Goal: Task Accomplishment & Management: Manage account settings

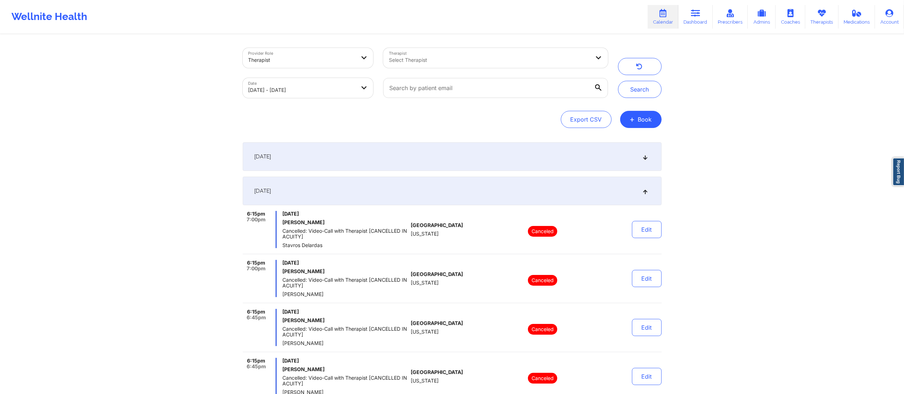
click at [299, 88] on body "Wellnite Health Calendar Dashboard Prescribers Admins Coaches Therapists Medica…" at bounding box center [452, 197] width 904 height 394
select select "2025-8"
select select "2025-9"
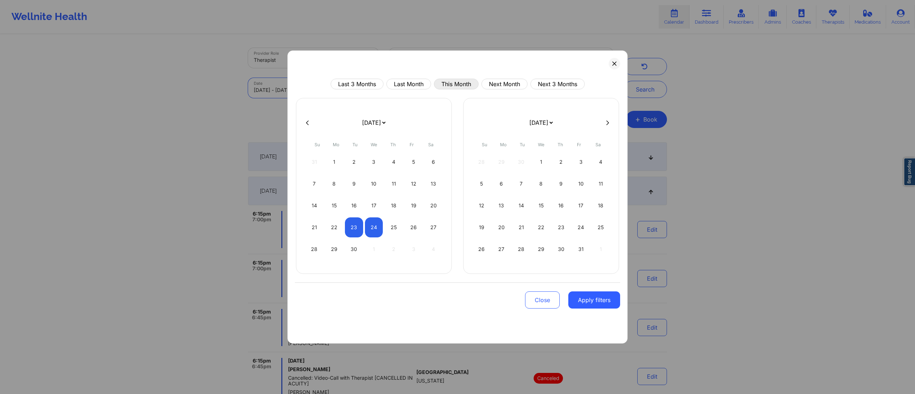
click at [455, 81] on button "This Month" at bounding box center [456, 84] width 45 height 11
select select "2025-8"
select select "2025-9"
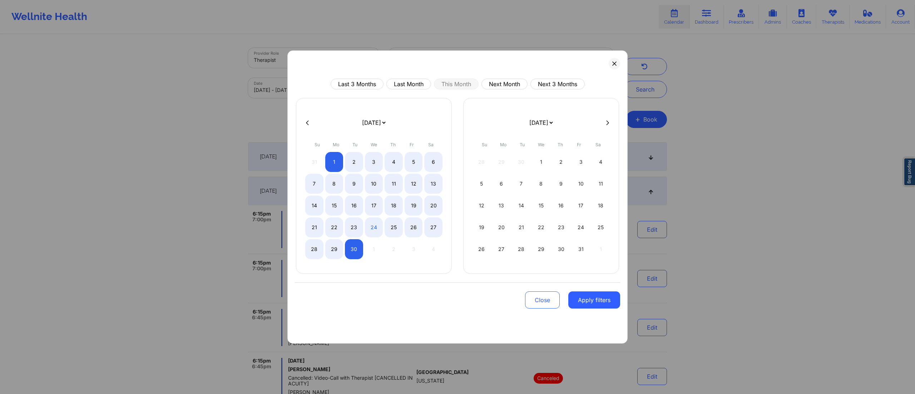
click at [587, 295] on button "Apply filters" at bounding box center [594, 299] width 52 height 17
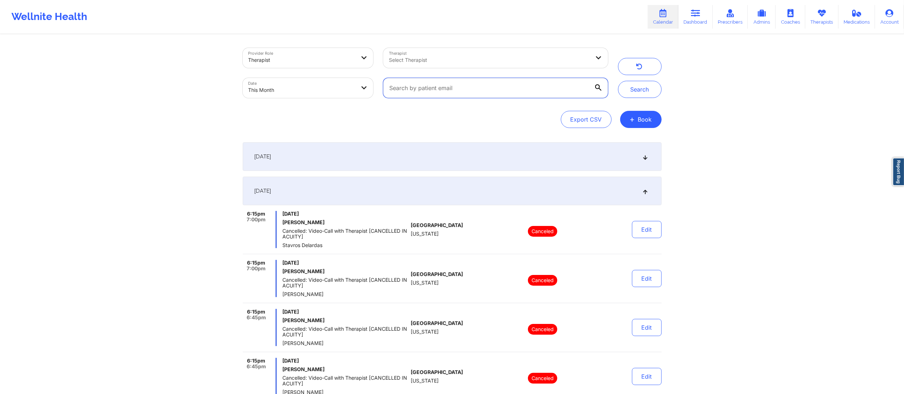
click at [480, 90] on input "text" at bounding box center [495, 88] width 224 height 20
paste input "[EMAIL_ADDRESS][DOMAIN_NAME]"
click at [635, 91] on button "Search" at bounding box center [640, 89] width 44 height 17
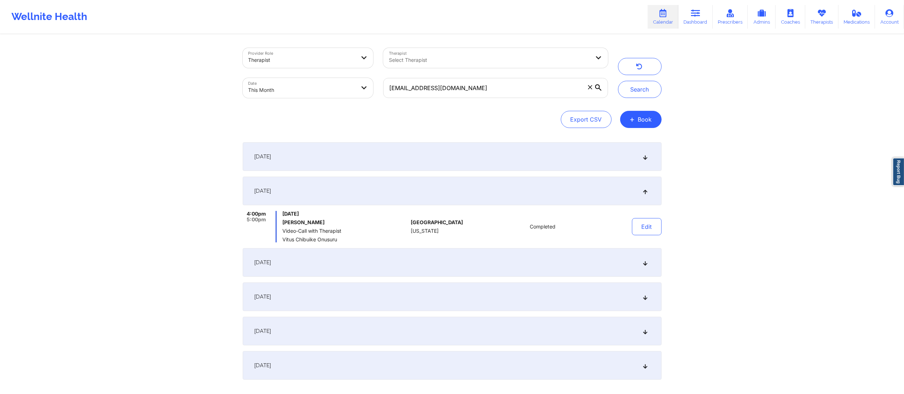
click at [493, 164] on div "[DATE]" at bounding box center [452, 156] width 419 height 29
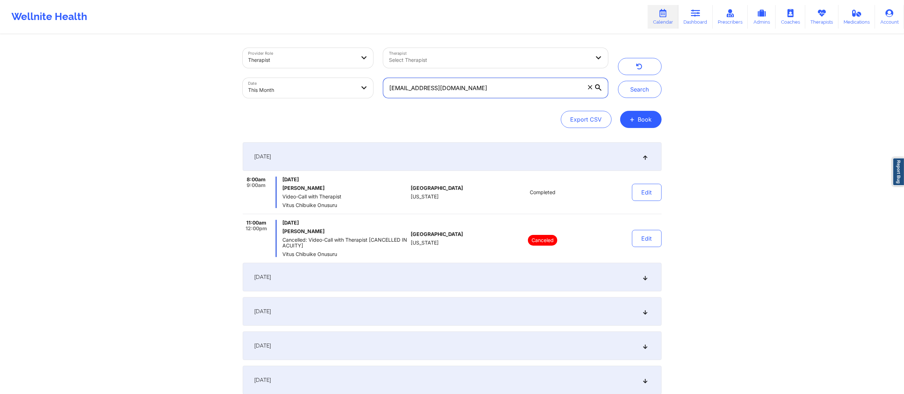
drag, startPoint x: 472, startPoint y: 86, endPoint x: 382, endPoint y: 89, distance: 90.1
click at [382, 89] on div "[EMAIL_ADDRESS][DOMAIN_NAME]" at bounding box center [495, 88] width 234 height 30
paste input "[EMAIL_ADDRESS]"
click at [640, 90] on button "Search" at bounding box center [640, 89] width 44 height 17
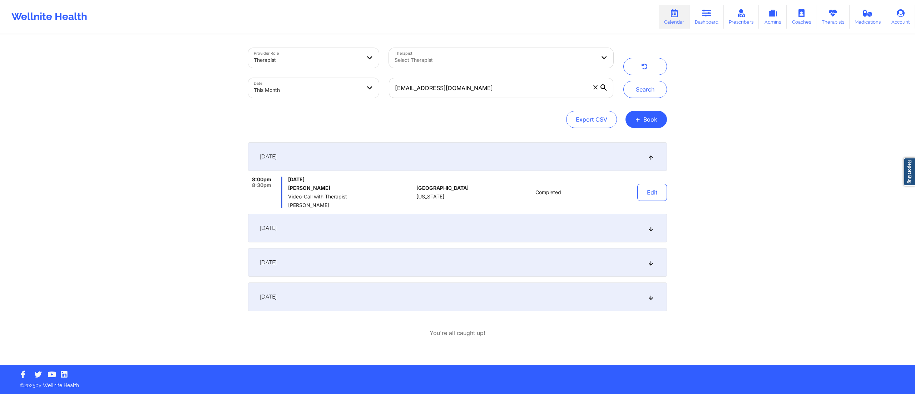
click at [493, 230] on div "[DATE]" at bounding box center [457, 228] width 419 height 29
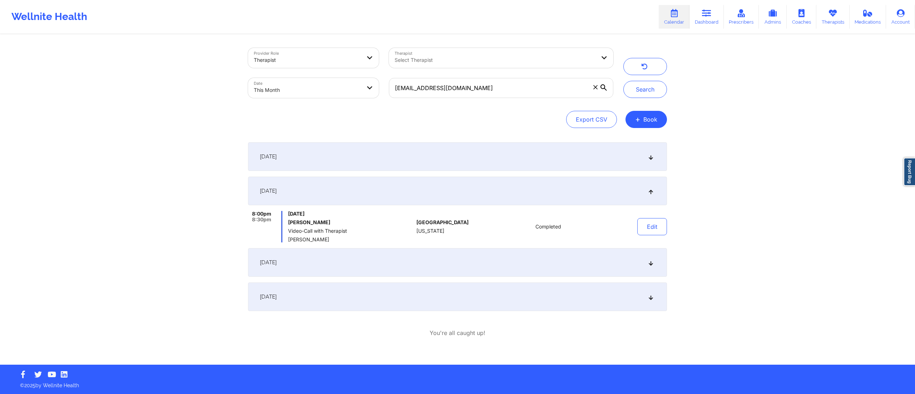
click at [502, 268] on div "[DATE]" at bounding box center [457, 262] width 419 height 29
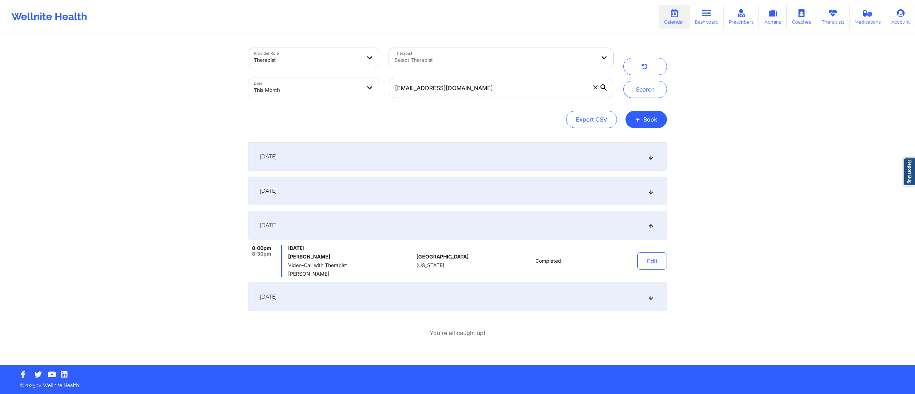
click at [505, 294] on div "[DATE]" at bounding box center [457, 296] width 419 height 29
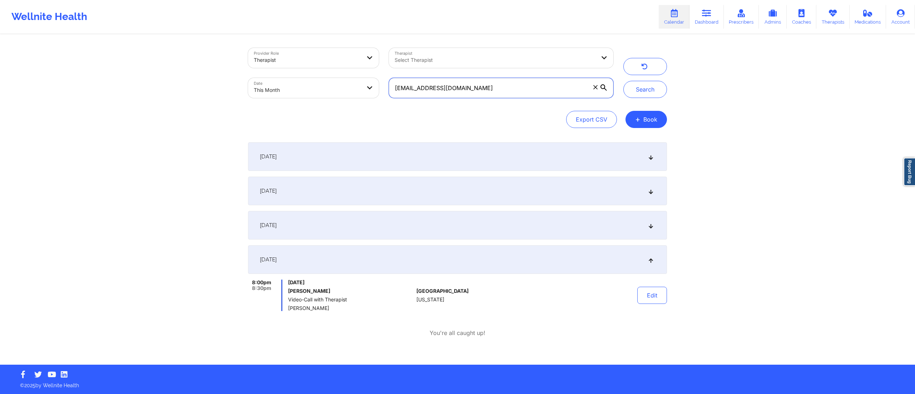
drag, startPoint x: 496, startPoint y: 93, endPoint x: 340, endPoint y: 86, distance: 156.3
click at [340, 86] on div "Provider Role Therapist Therapist Select Therapist Date This Month [EMAIL_ADDRE…" at bounding box center [430, 73] width 375 height 60
paste input "[EMAIL_ADDRESS][DOMAIN_NAME]"
click at [642, 90] on button "Search" at bounding box center [645, 89] width 44 height 17
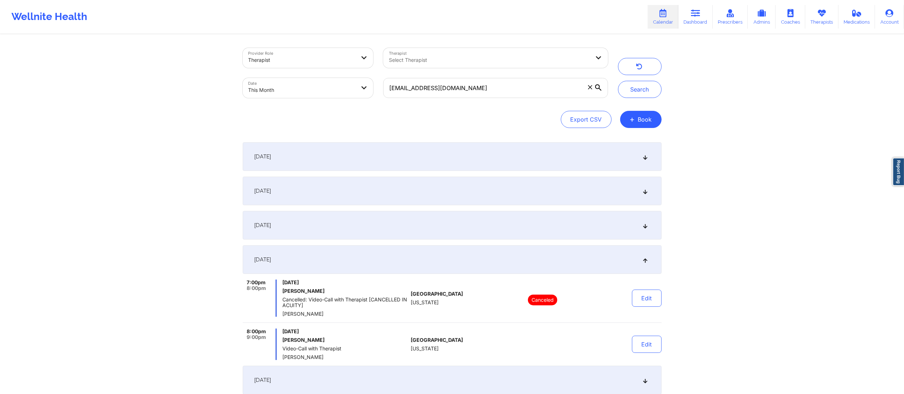
click at [448, 168] on div "[DATE]" at bounding box center [452, 156] width 419 height 29
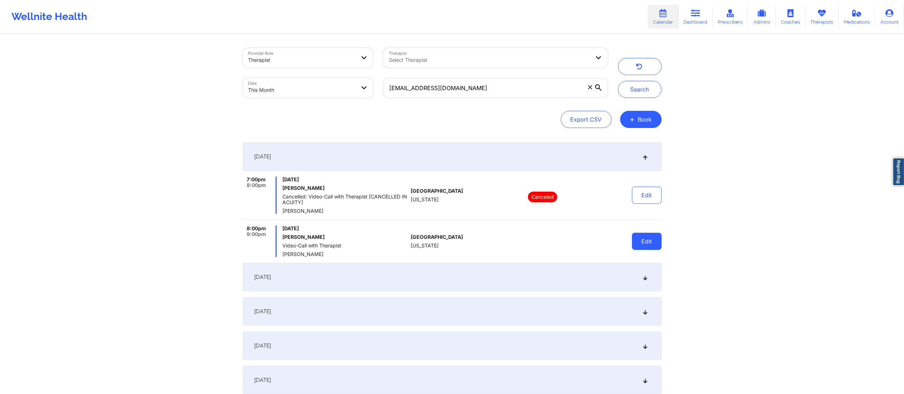
click at [647, 244] on button "Edit" at bounding box center [647, 241] width 30 height 17
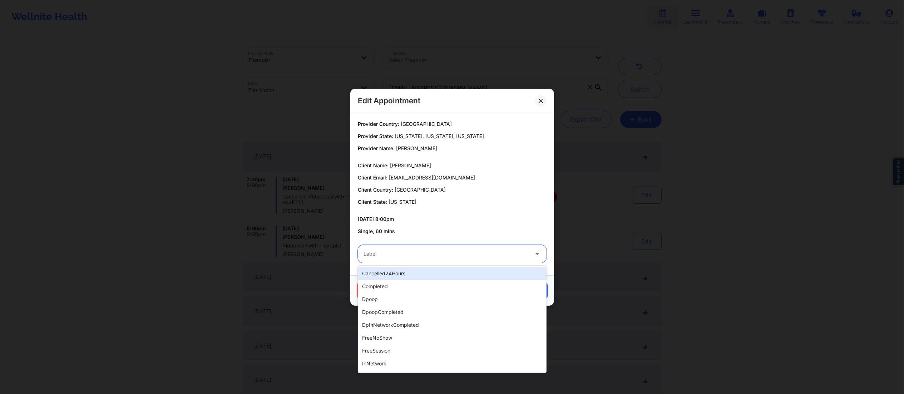
click at [435, 251] on div at bounding box center [445, 253] width 165 height 9
drag, startPoint x: 389, startPoint y: 289, endPoint x: 396, endPoint y: 292, distance: 8.0
click at [388, 289] on div "completed" at bounding box center [452, 286] width 189 height 13
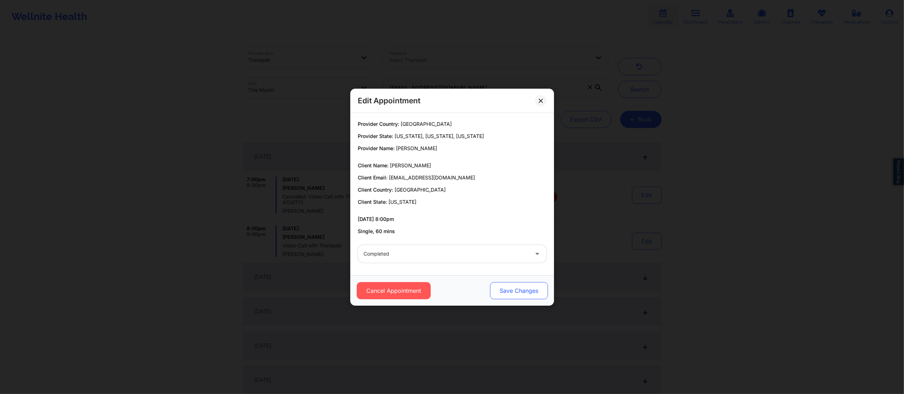
click at [512, 288] on button "Save Changes" at bounding box center [519, 290] width 58 height 17
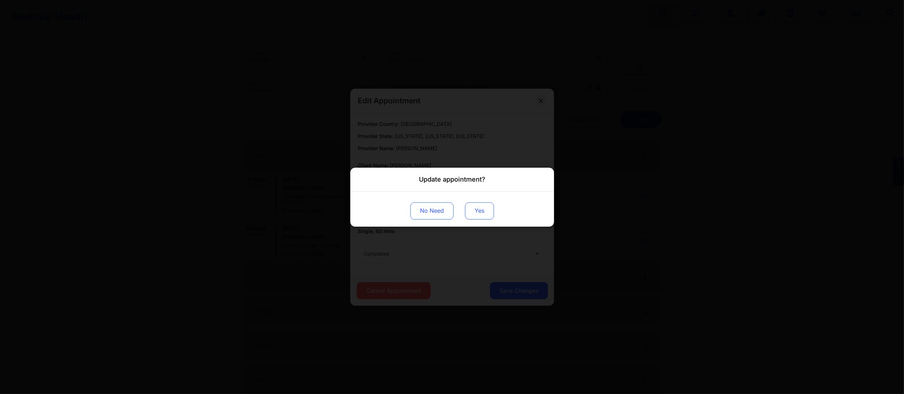
click at [490, 204] on button "Yes" at bounding box center [479, 210] width 29 height 17
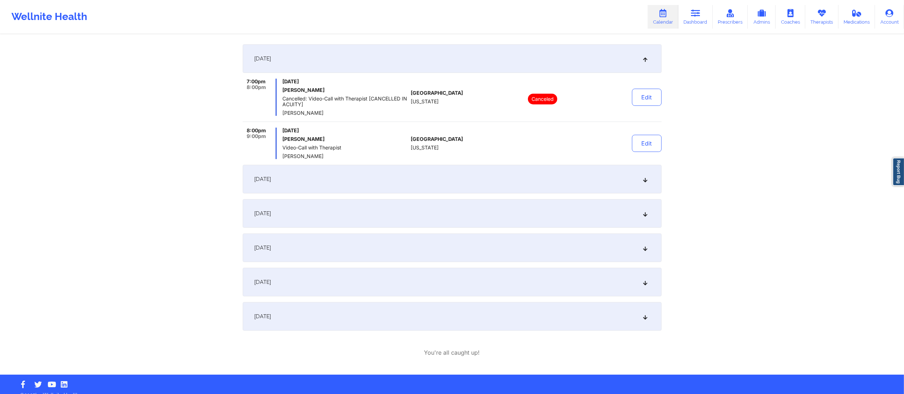
scroll to position [108, 0]
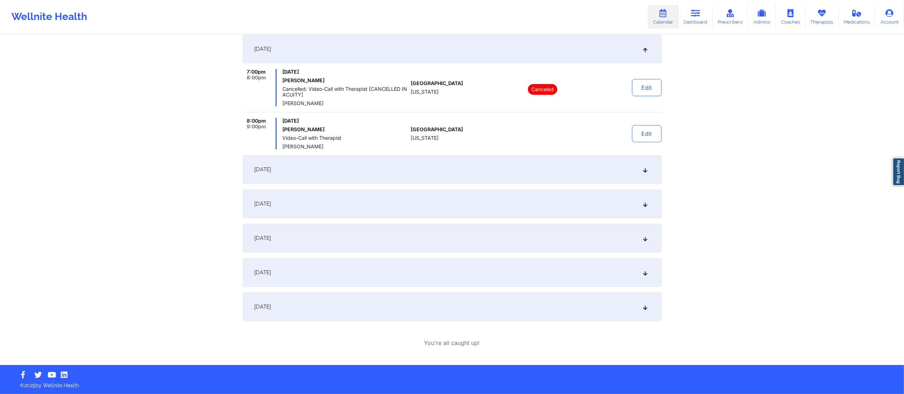
click at [427, 172] on div "[DATE]" at bounding box center [452, 169] width 419 height 29
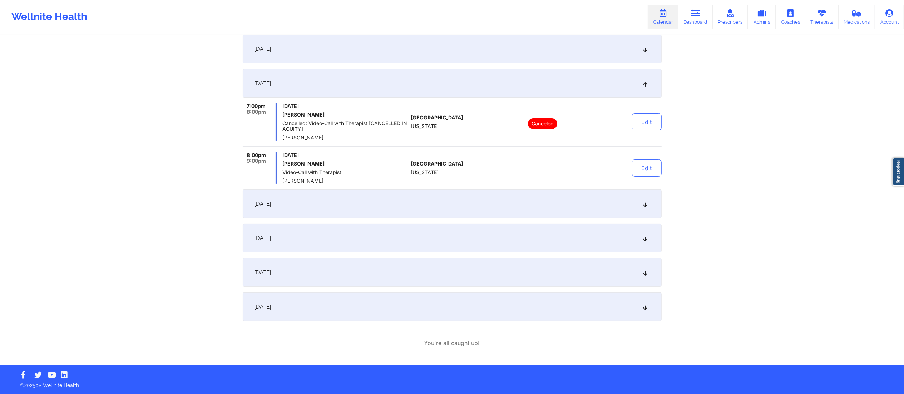
click at [440, 195] on div "[DATE]" at bounding box center [452, 203] width 419 height 29
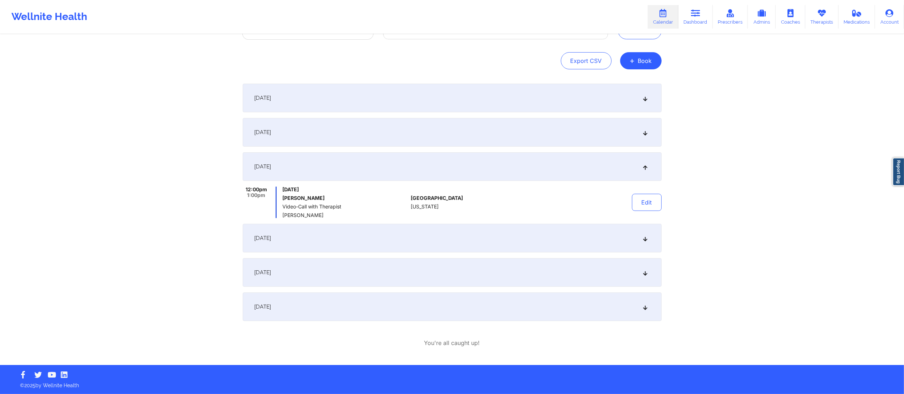
click at [468, 231] on div "[DATE]" at bounding box center [452, 238] width 419 height 29
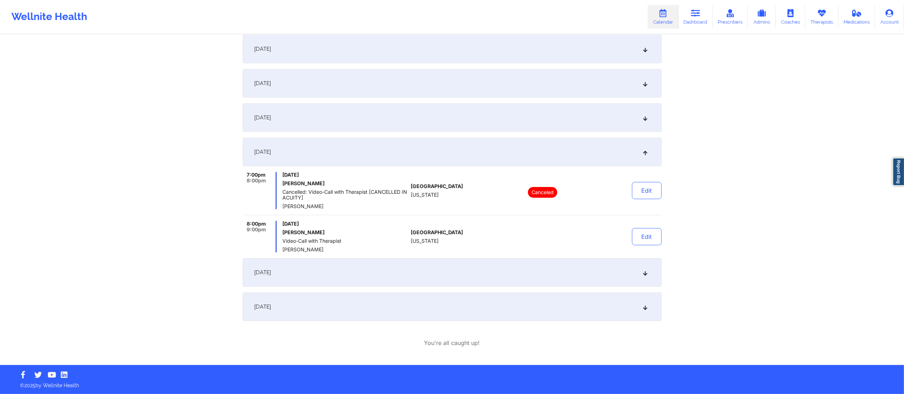
click at [618, 238] on div "Edit" at bounding box center [628, 236] width 66 height 31
click at [646, 239] on button "Edit" at bounding box center [647, 236] width 30 height 17
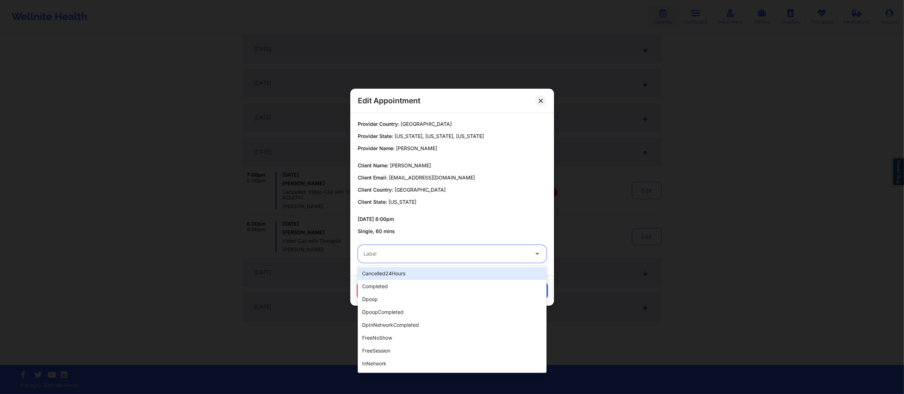
click at [446, 258] on div "Label" at bounding box center [444, 254] width 172 height 18
click at [412, 286] on div "completed" at bounding box center [452, 286] width 189 height 13
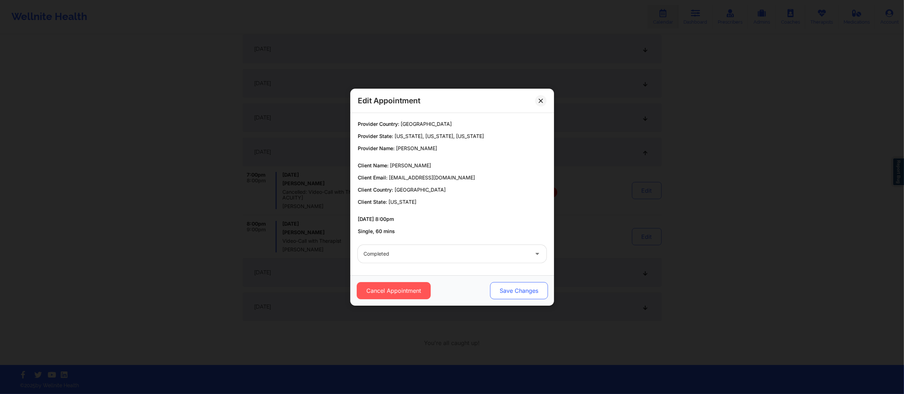
click at [505, 290] on button "Save Changes" at bounding box center [519, 290] width 58 height 17
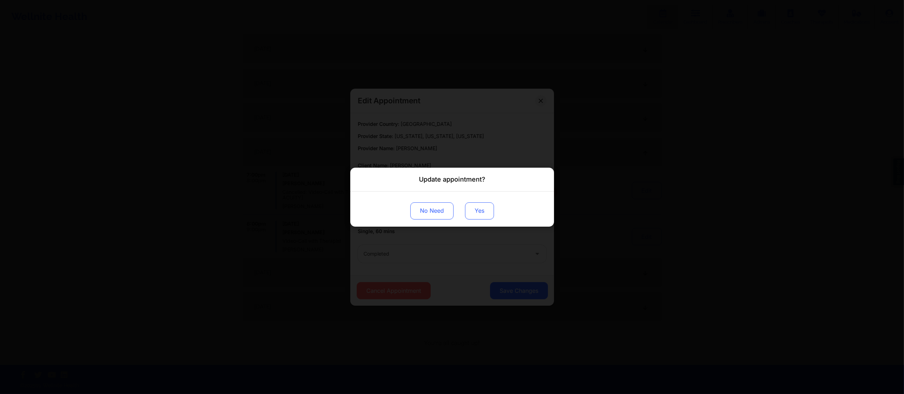
click at [477, 207] on button "Yes" at bounding box center [479, 210] width 29 height 17
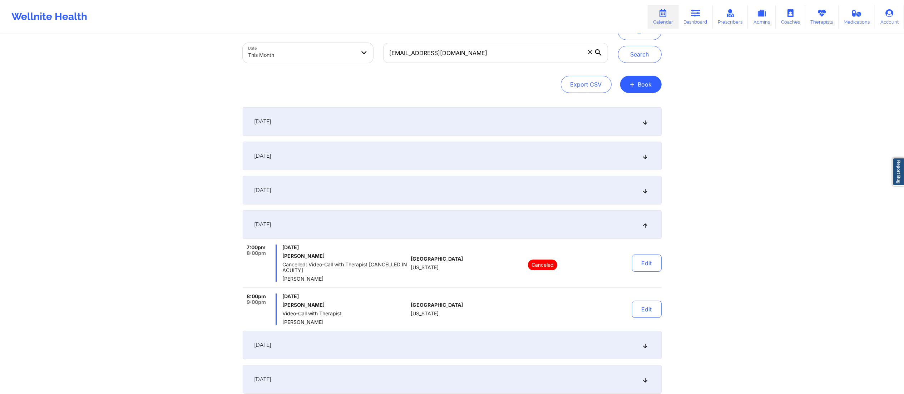
scroll to position [0, 0]
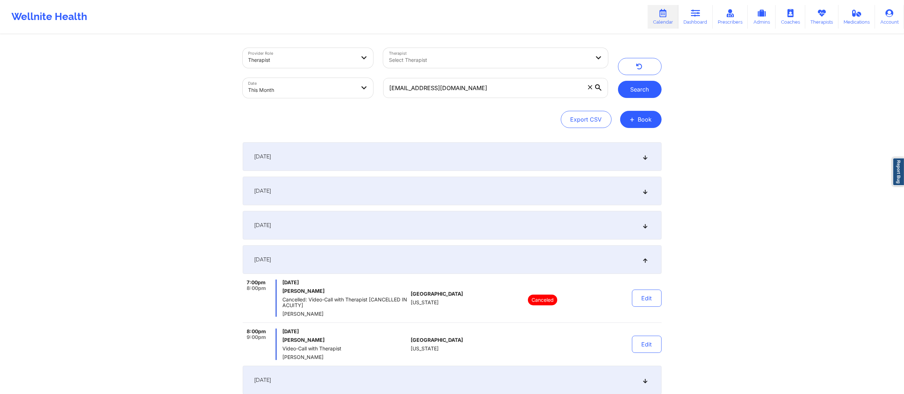
click at [639, 86] on button "Search" at bounding box center [640, 89] width 44 height 17
click at [553, 153] on div "[DATE]" at bounding box center [452, 156] width 419 height 29
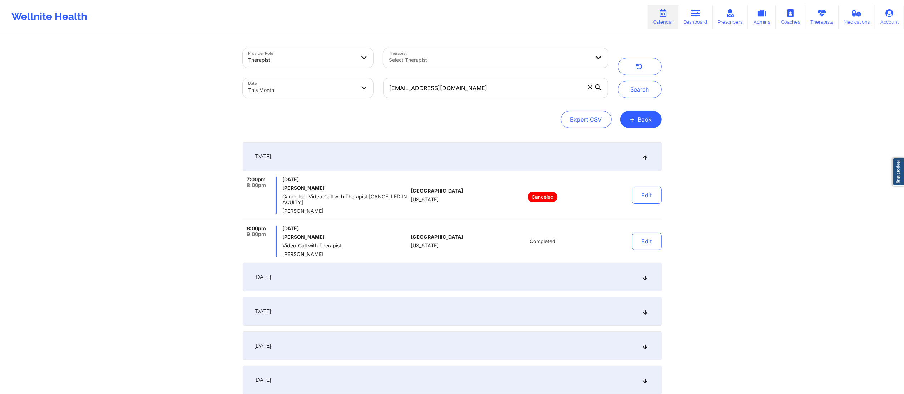
click at [555, 274] on div "[DATE]" at bounding box center [452, 277] width 419 height 29
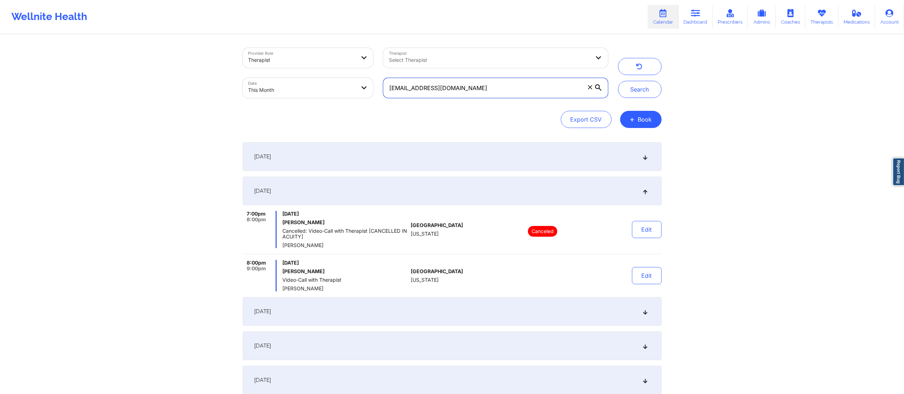
drag, startPoint x: 503, startPoint y: 89, endPoint x: 354, endPoint y: 89, distance: 149.7
click at [354, 89] on div "Provider Role Therapist Therapist Select Therapist Date This Month [EMAIL_ADDRE…" at bounding box center [425, 73] width 375 height 60
paste input "[EMAIL_ADDRESS][DOMAIN_NAME]"
click at [638, 89] on button "Search" at bounding box center [640, 89] width 44 height 17
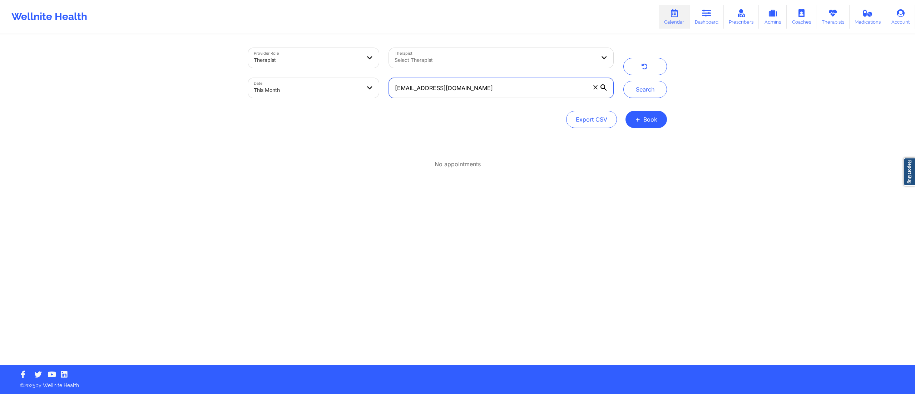
drag, startPoint x: 533, startPoint y: 85, endPoint x: 374, endPoint y: 95, distance: 159.0
click at [374, 95] on div "Provider Role Therapist Therapist Select Therapist Date This Month [EMAIL_ADDRE…" at bounding box center [430, 73] width 375 height 60
paste input "jillkravitz72@g"
click at [642, 84] on button "Search" at bounding box center [645, 89] width 44 height 17
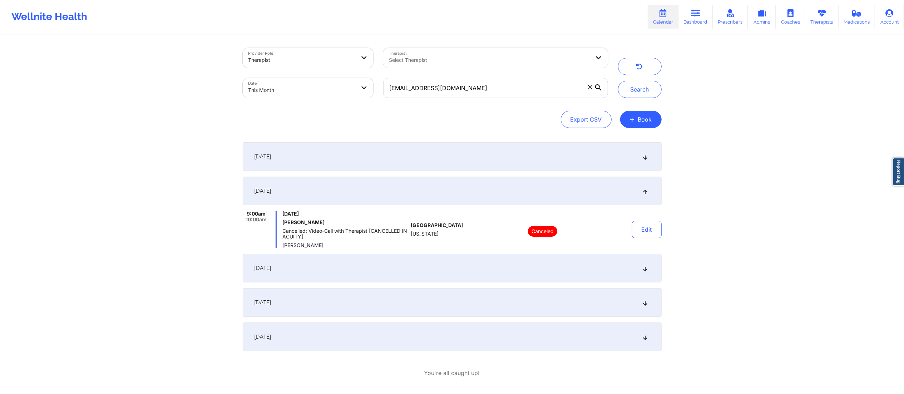
drag, startPoint x: 470, startPoint y: 268, endPoint x: 482, endPoint y: 288, distance: 23.5
click at [472, 269] on div "[DATE]" at bounding box center [452, 268] width 419 height 29
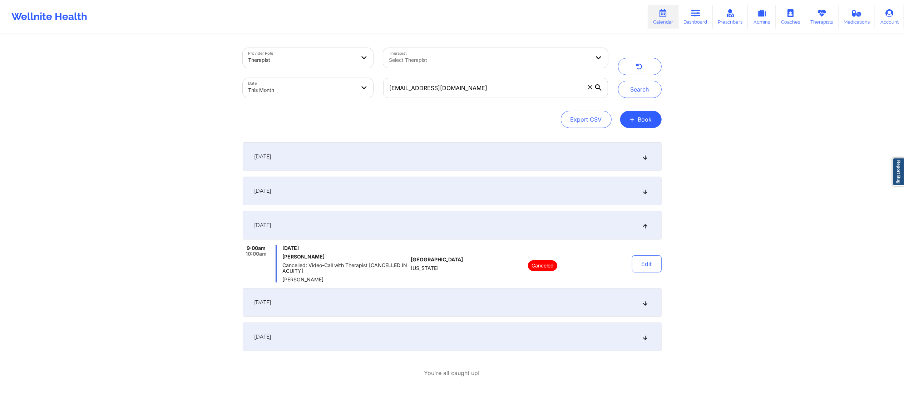
drag, startPoint x: 485, startPoint y: 305, endPoint x: 485, endPoint y: 318, distance: 13.2
click at [484, 306] on div "[DATE]" at bounding box center [452, 302] width 419 height 29
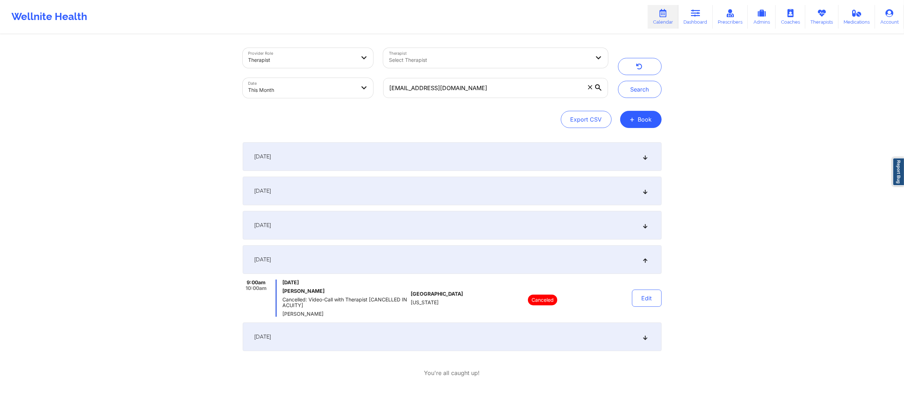
click at [482, 334] on div "[DATE]" at bounding box center [452, 336] width 419 height 29
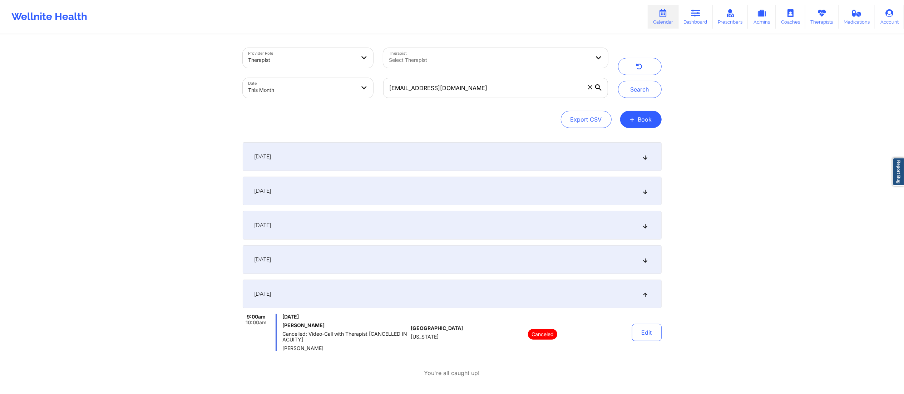
click at [534, 161] on div "[DATE]" at bounding box center [452, 156] width 419 height 29
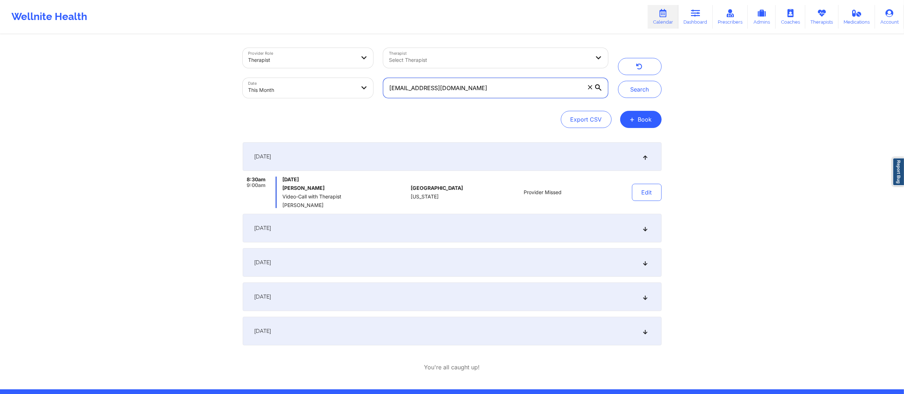
drag, startPoint x: 475, startPoint y: 86, endPoint x: 371, endPoint y: 88, distance: 104.0
click at [371, 88] on div "Provider Role Therapist Therapist Select Therapist Date This Month [EMAIL_ADDRE…" at bounding box center [425, 73] width 375 height 60
paste input "[EMAIL_ADDRESS]"
click at [629, 90] on button "Search" at bounding box center [640, 89] width 44 height 17
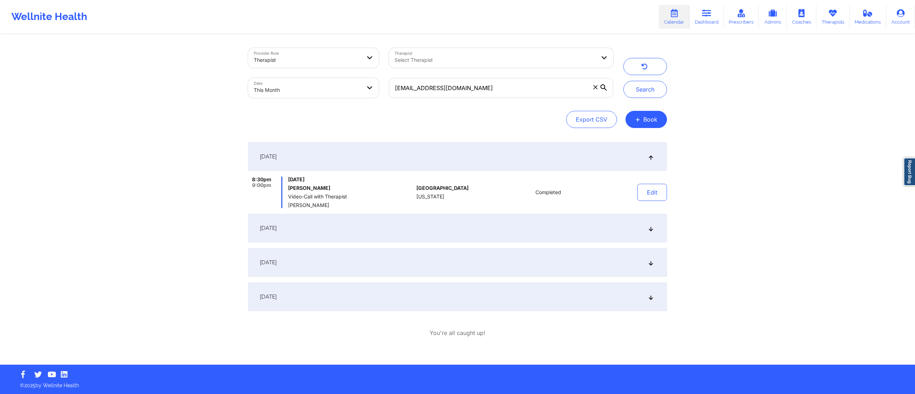
click at [467, 225] on div "[DATE]" at bounding box center [457, 228] width 419 height 29
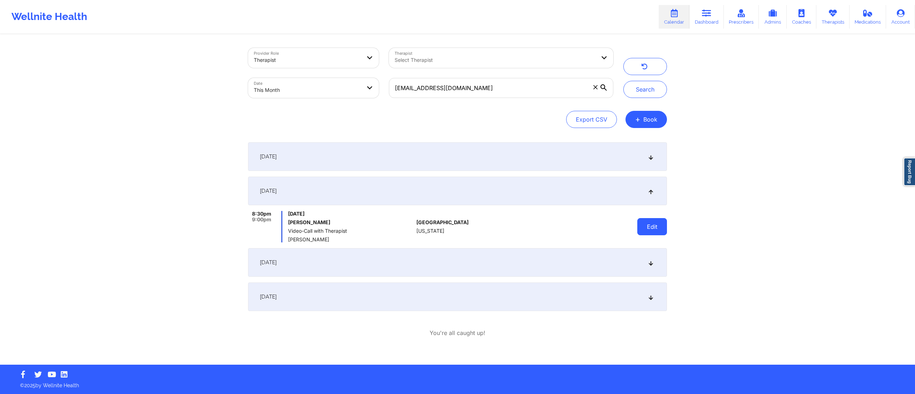
click at [650, 228] on button "Edit" at bounding box center [652, 226] width 30 height 17
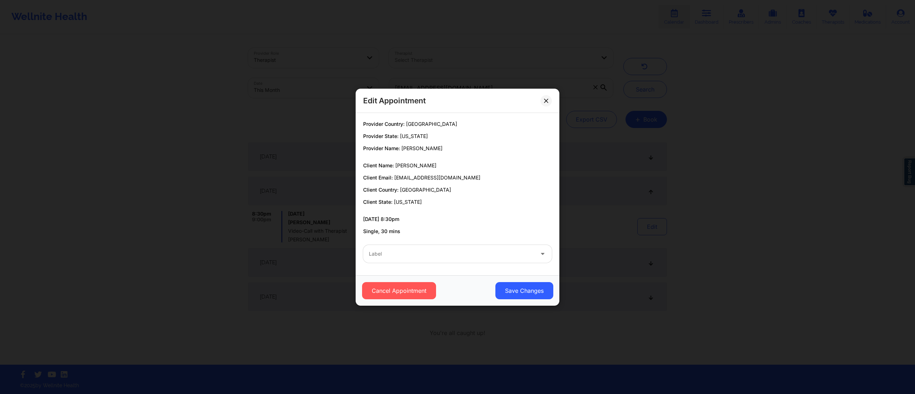
click at [448, 258] on div at bounding box center [451, 253] width 165 height 9
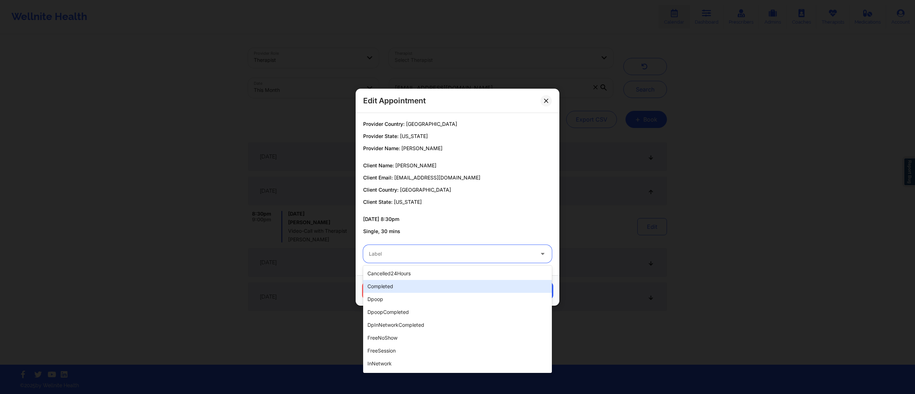
click at [403, 291] on div "completed" at bounding box center [457, 286] width 189 height 13
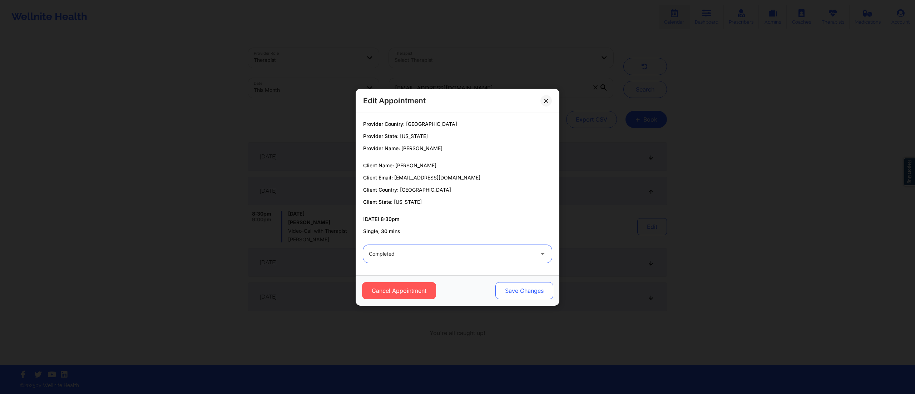
click at [526, 290] on button "Save Changes" at bounding box center [524, 290] width 58 height 17
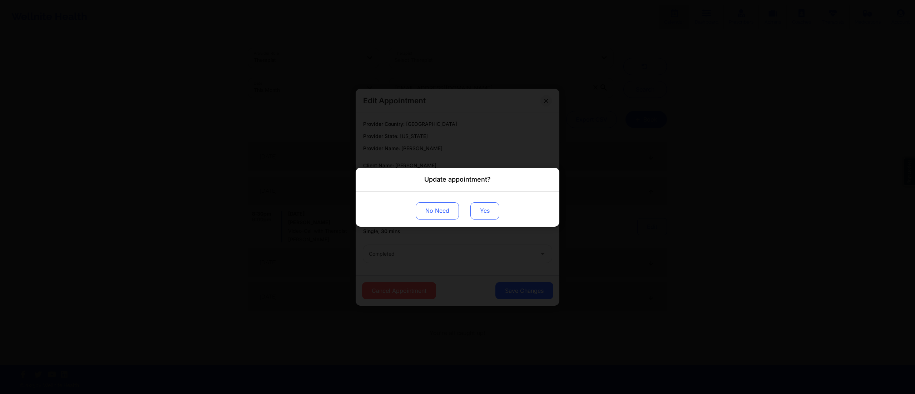
click at [486, 212] on button "Yes" at bounding box center [484, 210] width 29 height 17
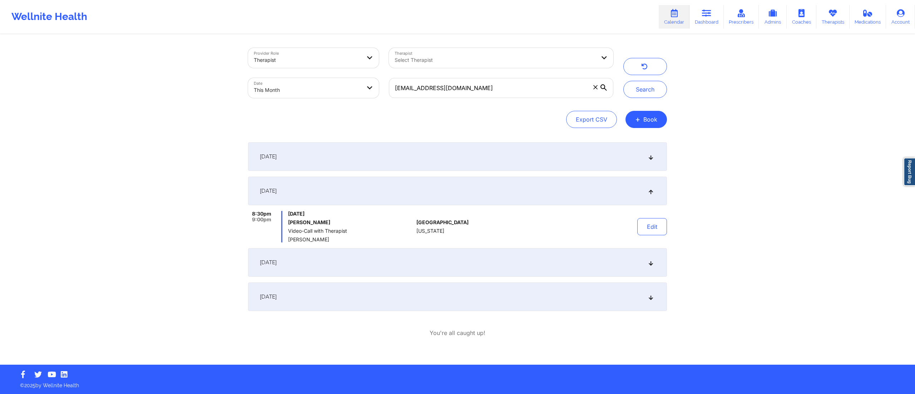
click at [572, 261] on div "[DATE]" at bounding box center [457, 262] width 419 height 29
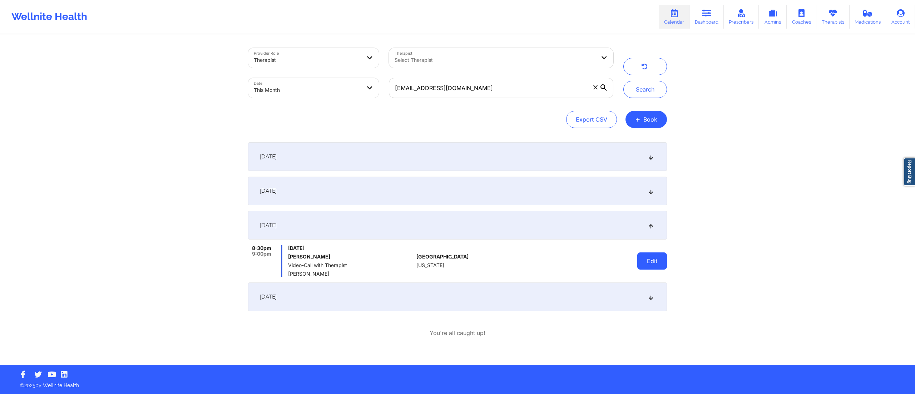
click at [656, 266] on button "Edit" at bounding box center [652, 260] width 30 height 17
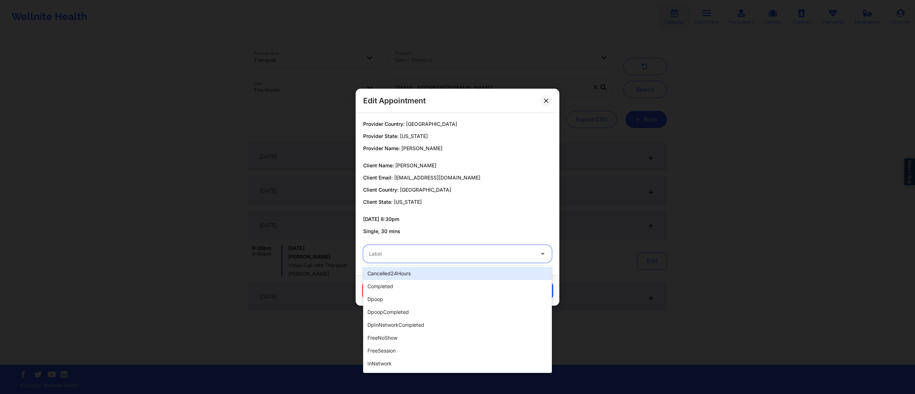
click at [476, 261] on div "Label" at bounding box center [449, 254] width 172 height 18
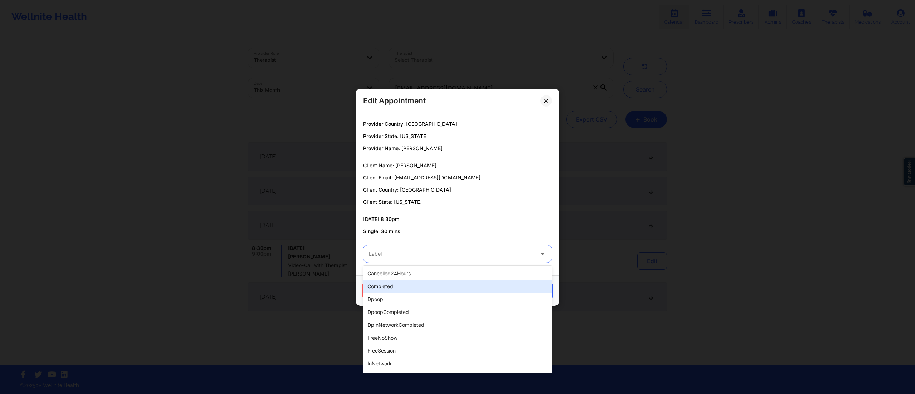
click at [452, 288] on div "completed" at bounding box center [457, 286] width 189 height 13
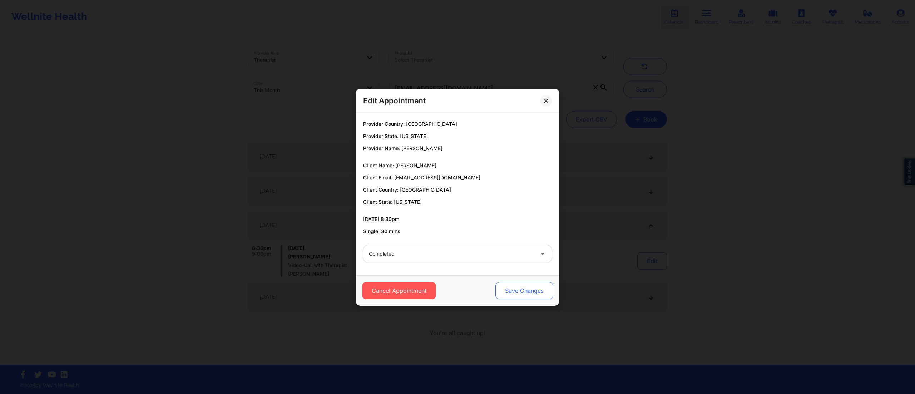
click at [503, 290] on button "Save Changes" at bounding box center [524, 290] width 58 height 17
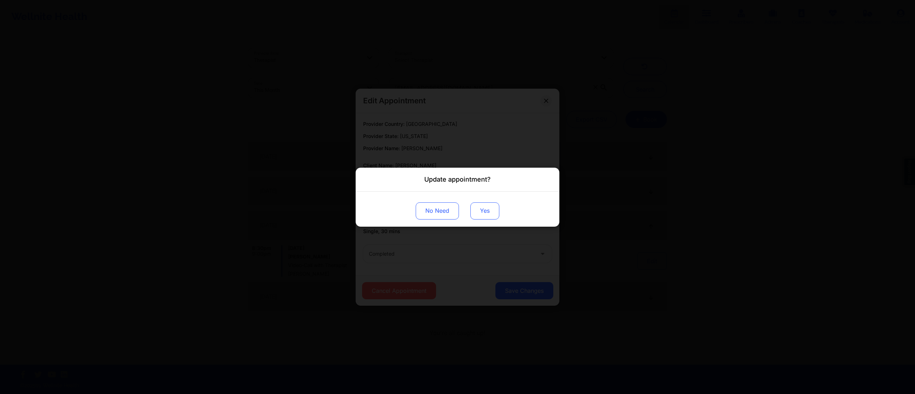
click at [487, 212] on button "Yes" at bounding box center [484, 210] width 29 height 17
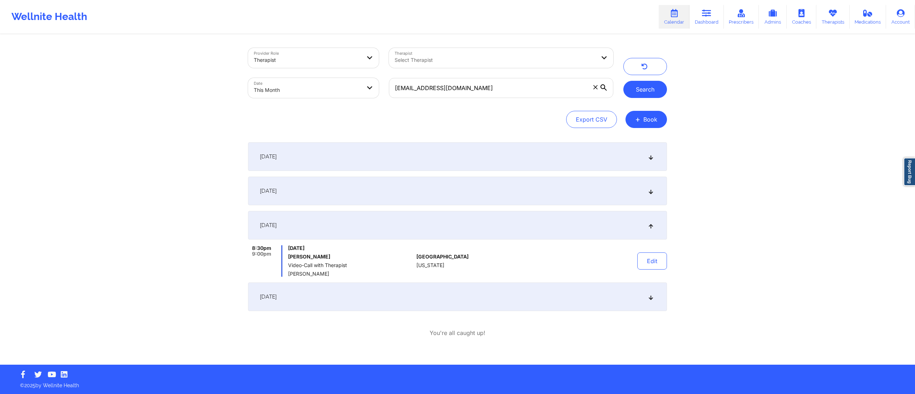
click at [641, 89] on button "Search" at bounding box center [645, 89] width 44 height 17
click at [515, 195] on div "[DATE]" at bounding box center [457, 191] width 419 height 29
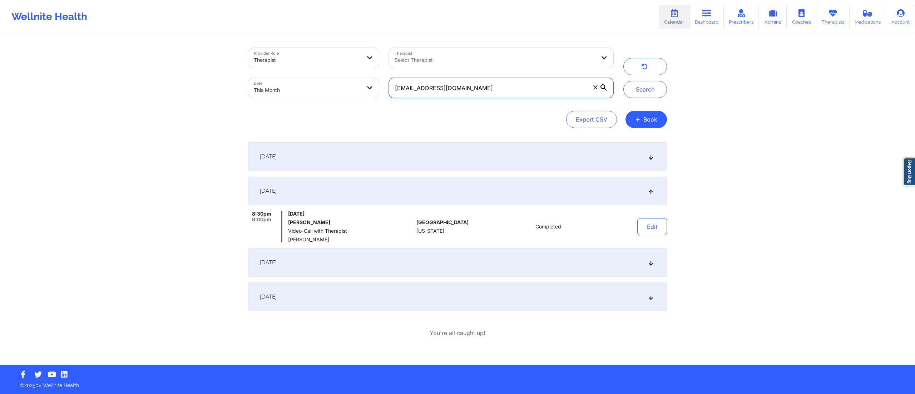
drag, startPoint x: 550, startPoint y: 90, endPoint x: 380, endPoint y: 89, distance: 169.4
click at [380, 89] on div "Provider Role Therapist Therapist Select Therapist Date This Month [EMAIL_ADDRE…" at bounding box center [430, 73] width 375 height 60
paste input "[EMAIL_ADDRESS]"
click at [639, 84] on button "Search" at bounding box center [645, 89] width 44 height 17
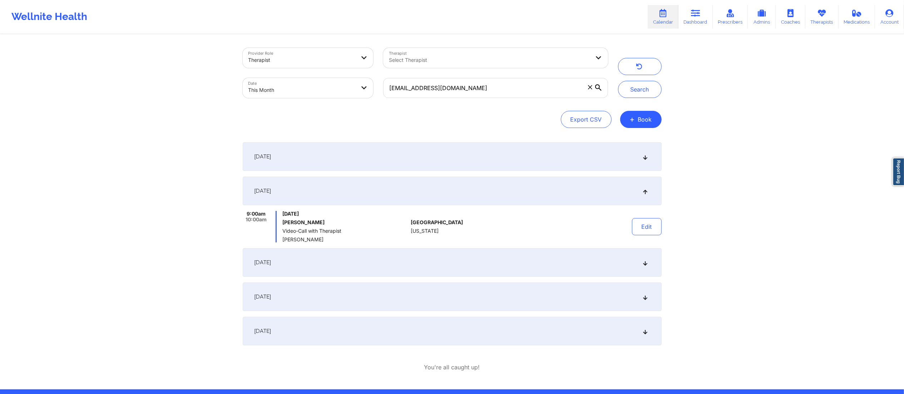
click at [502, 161] on div "[DATE]" at bounding box center [452, 156] width 419 height 29
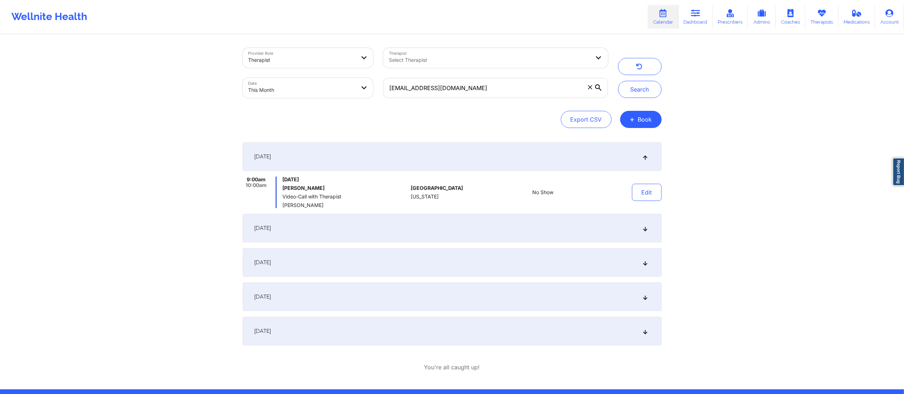
click at [516, 237] on div "[DATE]" at bounding box center [452, 228] width 419 height 29
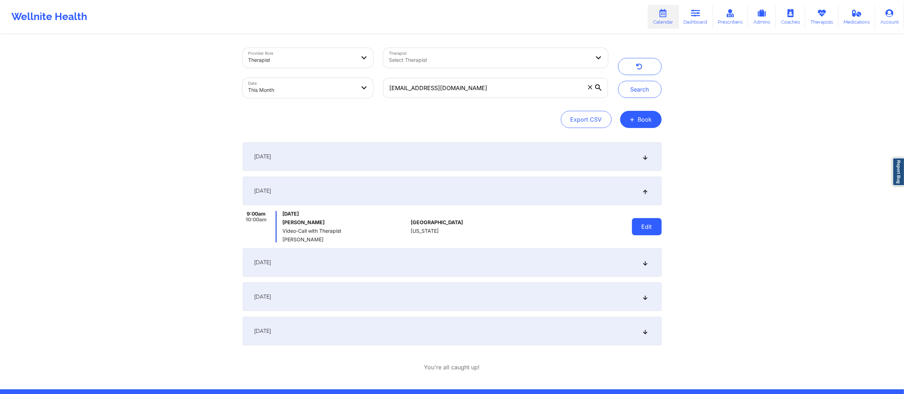
drag, startPoint x: 662, startPoint y: 231, endPoint x: 655, endPoint y: 232, distance: 7.2
click at [661, 231] on div "Provider Role Therapist Therapist Select Therapist Date This Month [EMAIL_ADDRE…" at bounding box center [452, 212] width 429 height 354
click at [639, 227] on button "Edit" at bounding box center [647, 226] width 30 height 17
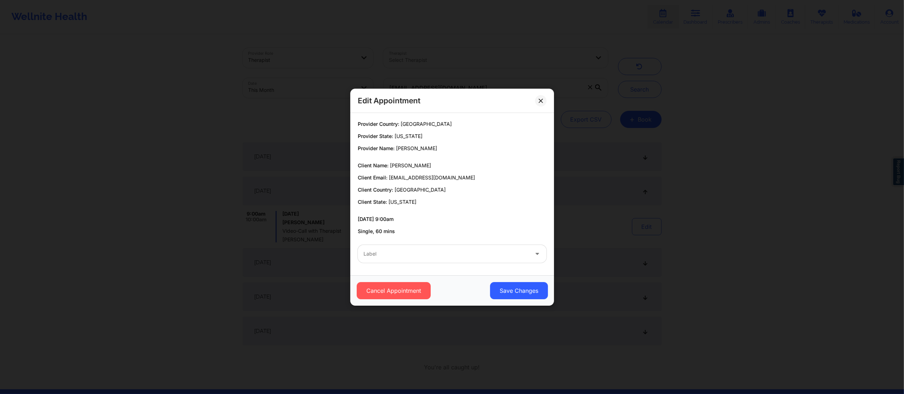
click at [449, 267] on div "Label" at bounding box center [452, 254] width 199 height 28
drag, startPoint x: 431, startPoint y: 253, endPoint x: 429, endPoint y: 262, distance: 9.4
click at [431, 257] on div at bounding box center [445, 253] width 165 height 9
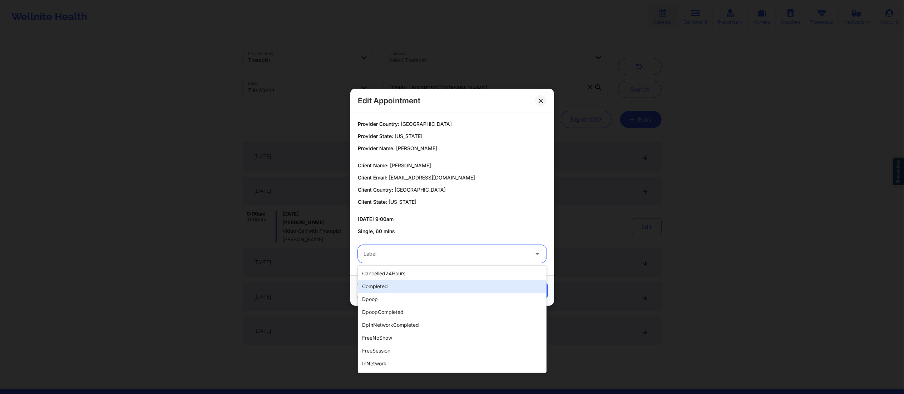
click at [424, 284] on div "completed" at bounding box center [452, 286] width 189 height 13
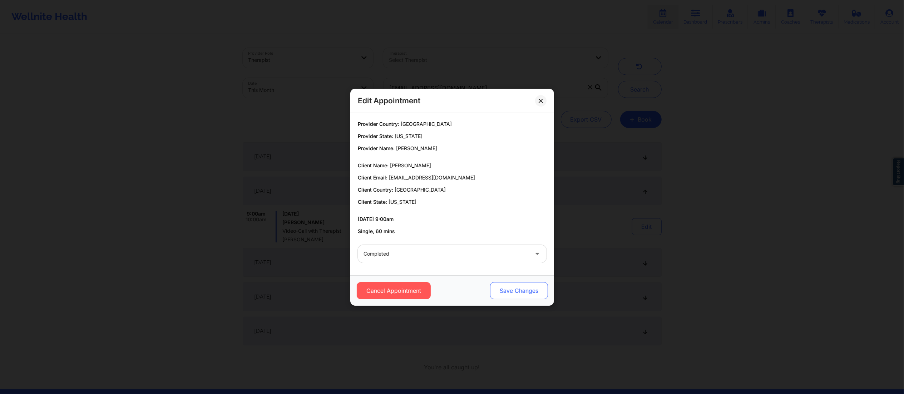
click at [522, 294] on button "Save Changes" at bounding box center [519, 290] width 58 height 17
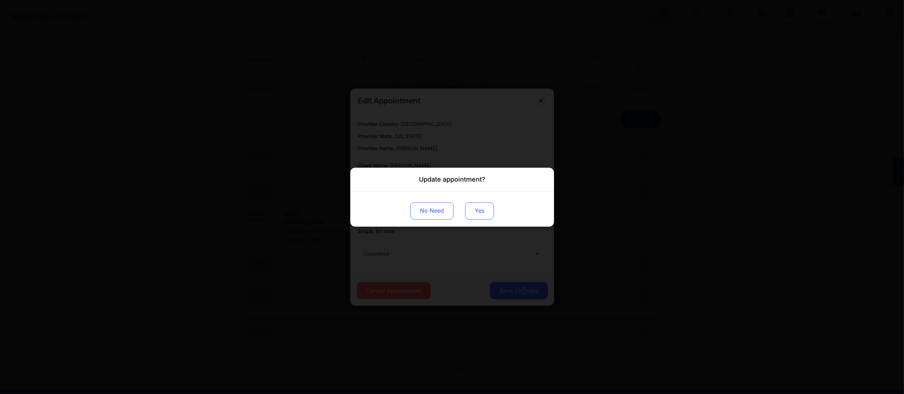
click at [472, 211] on button "Yes" at bounding box center [479, 210] width 29 height 17
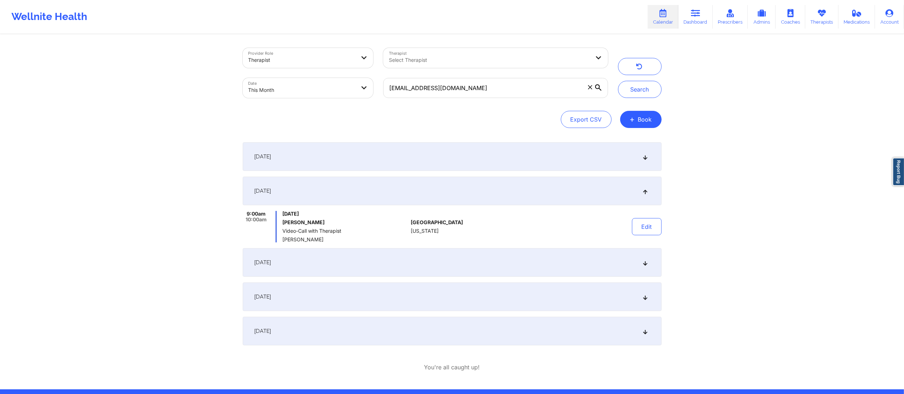
click at [536, 297] on div "[DATE]" at bounding box center [452, 296] width 419 height 29
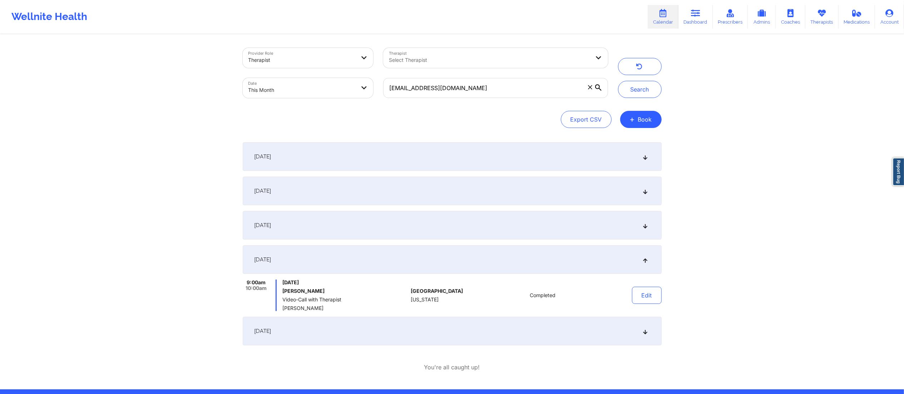
click at [453, 221] on div "[DATE]" at bounding box center [452, 225] width 419 height 29
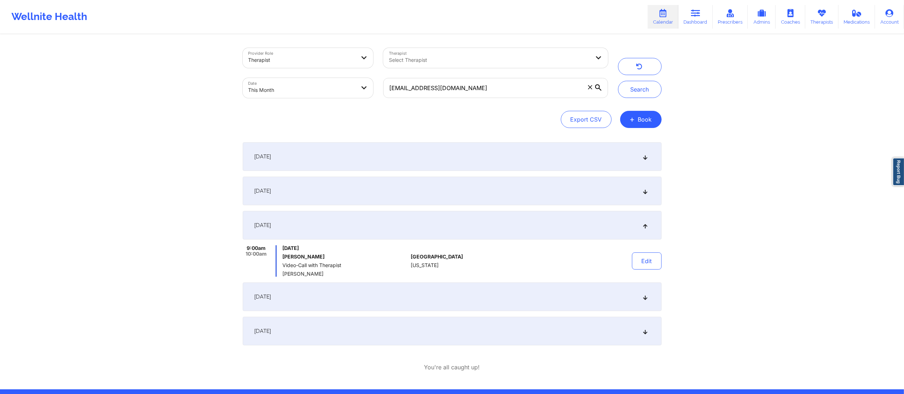
click at [442, 293] on div "[DATE]" at bounding box center [452, 296] width 419 height 29
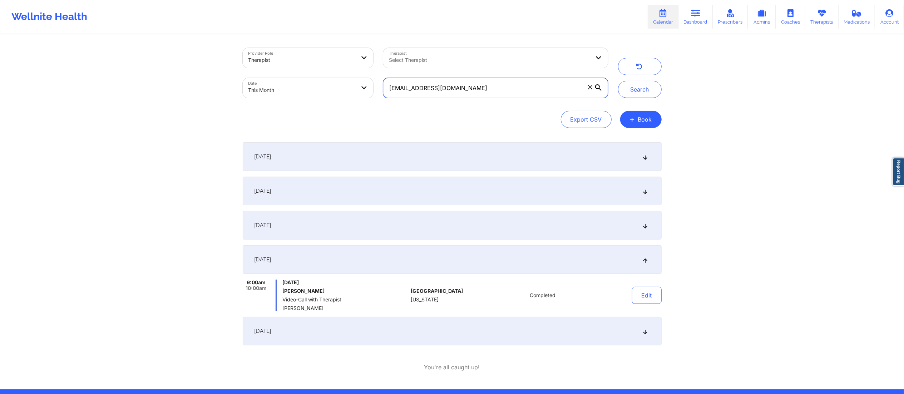
drag, startPoint x: 503, startPoint y: 86, endPoint x: 369, endPoint y: 88, distance: 133.7
click at [369, 88] on div "Provider Role Therapist Therapist Select Therapist Date This Month [EMAIL_ADDRE…" at bounding box center [425, 73] width 375 height 60
paste input "cham72425@yop"
click at [625, 87] on button "Search" at bounding box center [640, 89] width 44 height 17
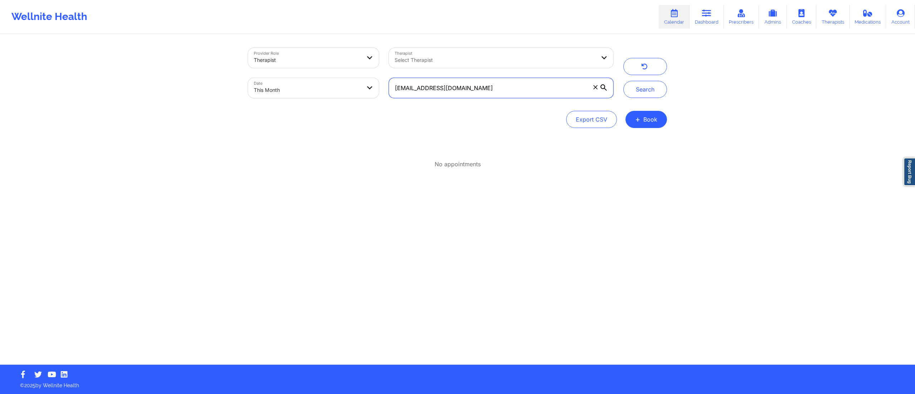
drag, startPoint x: 512, startPoint y: 86, endPoint x: 388, endPoint y: 87, distance: 124.4
click at [389, 87] on input "[EMAIL_ADDRESS][DOMAIN_NAME]" at bounding box center [501, 88] width 224 height 20
paste input "dekiinsurancetest@wellnite"
click at [647, 81] on button "Search" at bounding box center [645, 89] width 44 height 17
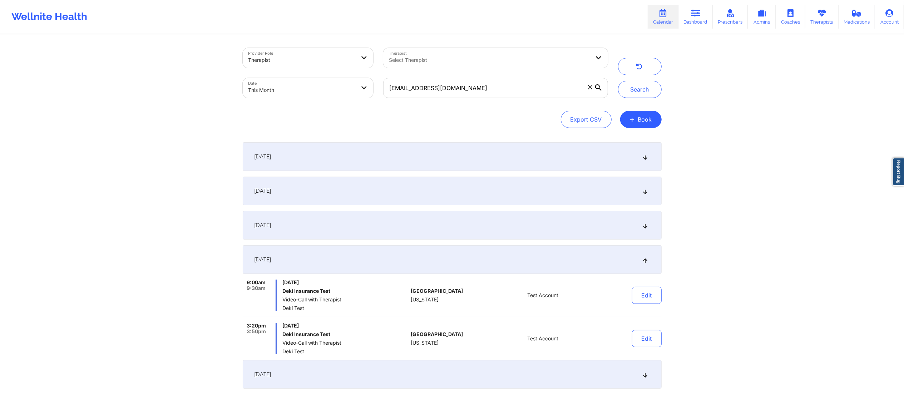
click at [432, 149] on div "[DATE]" at bounding box center [452, 156] width 419 height 29
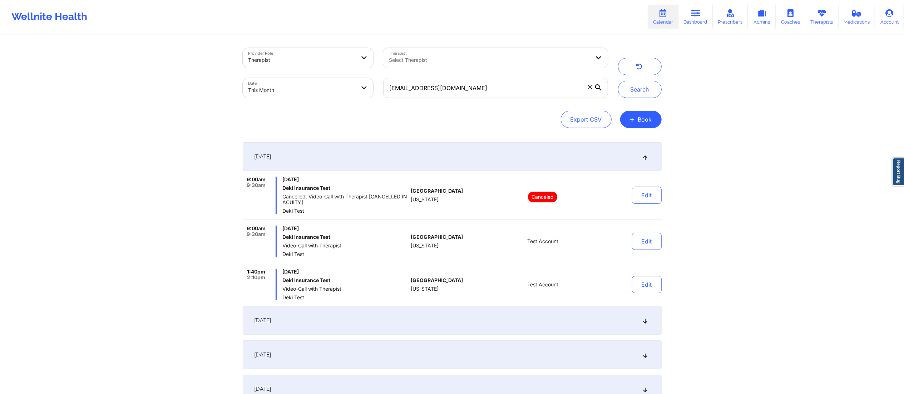
drag, startPoint x: 488, startPoint y: 318, endPoint x: 487, endPoint y: 332, distance: 14.0
click at [487, 321] on div "[DATE]" at bounding box center [452, 320] width 419 height 29
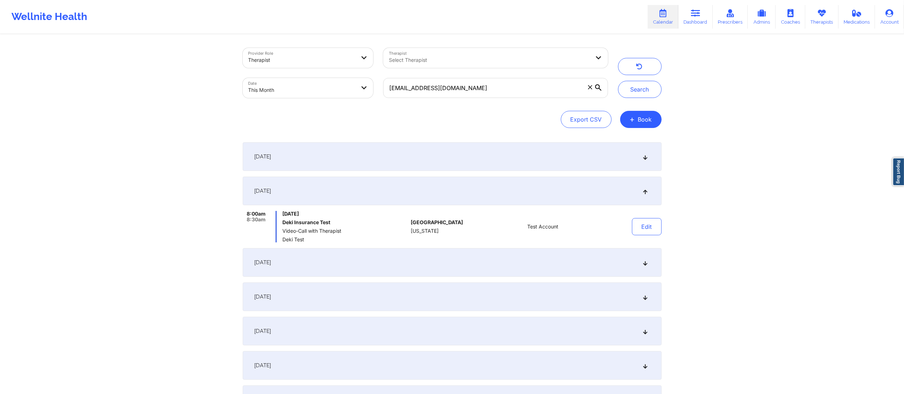
click at [488, 285] on div "[DATE]" at bounding box center [452, 296] width 419 height 29
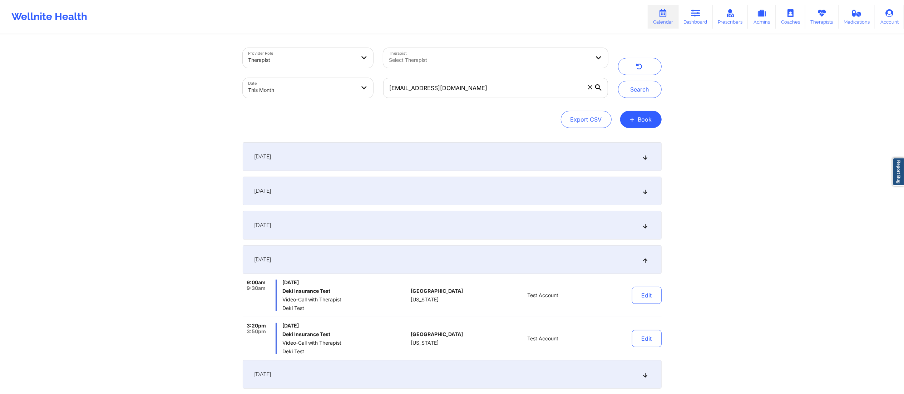
click at [519, 229] on div "[DATE]" at bounding box center [452, 225] width 419 height 29
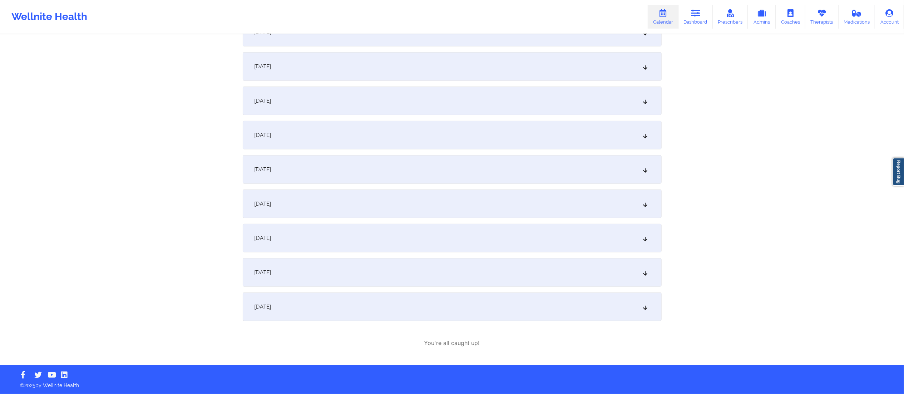
click at [500, 247] on div "[DATE]" at bounding box center [452, 238] width 419 height 29
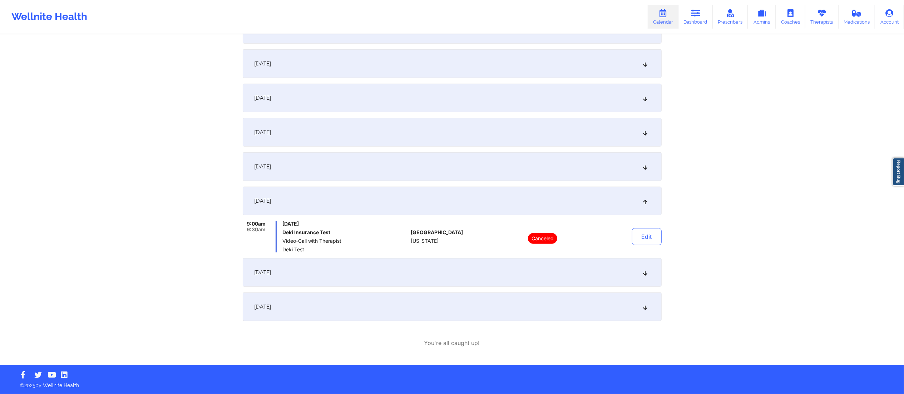
scroll to position [330, 0]
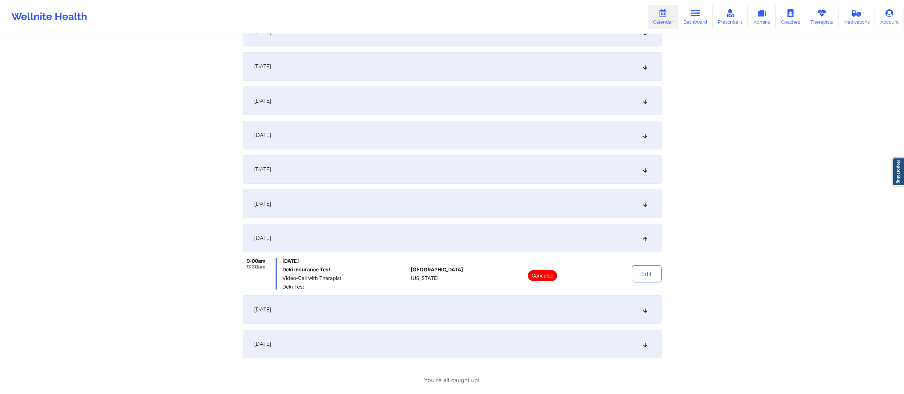
click at [500, 190] on div "[DATE]" at bounding box center [452, 203] width 419 height 29
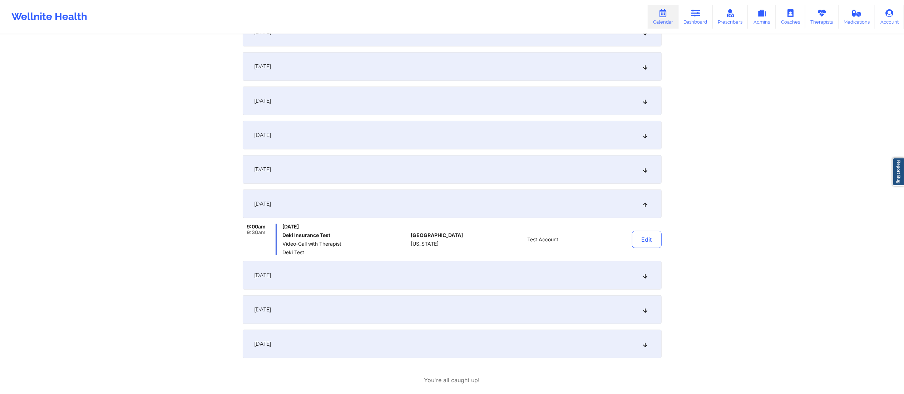
click at [497, 175] on div "[DATE]" at bounding box center [452, 169] width 419 height 29
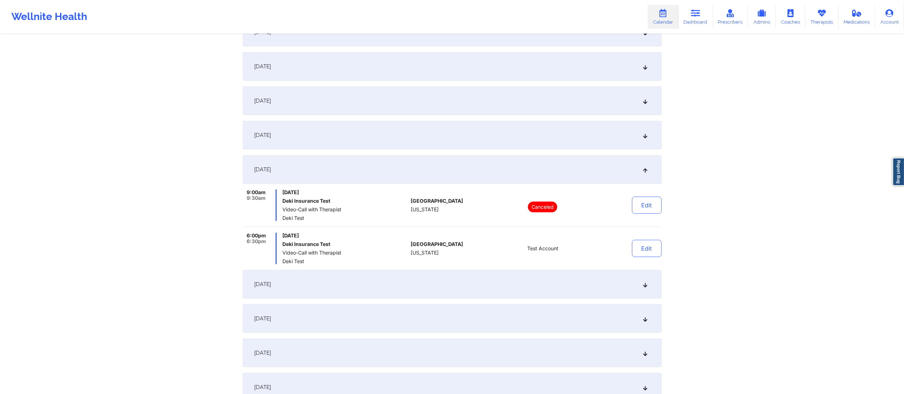
click at [517, 150] on div "[DATE] 9:00am 9:30am [DATE] Deki Insurance Test Cancelled: Video-Call with Ther…" at bounding box center [452, 106] width 419 height 589
click at [515, 130] on div "[DATE]" at bounding box center [452, 135] width 419 height 29
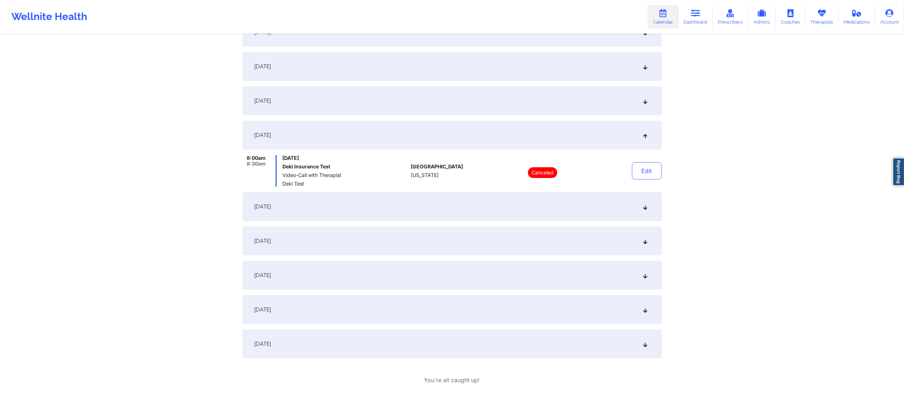
scroll to position [0, 0]
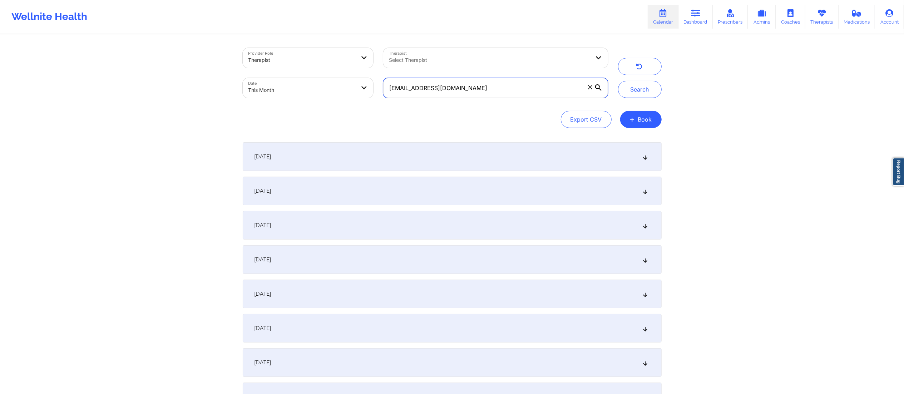
drag, startPoint x: 494, startPoint y: 93, endPoint x: 390, endPoint y: 84, distance: 104.0
click at [390, 84] on input "[EMAIL_ADDRESS][DOMAIN_NAME]" at bounding box center [495, 88] width 224 height 20
paste input "[EMAIL_ADDRESS][PERSON_NAME]"
click at [647, 87] on button "Search" at bounding box center [640, 89] width 44 height 17
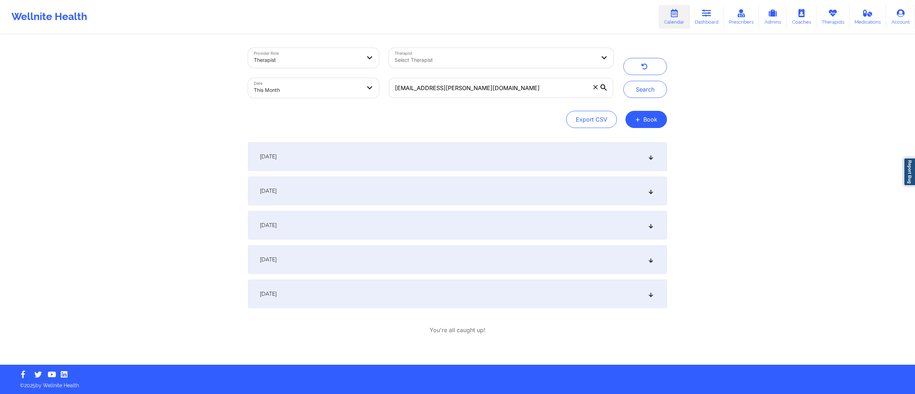
click at [460, 164] on div "[DATE]" at bounding box center [457, 156] width 419 height 29
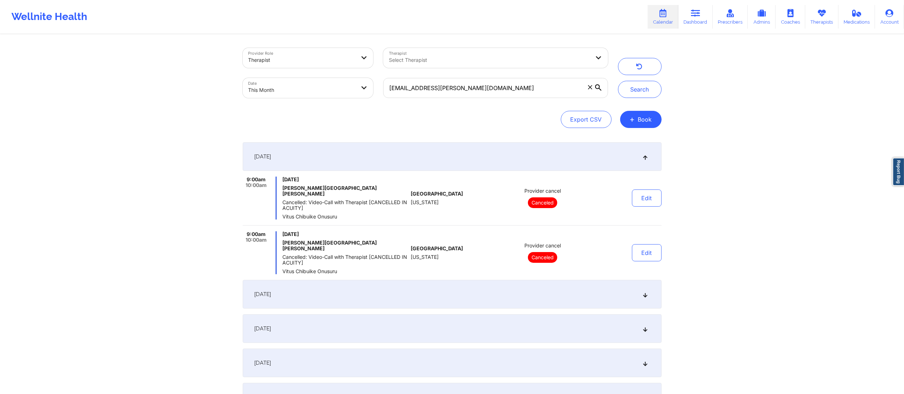
click at [451, 287] on div "[DATE]" at bounding box center [452, 294] width 419 height 29
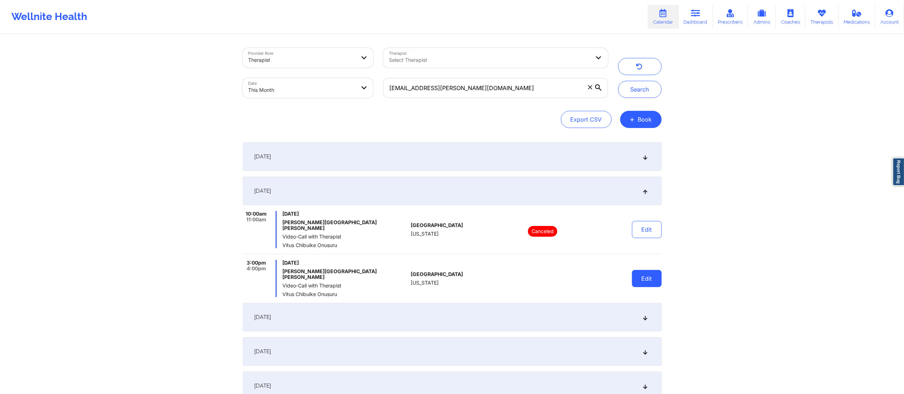
click at [634, 274] on button "Edit" at bounding box center [647, 278] width 30 height 17
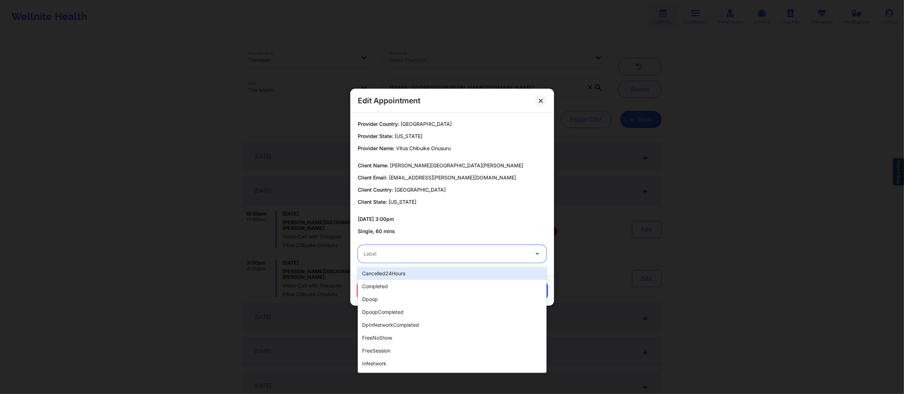
click at [490, 253] on div at bounding box center [445, 253] width 165 height 9
click at [400, 287] on div "completed" at bounding box center [452, 286] width 189 height 13
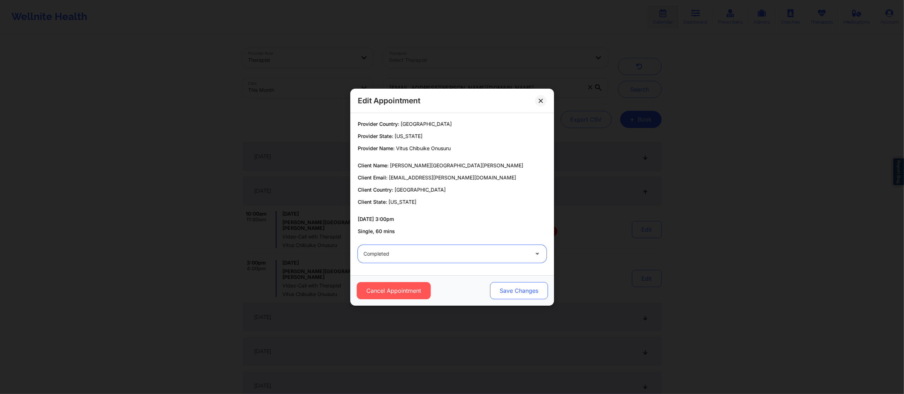
click at [508, 288] on button "Save Changes" at bounding box center [519, 290] width 58 height 17
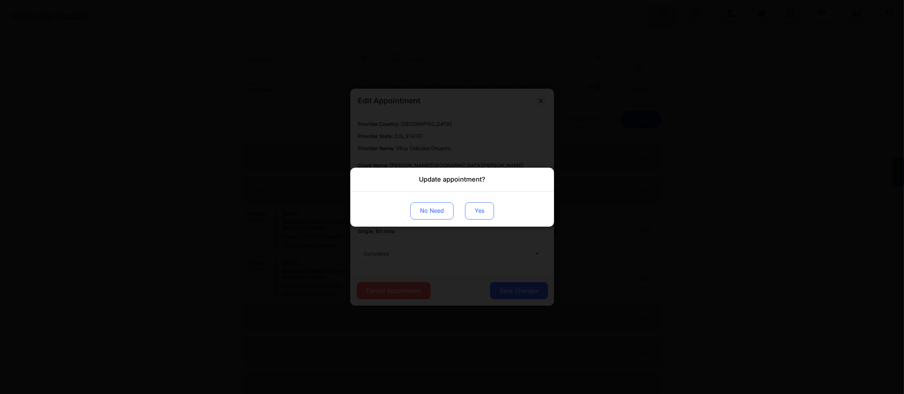
click at [476, 210] on button "Yes" at bounding box center [479, 210] width 29 height 17
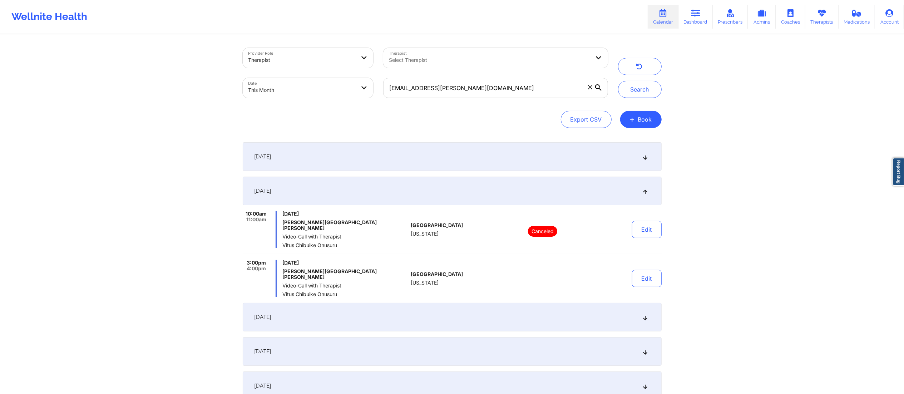
click at [464, 309] on div "[DATE]" at bounding box center [452, 317] width 419 height 29
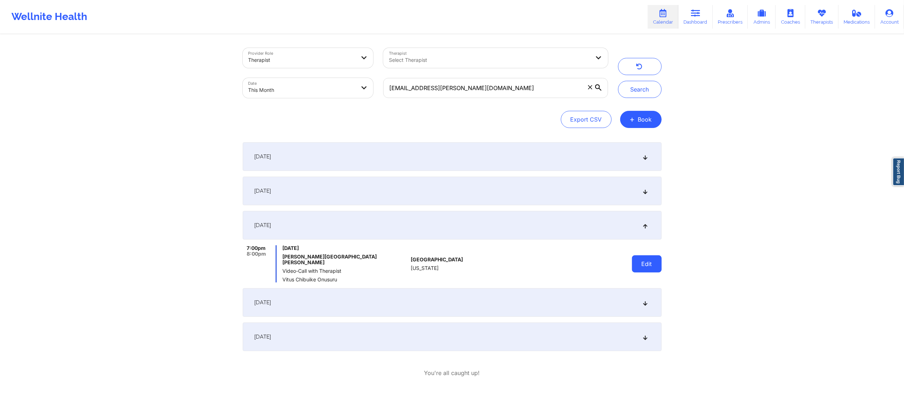
click at [648, 256] on button "Edit" at bounding box center [647, 263] width 30 height 17
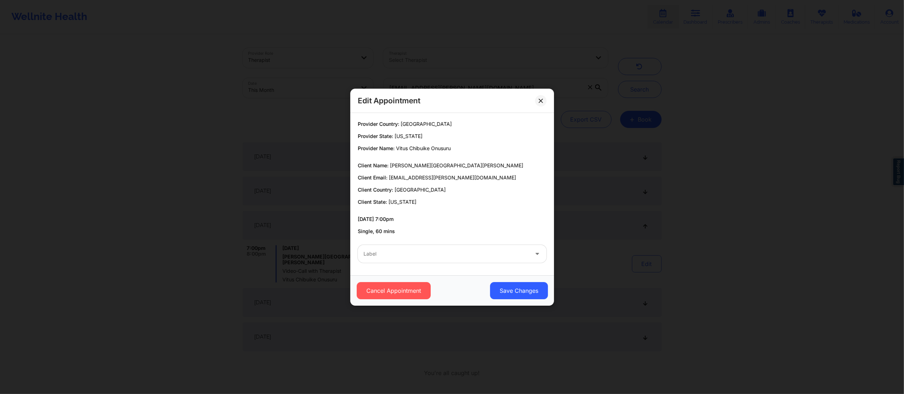
drag, startPoint x: 449, startPoint y: 254, endPoint x: 446, endPoint y: 264, distance: 10.8
click at [449, 259] on div "Label" at bounding box center [444, 254] width 172 height 18
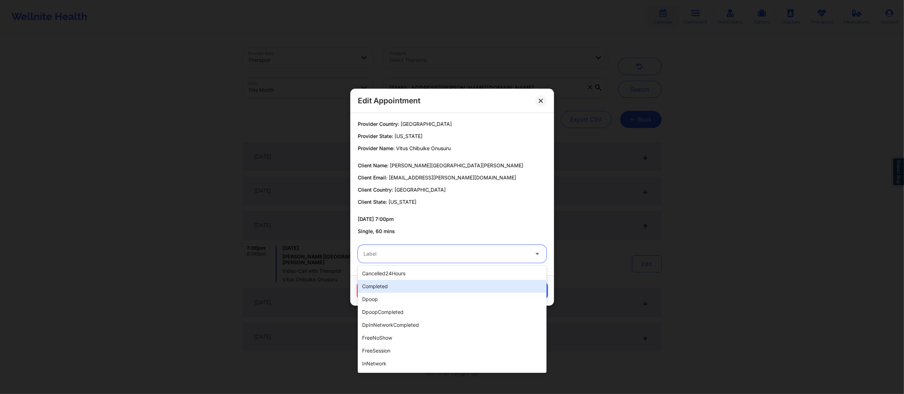
click at [436, 284] on div "completed" at bounding box center [452, 286] width 189 height 13
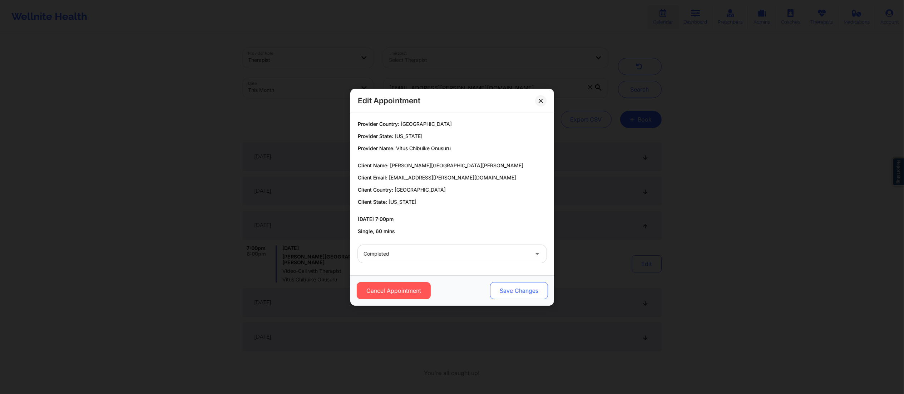
click at [492, 289] on button "Save Changes" at bounding box center [519, 290] width 58 height 17
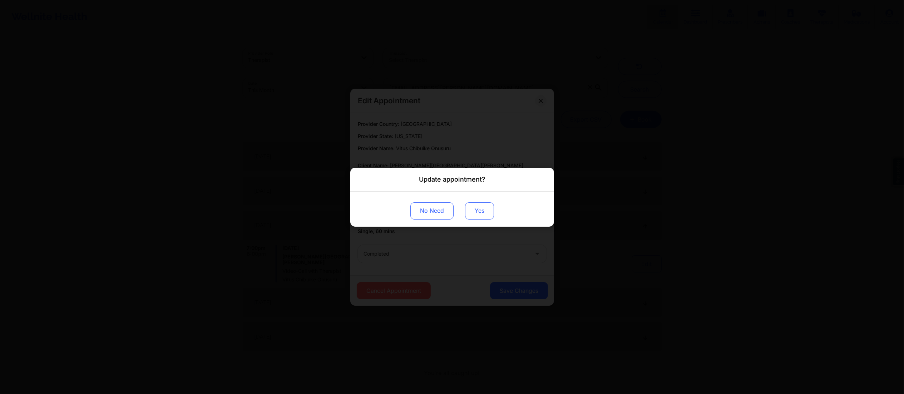
click at [470, 208] on button "Yes" at bounding box center [479, 210] width 29 height 17
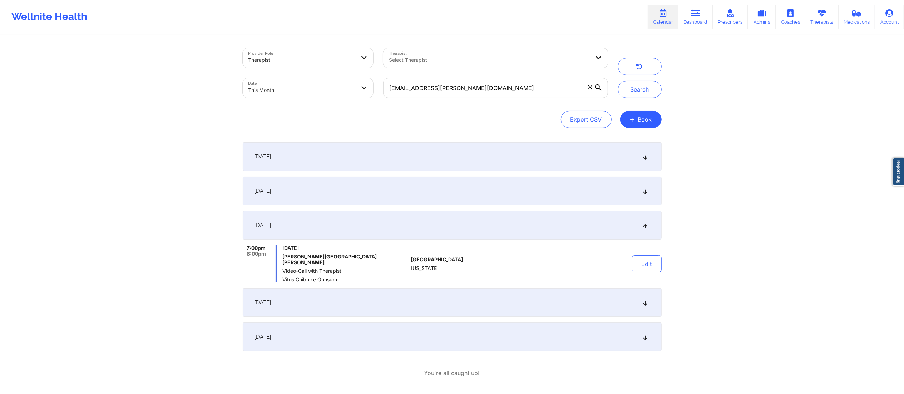
click at [463, 290] on div "[DATE]" at bounding box center [452, 302] width 419 height 29
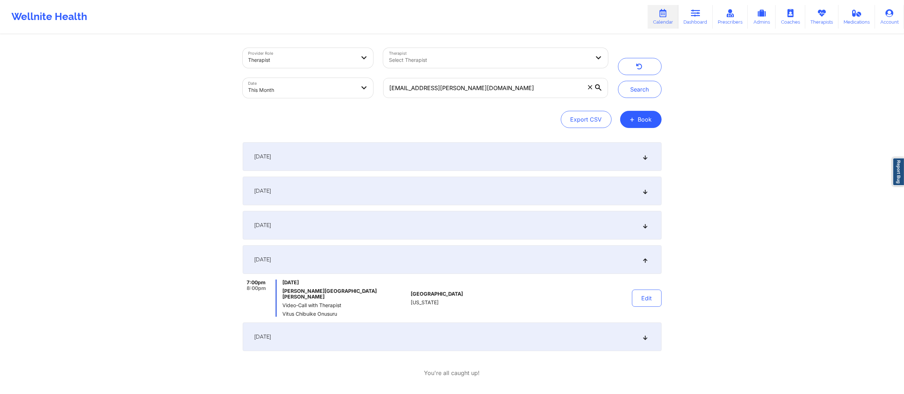
click at [499, 220] on div "[DATE]" at bounding box center [452, 225] width 419 height 29
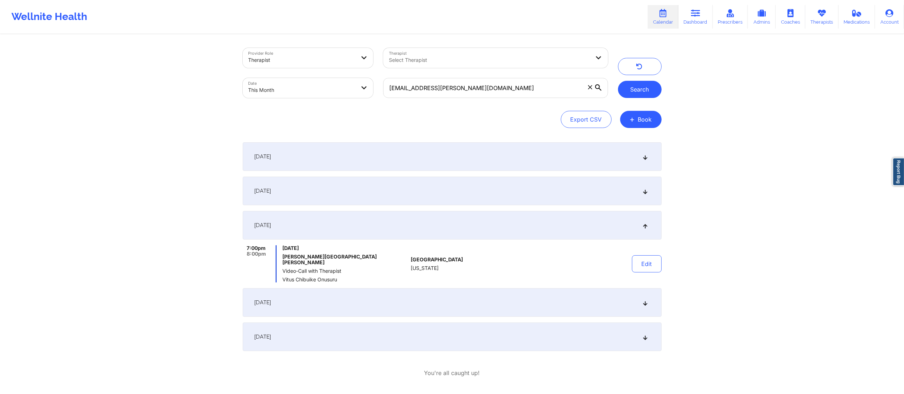
click at [637, 81] on button "Search" at bounding box center [640, 89] width 44 height 17
click at [532, 189] on div "[DATE]" at bounding box center [452, 191] width 419 height 29
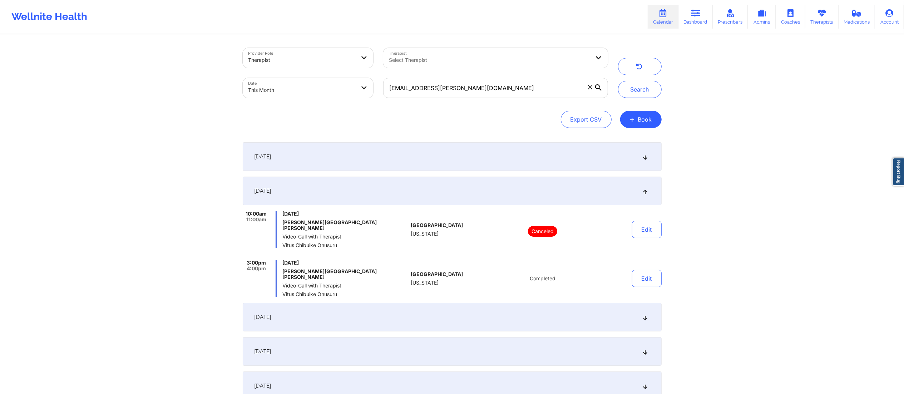
click at [536, 156] on div "[DATE]" at bounding box center [452, 156] width 419 height 29
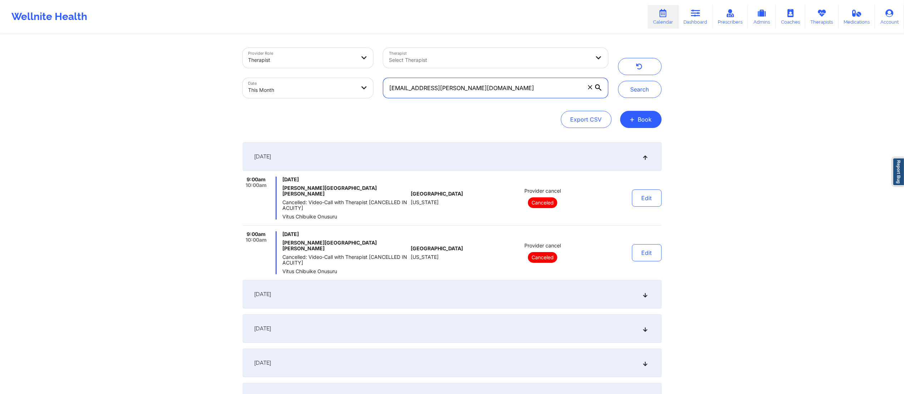
drag, startPoint x: 497, startPoint y: 88, endPoint x: 373, endPoint y: 93, distance: 123.7
click at [373, 93] on div "Provider Role Therapist Therapist Select Therapist Date This Month [EMAIL_ADDRE…" at bounding box center [425, 73] width 375 height 60
paste input "ai+patient@wellnite"
click at [630, 86] on button "Search" at bounding box center [640, 89] width 44 height 17
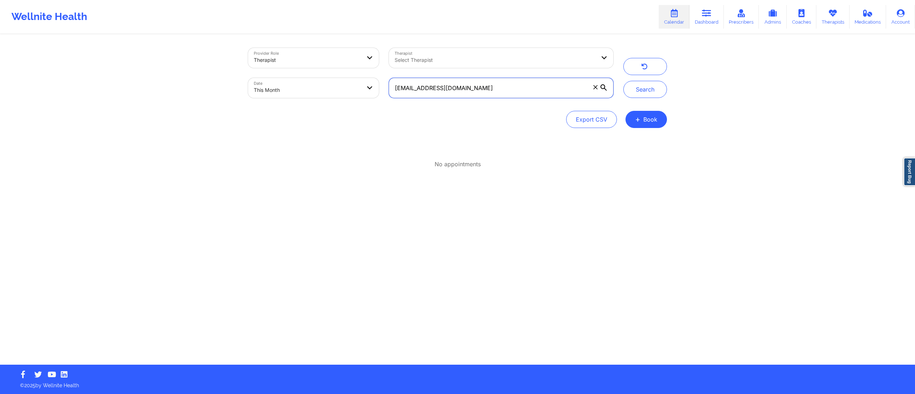
drag, startPoint x: 403, startPoint y: 89, endPoint x: 354, endPoint y: 92, distance: 49.1
click at [356, 89] on div "Provider Role Therapist Therapist Select Therapist Date This Month [EMAIL_ADDRE…" at bounding box center [430, 73] width 375 height 60
paste input "[EMAIL_ADDRESS]"
type input "[EMAIL_ADDRESS][DOMAIN_NAME]"
click at [636, 84] on button "Search" at bounding box center [645, 89] width 44 height 17
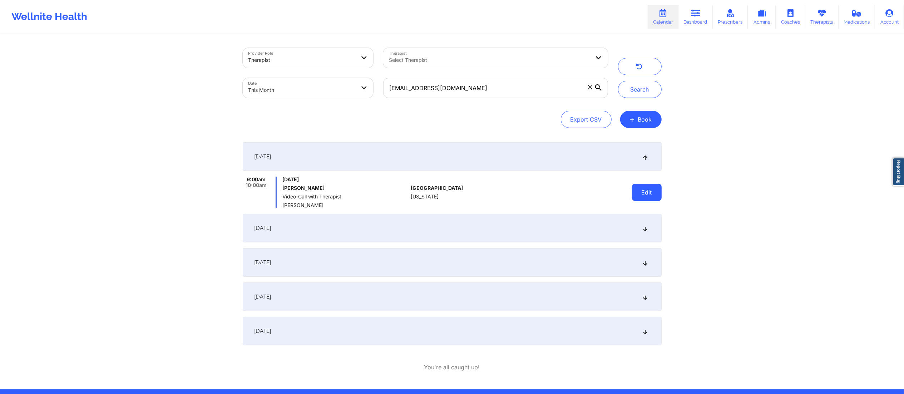
click at [650, 197] on button "Edit" at bounding box center [647, 192] width 30 height 17
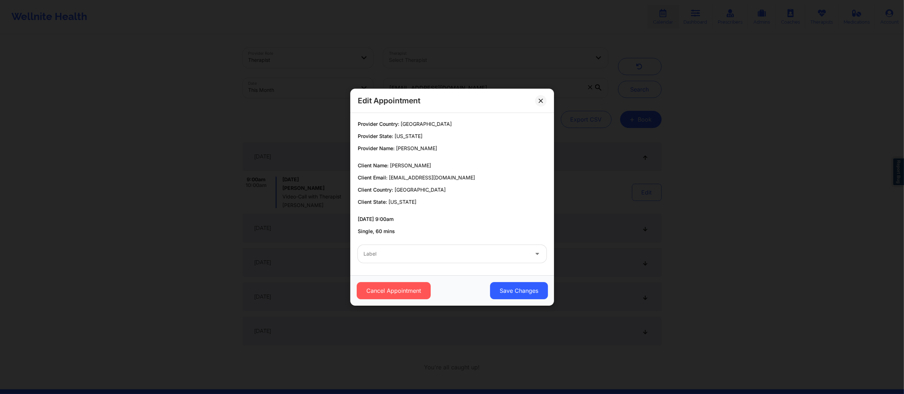
drag, startPoint x: 410, startPoint y: 254, endPoint x: 422, endPoint y: 259, distance: 12.3
click at [410, 255] on div at bounding box center [445, 253] width 165 height 9
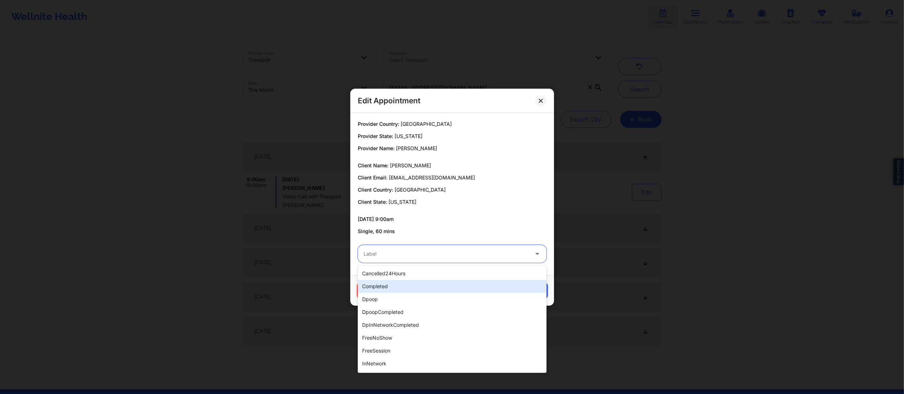
click at [407, 287] on div "completed" at bounding box center [452, 286] width 189 height 13
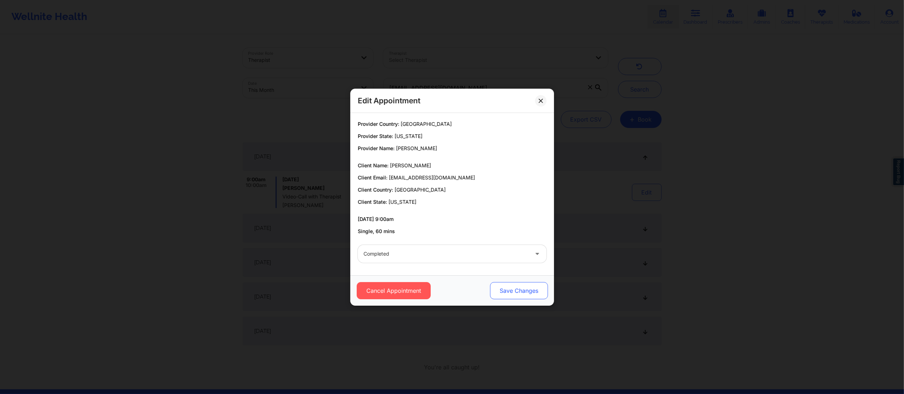
click at [521, 290] on button "Save Changes" at bounding box center [519, 290] width 58 height 17
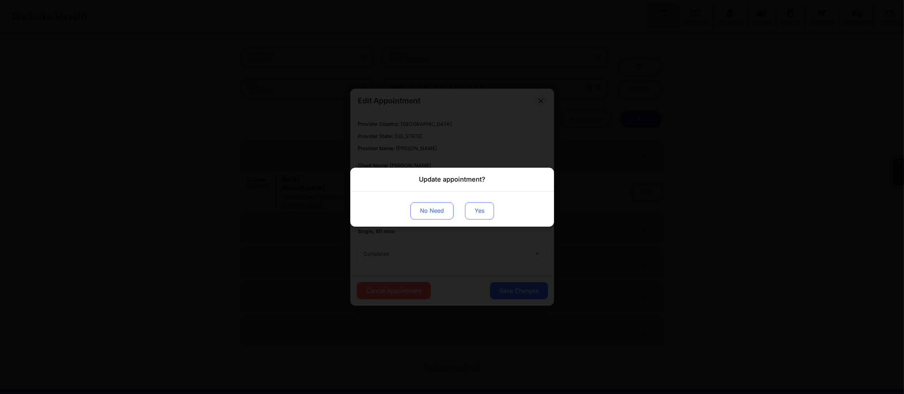
click at [480, 211] on button "Yes" at bounding box center [479, 210] width 29 height 17
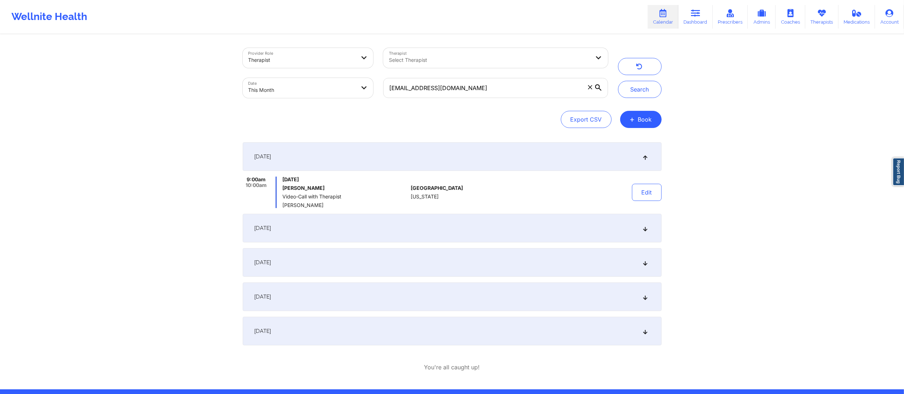
click at [472, 221] on div "[DATE]" at bounding box center [452, 228] width 419 height 29
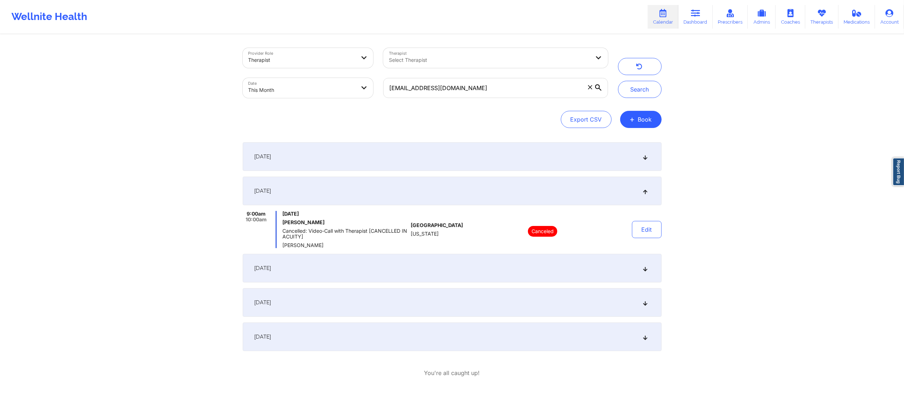
click at [513, 267] on div "[DATE]" at bounding box center [452, 268] width 419 height 29
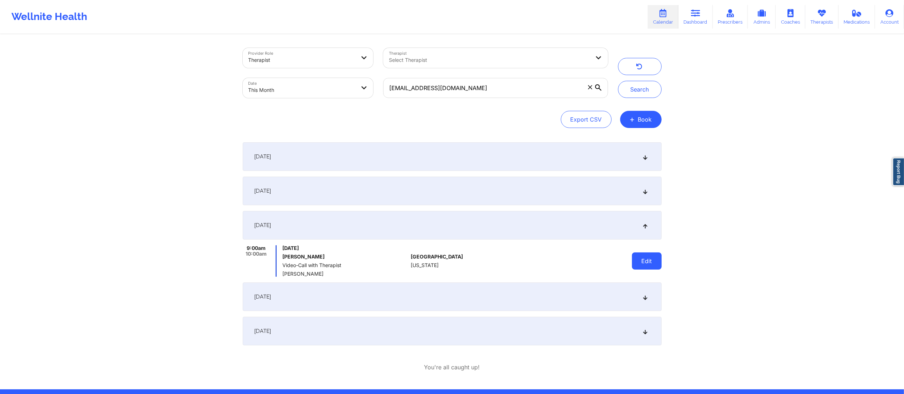
click at [639, 257] on button "Edit" at bounding box center [647, 260] width 30 height 17
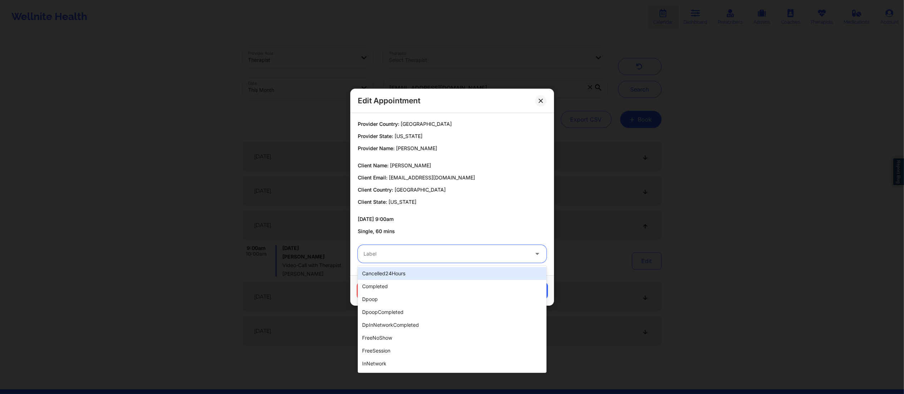
drag, startPoint x: 472, startPoint y: 257, endPoint x: 465, endPoint y: 278, distance: 23.1
click at [472, 257] on div at bounding box center [445, 253] width 165 height 9
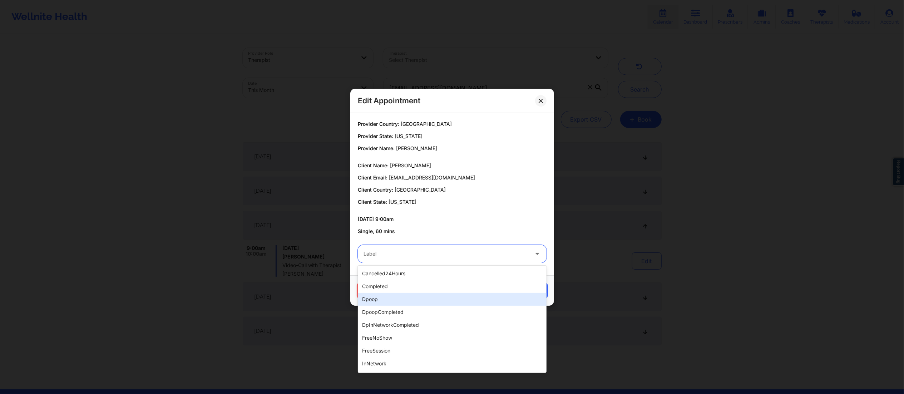
click at [460, 294] on div "dpoop" at bounding box center [452, 299] width 189 height 13
click at [453, 258] on div at bounding box center [445, 253] width 165 height 9
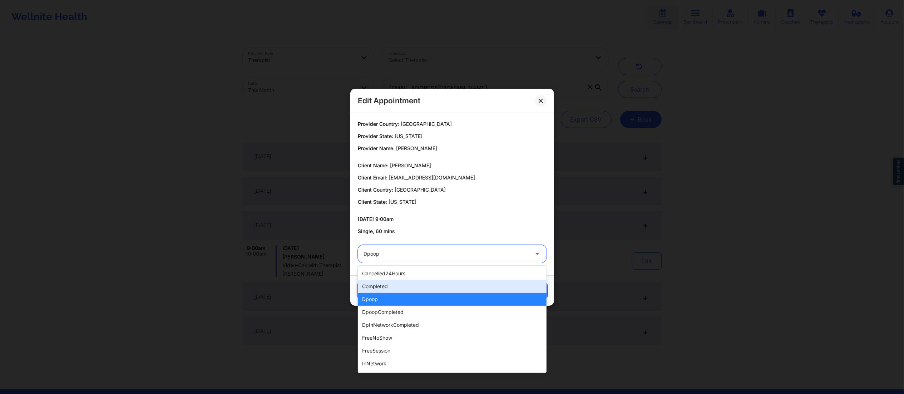
click at [449, 284] on div "completed" at bounding box center [452, 286] width 189 height 13
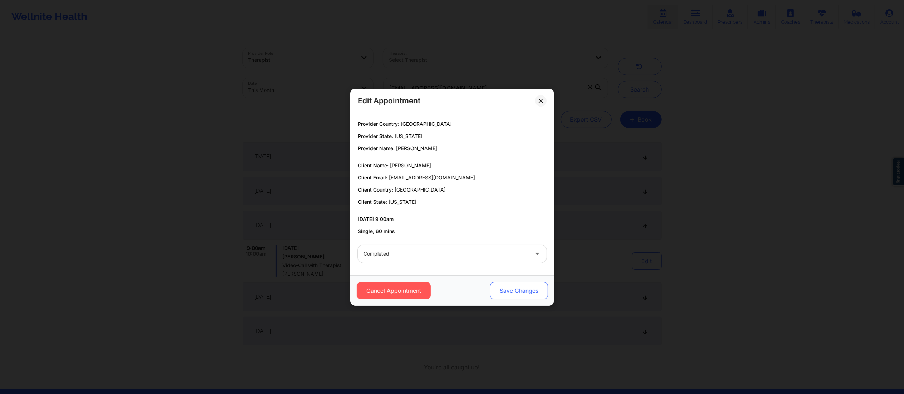
click at [515, 286] on button "Save Changes" at bounding box center [519, 290] width 58 height 17
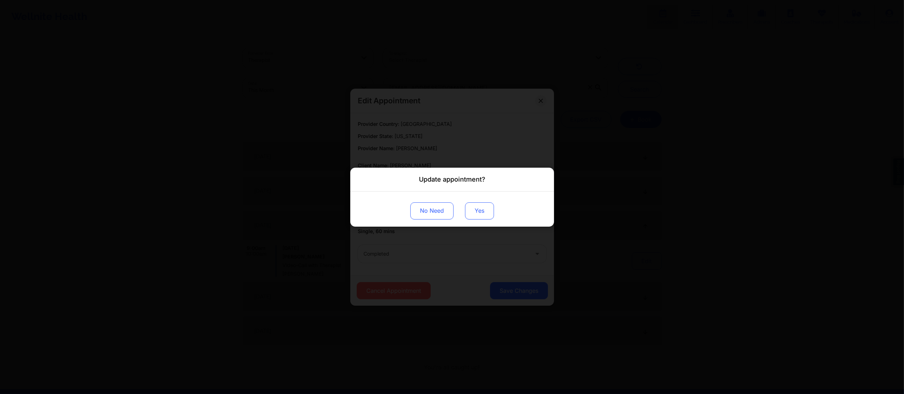
click at [478, 217] on button "Yes" at bounding box center [479, 210] width 29 height 17
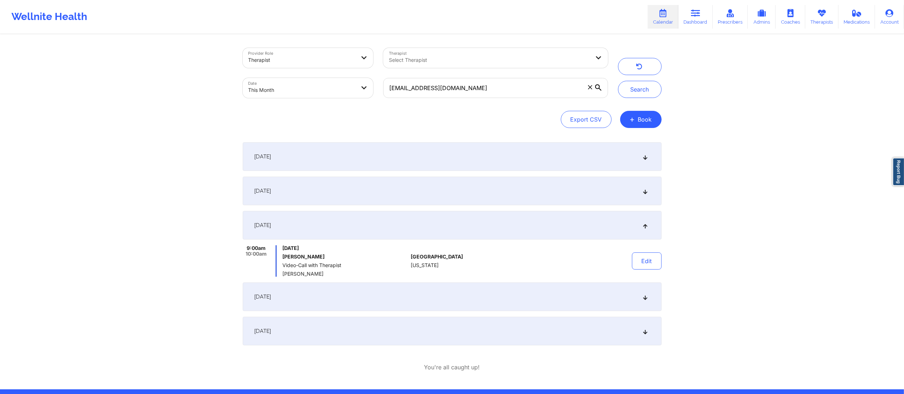
click at [445, 294] on div "[DATE]" at bounding box center [452, 296] width 419 height 29
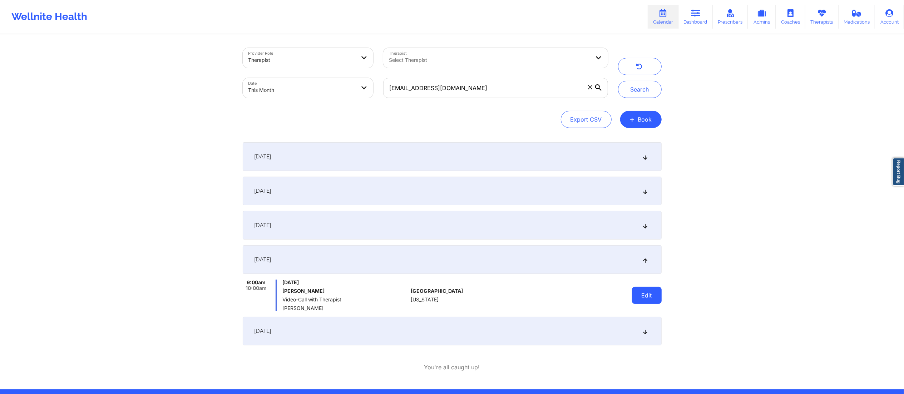
click at [635, 290] on button "Edit" at bounding box center [647, 295] width 30 height 17
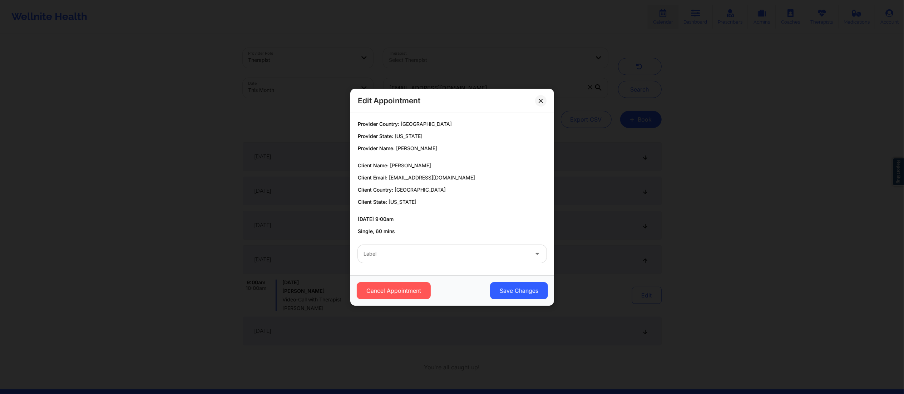
click at [469, 248] on div "Label" at bounding box center [444, 254] width 172 height 18
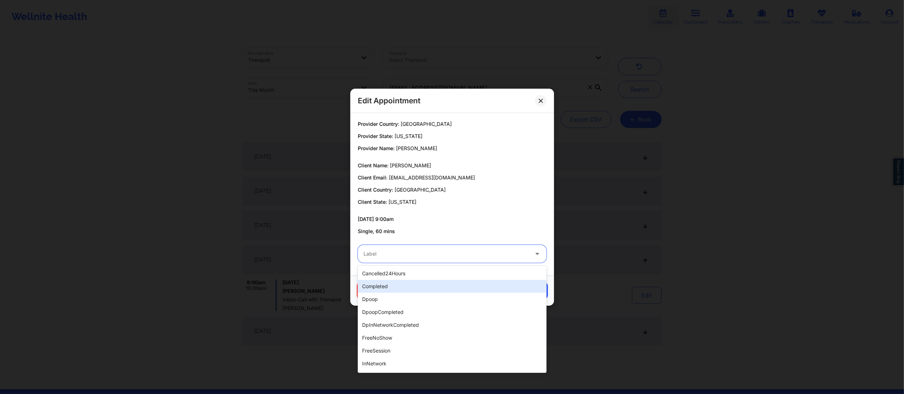
click at [432, 285] on div "completed" at bounding box center [452, 286] width 189 height 13
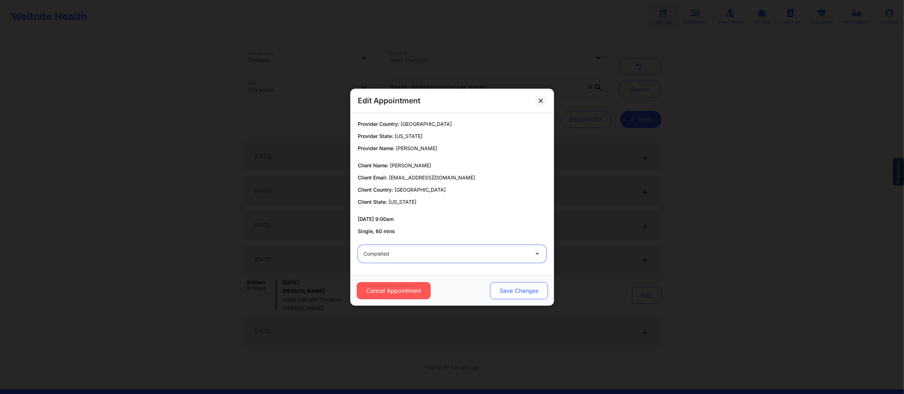
click at [517, 290] on button "Save Changes" at bounding box center [519, 290] width 58 height 17
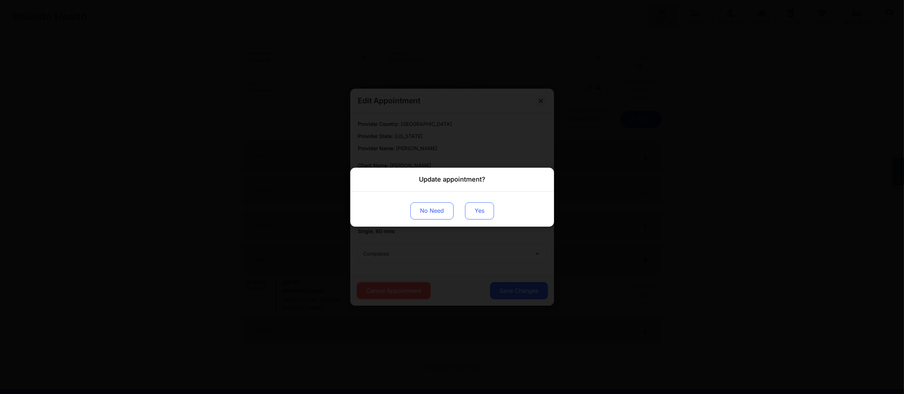
click at [478, 209] on button "Yes" at bounding box center [479, 210] width 29 height 17
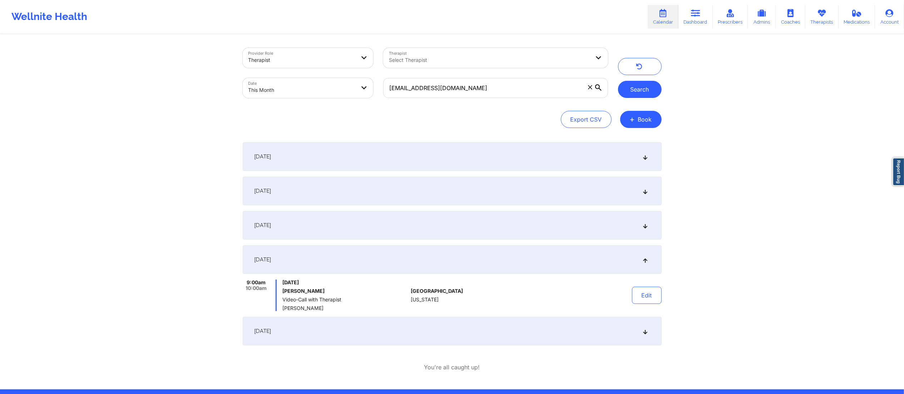
click at [634, 90] on button "Search" at bounding box center [640, 89] width 44 height 17
click at [536, 231] on div "[DATE]" at bounding box center [452, 225] width 419 height 29
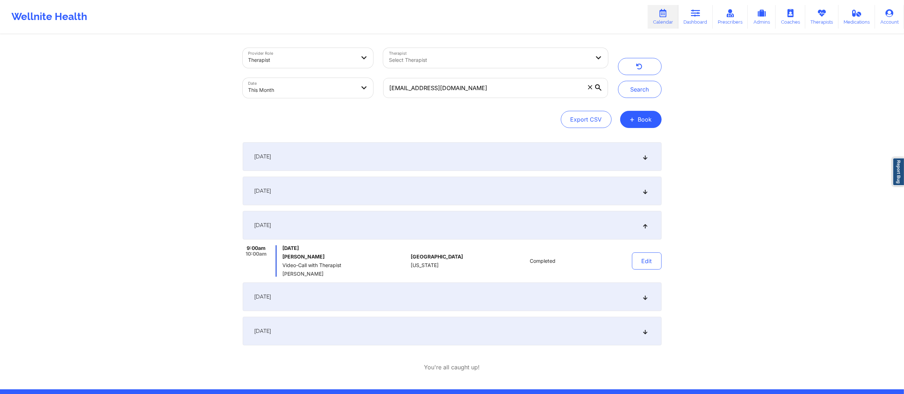
click at [497, 292] on div "[DATE]" at bounding box center [452, 296] width 419 height 29
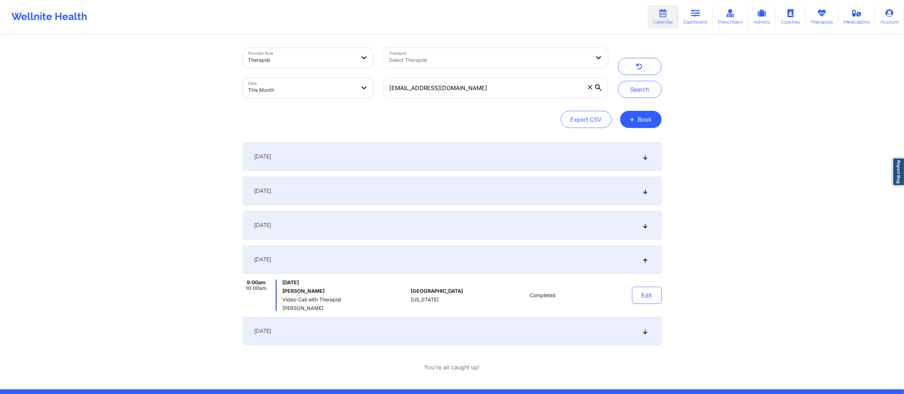
select select "2025-8"
select select "2025-9"
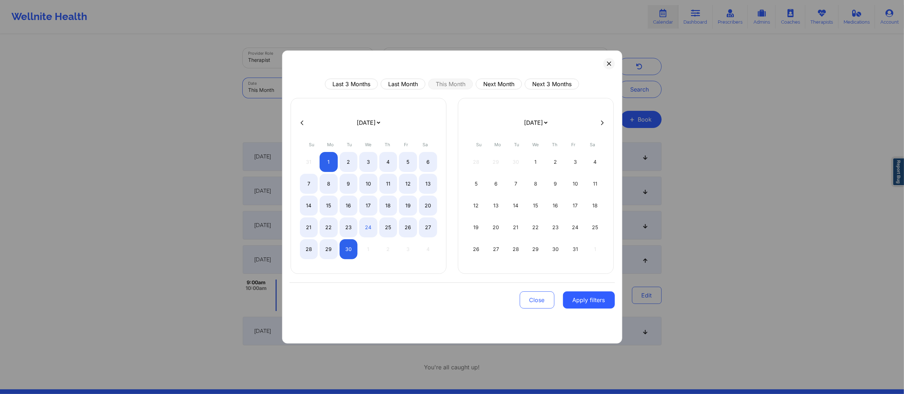
click at [270, 88] on body "Wellnite Health Calendar Dashboard Prescribers Admins Coaches Therapists Medica…" at bounding box center [452, 197] width 904 height 394
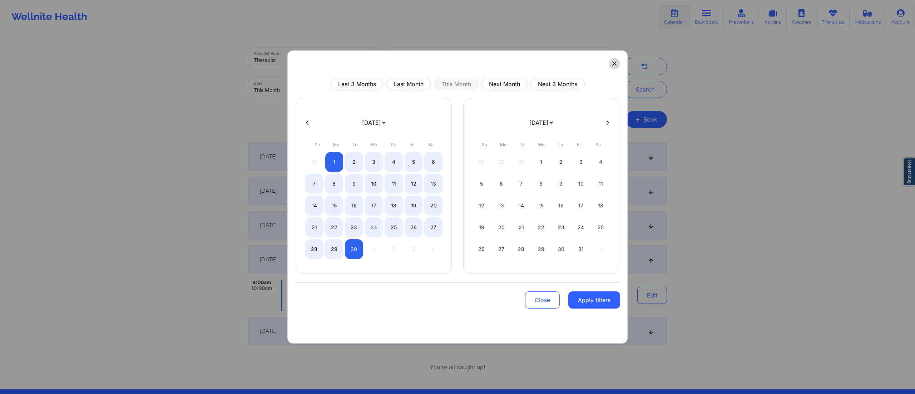
click at [610, 66] on button at bounding box center [614, 63] width 11 height 11
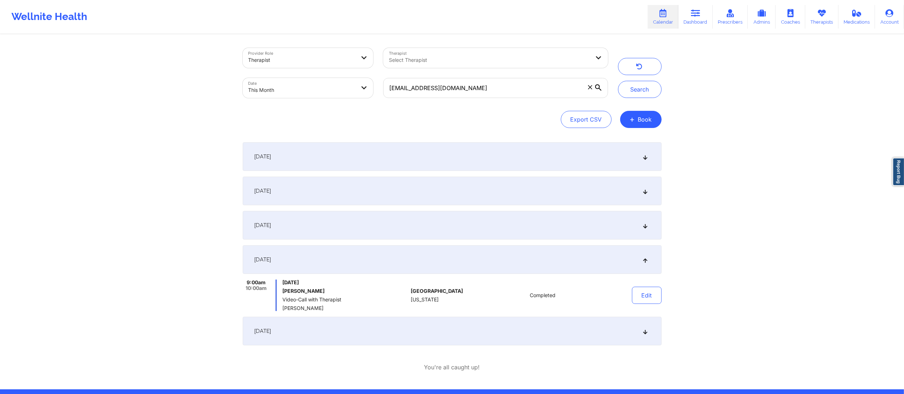
click at [315, 88] on body "Wellnite Health Calendar Dashboard Prescribers Admins Coaches Therapists Medica…" at bounding box center [452, 197] width 904 height 394
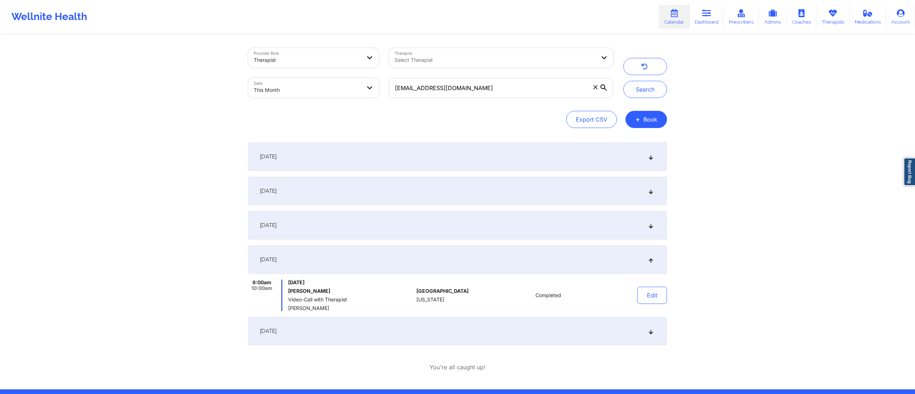
select select "2025-8"
select select "2025-9"
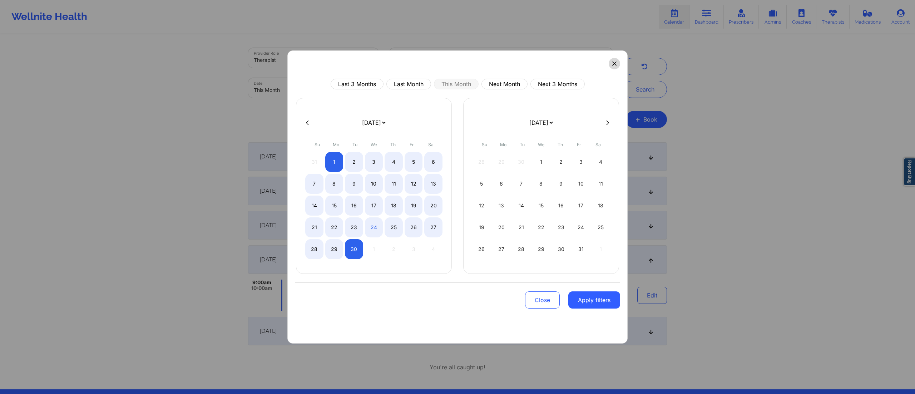
click at [619, 64] on button at bounding box center [614, 63] width 11 height 11
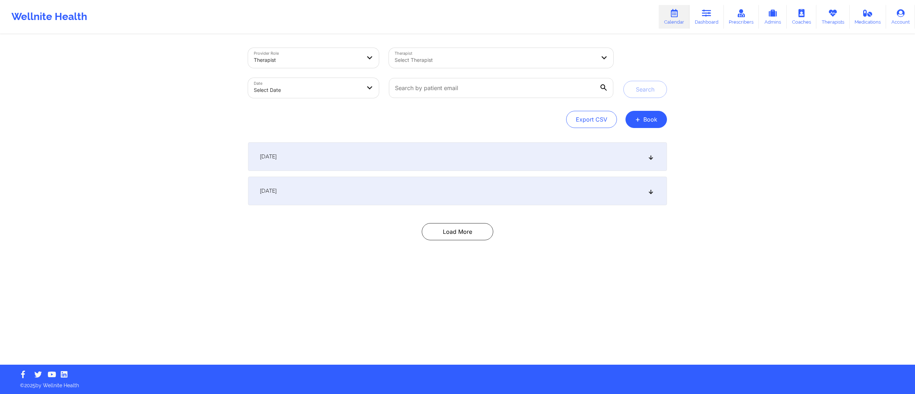
click at [384, 154] on div "[DATE]" at bounding box center [457, 156] width 419 height 29
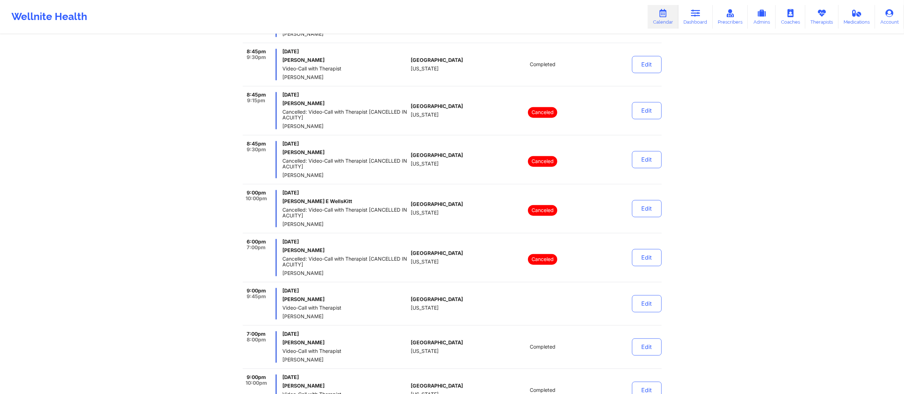
scroll to position [907, 0]
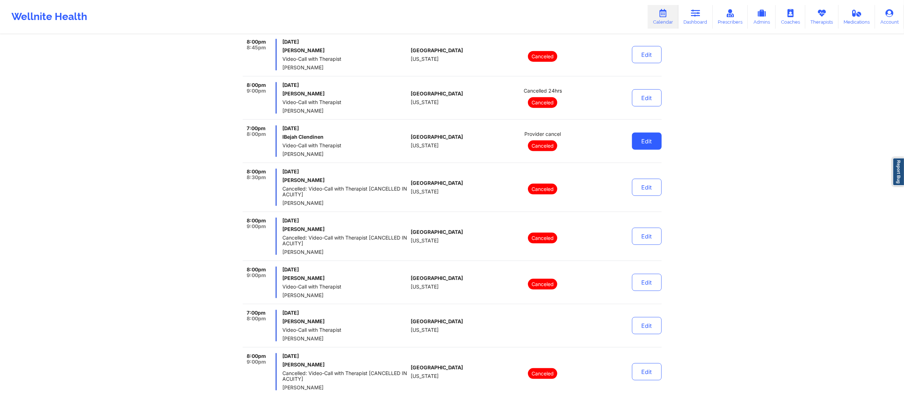
click at [641, 142] on button "Edit" at bounding box center [647, 141] width 30 height 17
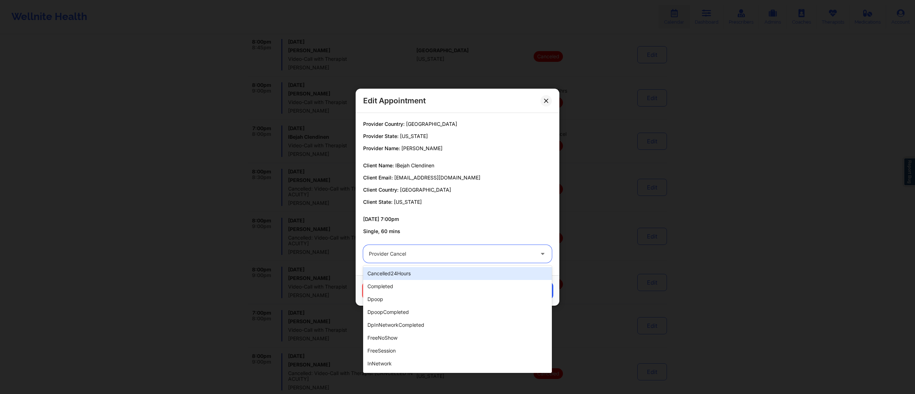
click at [431, 252] on div at bounding box center [451, 253] width 165 height 9
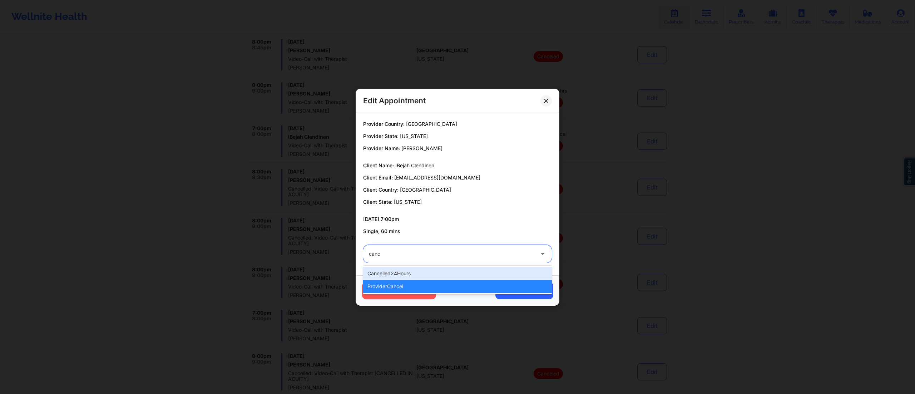
type input "cance"
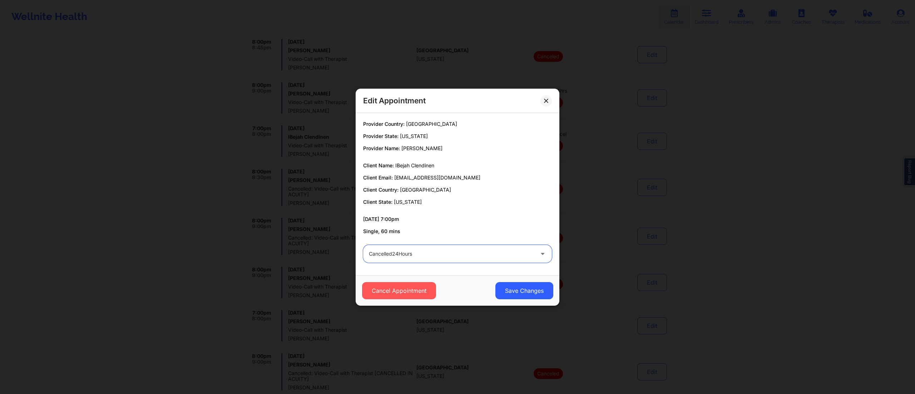
click at [431, 252] on div at bounding box center [451, 253] width 165 height 9
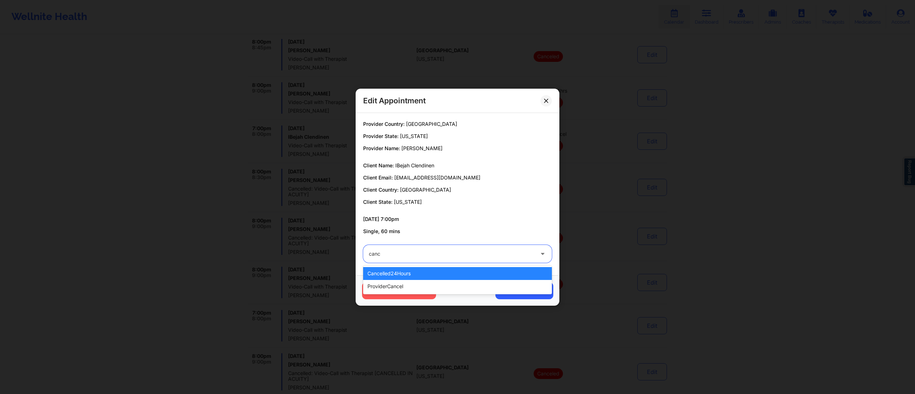
type input "cance"
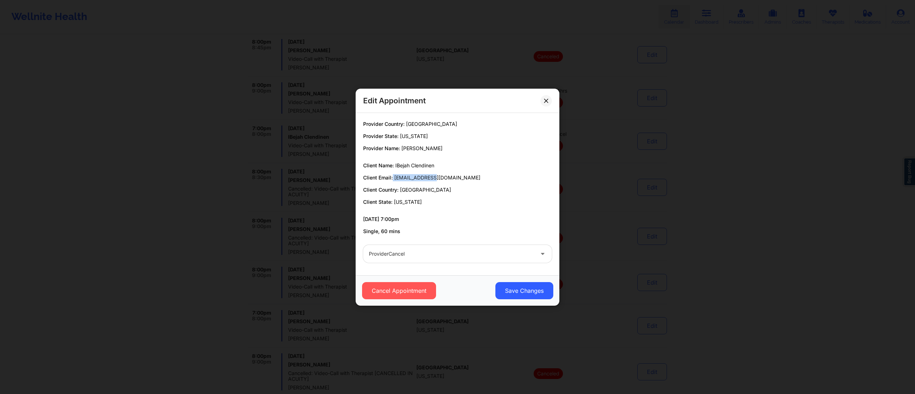
drag, startPoint x: 393, startPoint y: 175, endPoint x: 431, endPoint y: 175, distance: 37.9
click at [431, 175] on p "Client Email: ibejahc@gmail.com" at bounding box center [457, 177] width 189 height 7
click at [401, 186] on p "Client Country: United States" at bounding box center [457, 189] width 189 height 7
drag, startPoint x: 393, startPoint y: 175, endPoint x: 441, endPoint y: 174, distance: 47.5
click at [441, 174] on p "Client Email: ibejahc@gmail.com" at bounding box center [457, 177] width 189 height 7
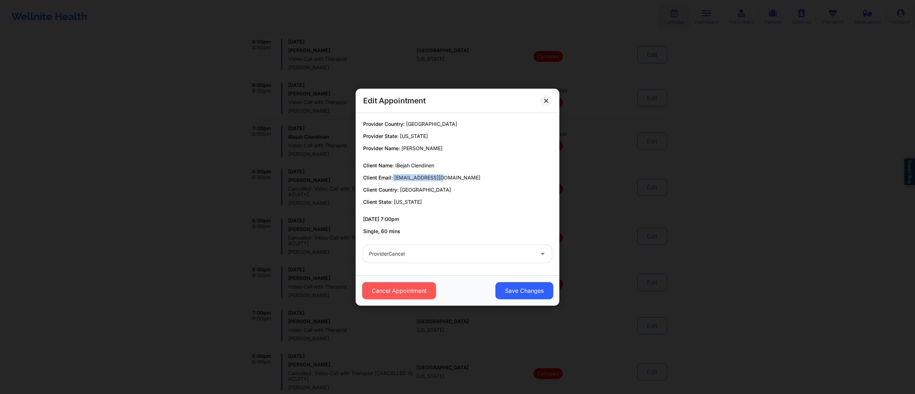
click at [442, 178] on p "Client Email: ibejahc@gmail.com" at bounding box center [457, 177] width 189 height 7
drag, startPoint x: 449, startPoint y: 177, endPoint x: 392, endPoint y: 175, distance: 57.6
click at [392, 175] on p "Client Email: ibejahc@gmail.com" at bounding box center [457, 177] width 189 height 7
copy span "ibejahc@gmail.com"
click at [529, 292] on button "Save Changes" at bounding box center [524, 290] width 58 height 17
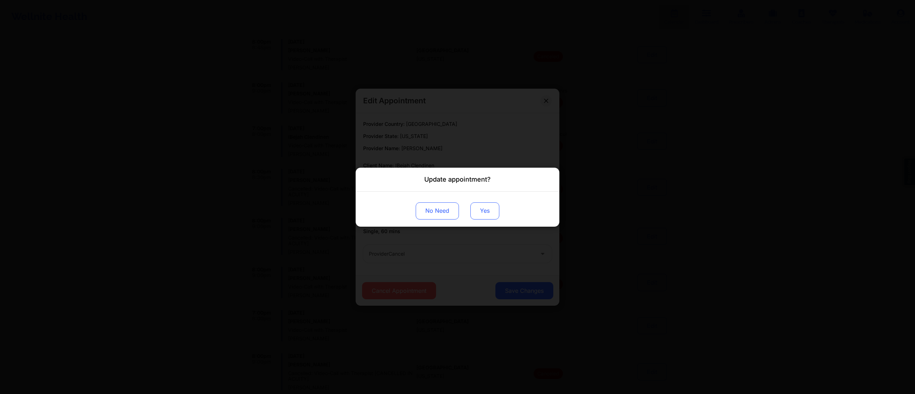
click at [478, 211] on button "Yes" at bounding box center [484, 210] width 29 height 17
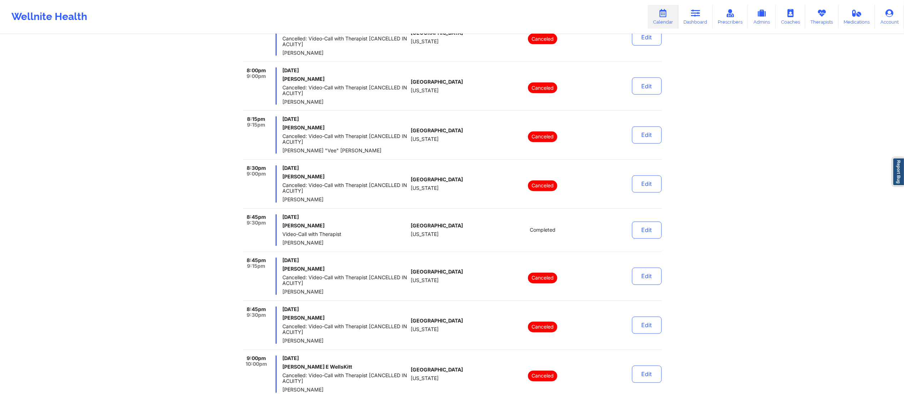
scroll to position [1242, 0]
click at [640, 231] on button "Edit" at bounding box center [647, 228] width 30 height 17
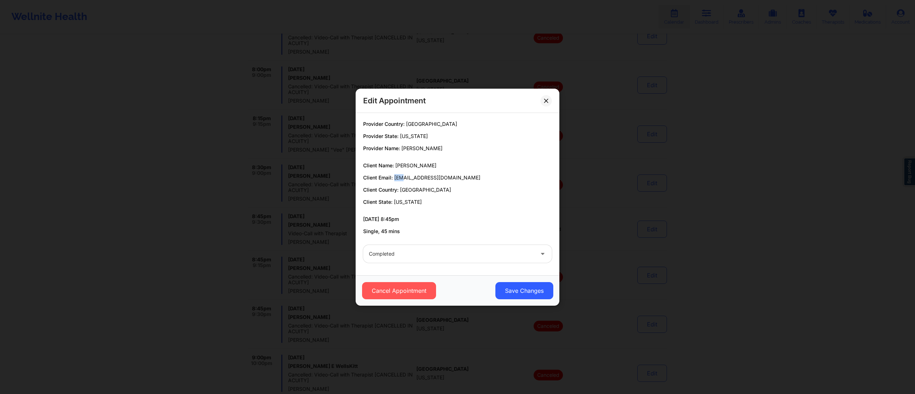
drag, startPoint x: 395, startPoint y: 175, endPoint x: 402, endPoint y: 177, distance: 7.3
click at [402, 177] on span "rubirodriguez00@gmail.com" at bounding box center [437, 177] width 86 height 6
drag, startPoint x: 395, startPoint y: 177, endPoint x: 413, endPoint y: 177, distance: 17.9
click at [413, 177] on span "rubirodriguez00@gmail.com" at bounding box center [437, 177] width 86 height 6
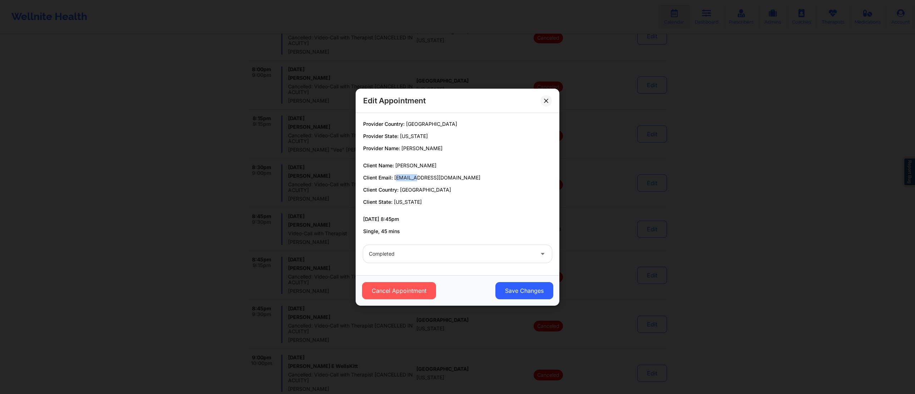
click at [395, 176] on span "rubirodriguez00@gmail.com" at bounding box center [437, 177] width 86 height 6
drag, startPoint x: 394, startPoint y: 177, endPoint x: 475, endPoint y: 179, distance: 80.1
click at [475, 179] on p "Client Email: rubirodriguez00@gmail.com" at bounding box center [457, 177] width 189 height 7
copy span "rubirodriguez00@gmail.com"
click at [447, 251] on div at bounding box center [451, 253] width 165 height 9
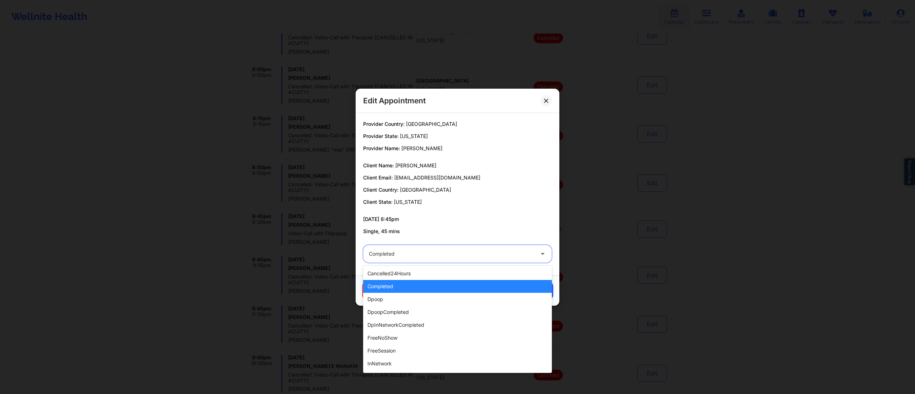
click at [412, 288] on div "completed" at bounding box center [457, 286] width 189 height 13
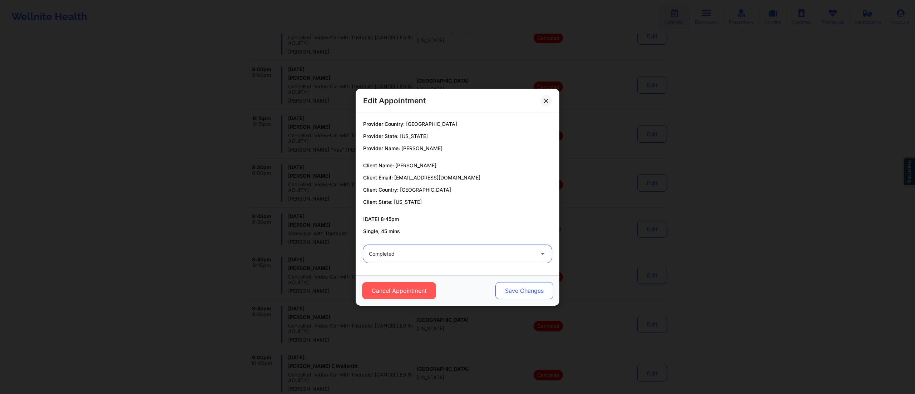
click at [501, 292] on button "Save Changes" at bounding box center [524, 290] width 58 height 17
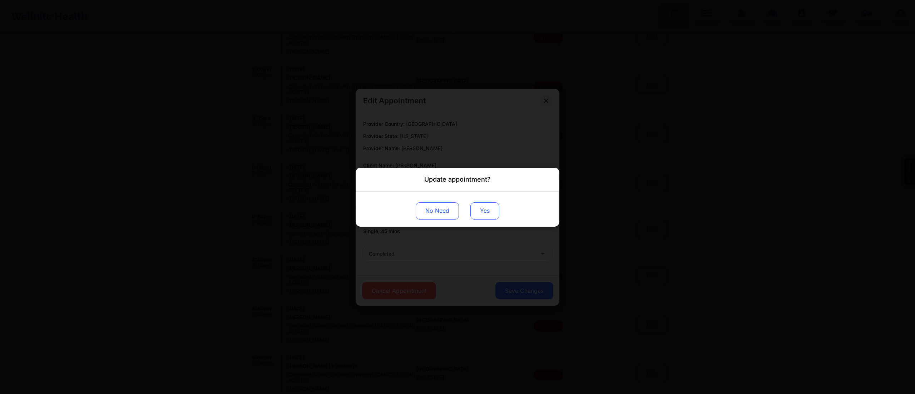
click at [479, 211] on button "Yes" at bounding box center [484, 210] width 29 height 17
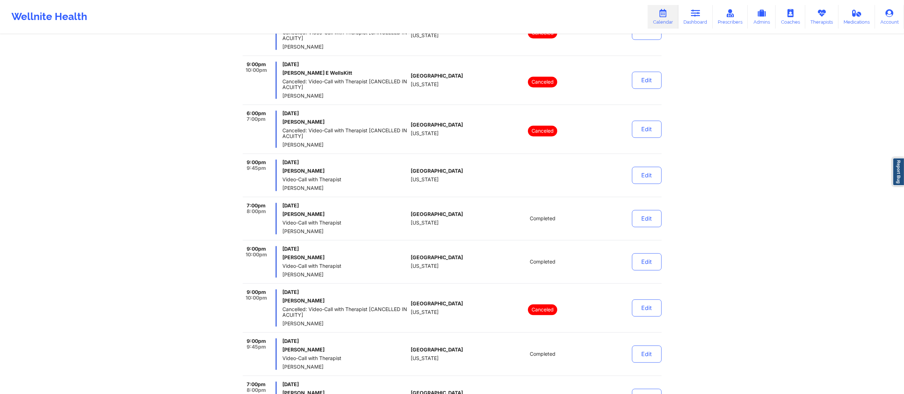
scroll to position [1537, 0]
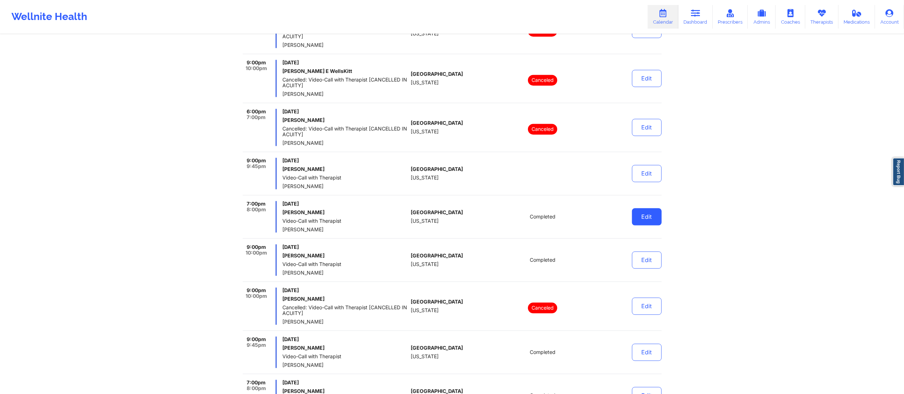
click at [635, 222] on button "Edit" at bounding box center [647, 216] width 30 height 17
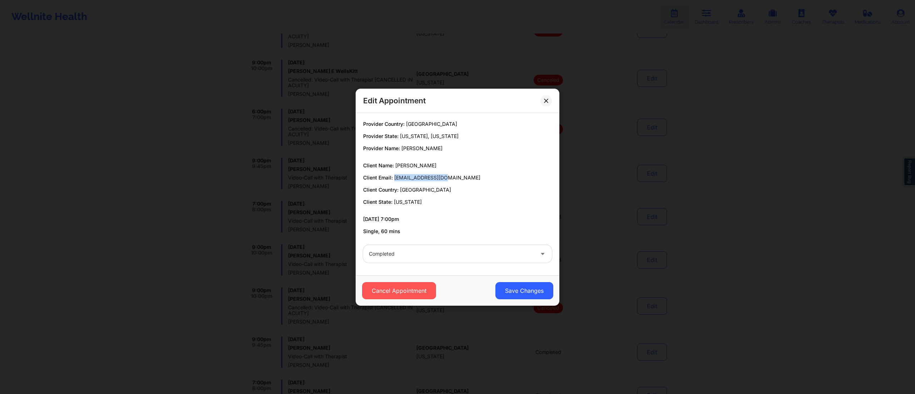
drag, startPoint x: 394, startPoint y: 178, endPoint x: 454, endPoint y: 180, distance: 60.1
click at [454, 180] on p "Client Email: komickto@gmail.com" at bounding box center [457, 177] width 189 height 7
copy span "komickto@gmail.com"
click at [540, 102] on div "Edit Appointment" at bounding box center [458, 101] width 204 height 24
click at [543, 104] on button at bounding box center [545, 100] width 11 height 11
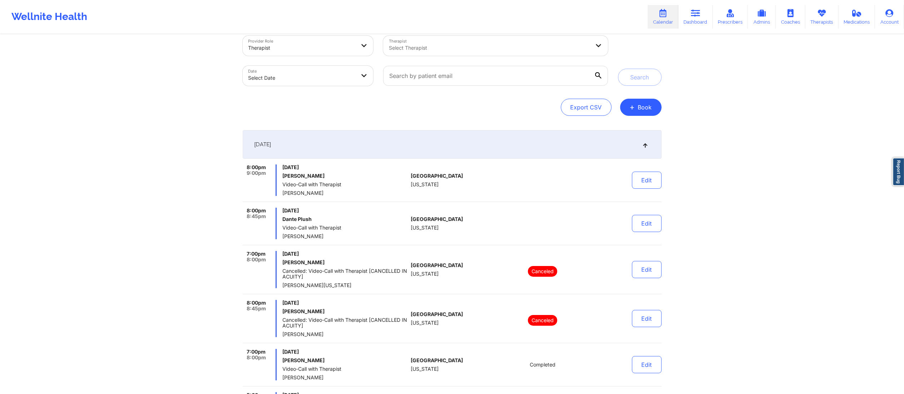
scroll to position [0, 0]
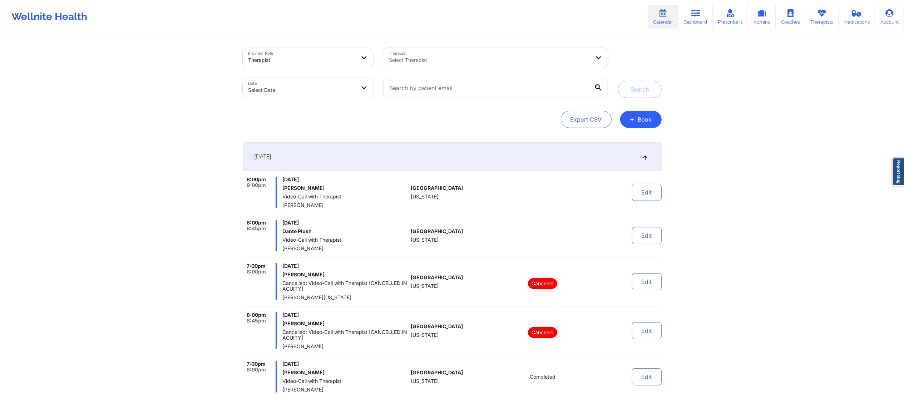
select select "2025-8"
select select "2025-9"
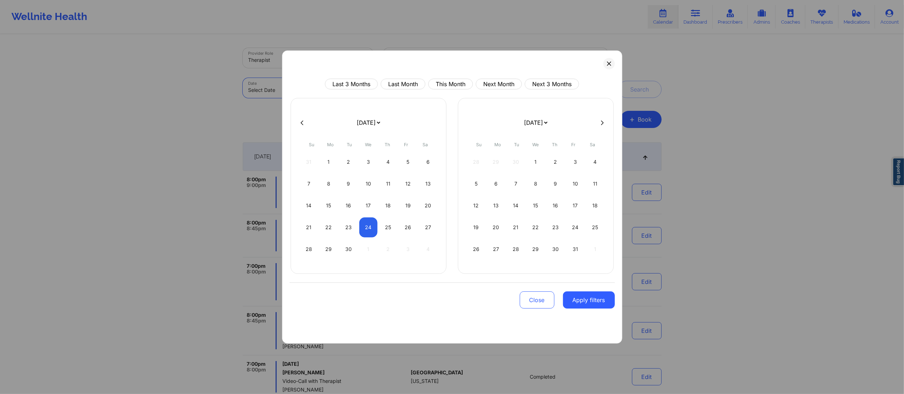
click at [317, 87] on body "Wellnite Health Calendar Dashboard Prescribers Admins Coaches Therapists Medica…" at bounding box center [452, 197] width 904 height 394
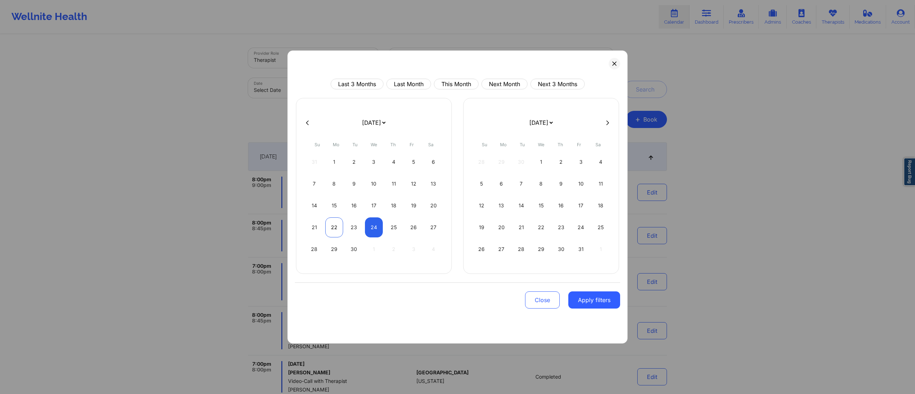
click at [334, 224] on div "22" at bounding box center [334, 227] width 18 height 20
select select "2025-8"
select select "2025-9"
click at [369, 231] on div "24" at bounding box center [374, 227] width 18 height 20
select select "2025-8"
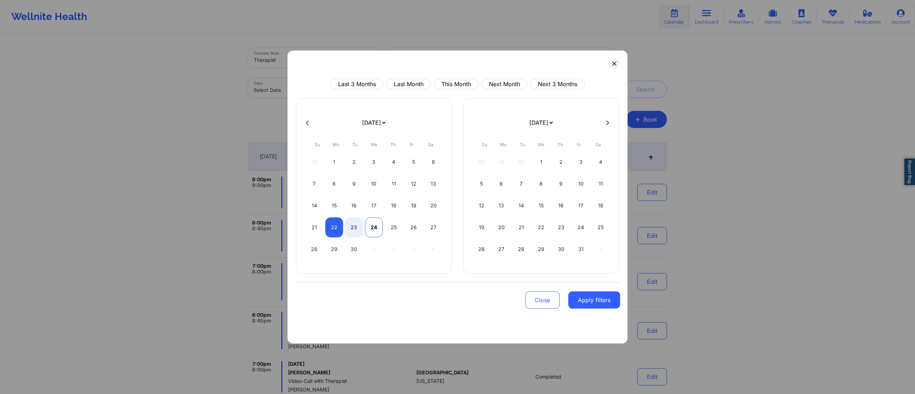
select select "2025-9"
click at [595, 300] on button "Apply filters" at bounding box center [594, 299] width 52 height 17
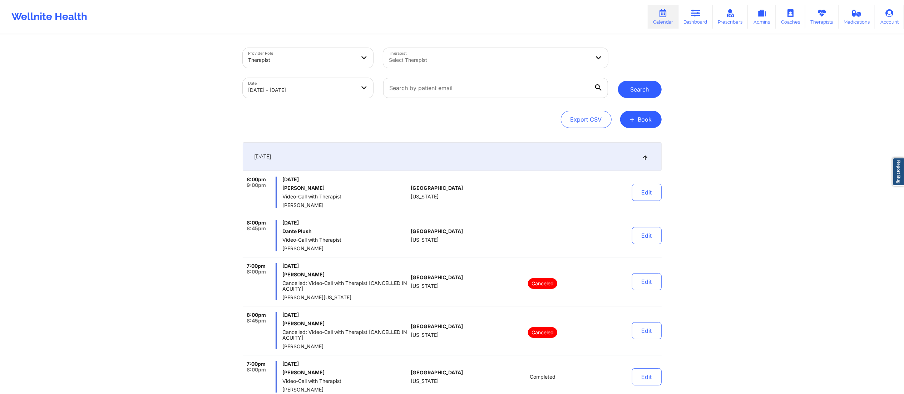
click at [640, 93] on button "Search" at bounding box center [640, 89] width 44 height 17
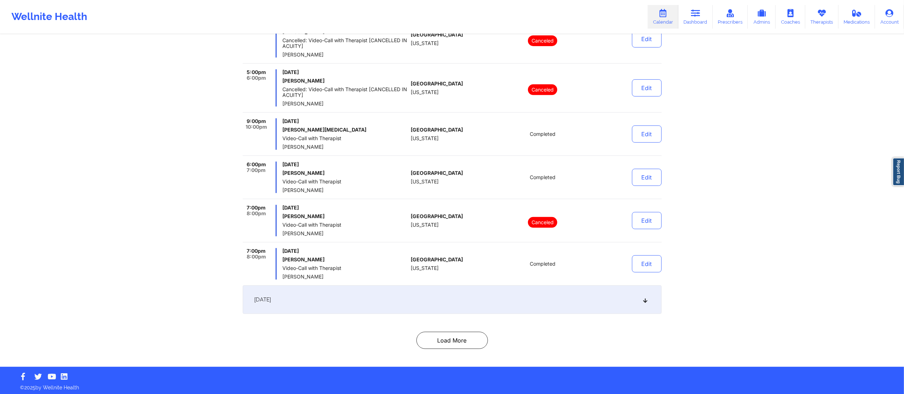
scroll to position [289, 0]
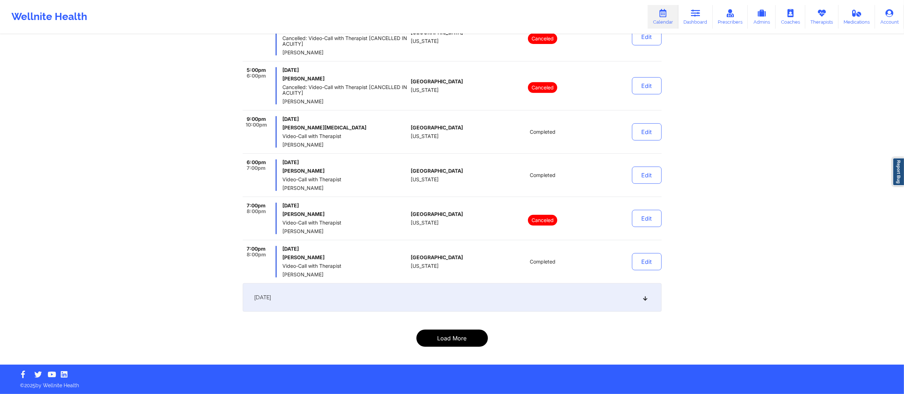
click at [449, 337] on button "Load More" at bounding box center [451, 337] width 71 height 17
click at [450, 307] on div "[DATE]" at bounding box center [452, 297] width 419 height 29
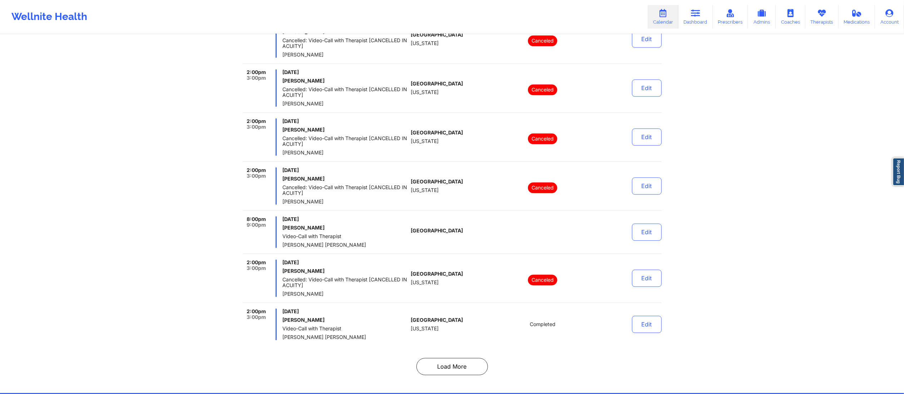
scroll to position [4480, 0]
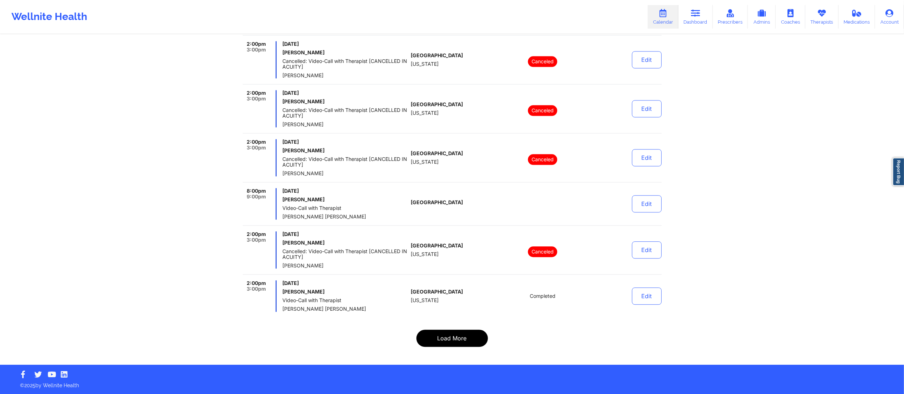
click at [451, 336] on button "Load More" at bounding box center [451, 337] width 71 height 17
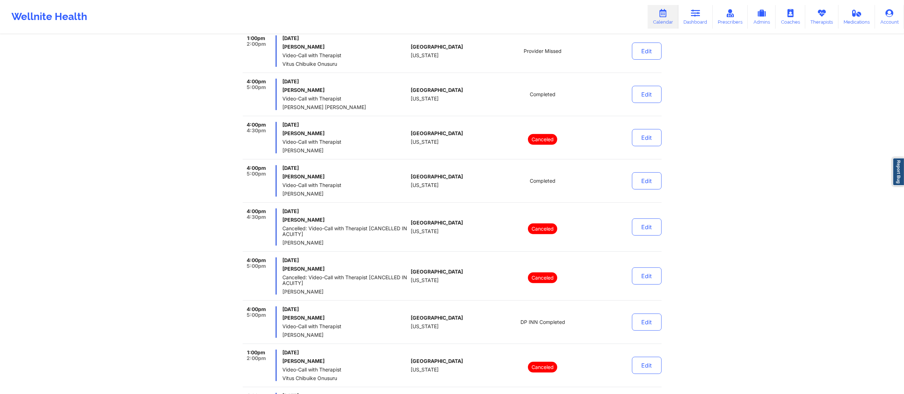
scroll to position [4411, 0]
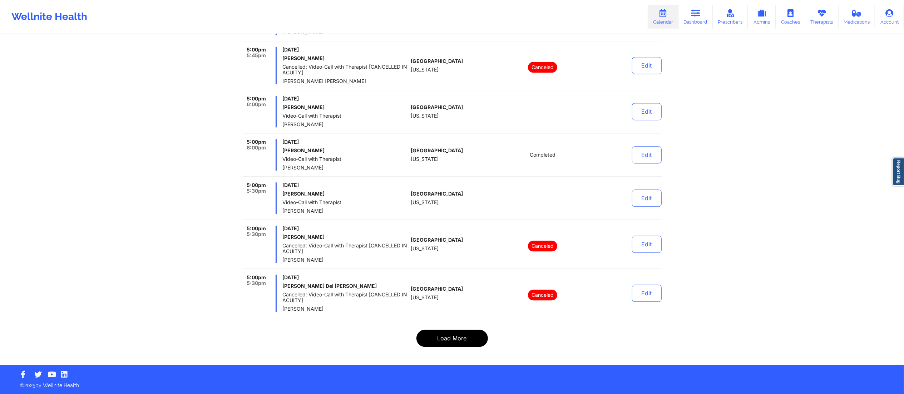
click at [442, 335] on button "Load More" at bounding box center [451, 337] width 71 height 17
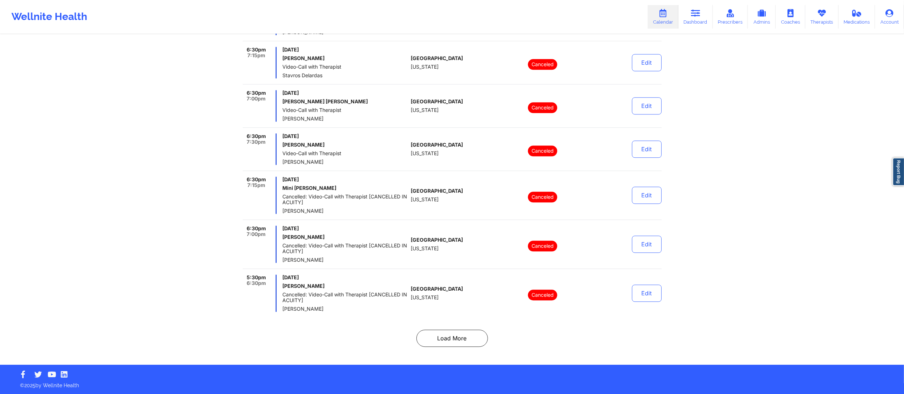
scroll to position [4440, 0]
click at [444, 331] on button "Load More" at bounding box center [451, 337] width 71 height 17
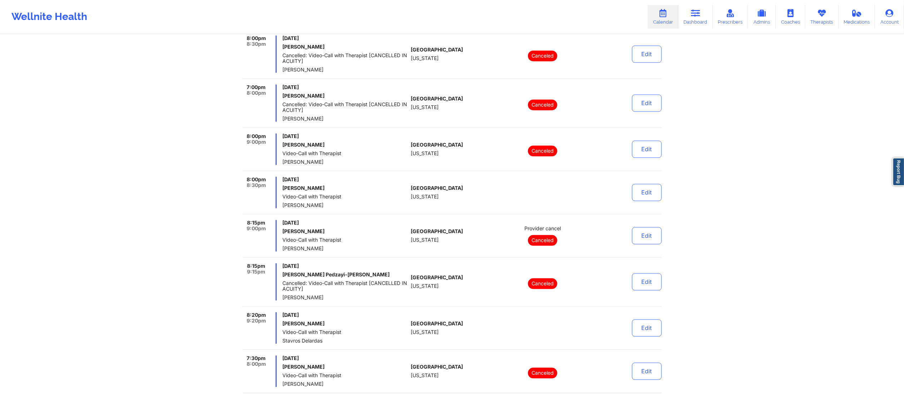
scroll to position [4445, 0]
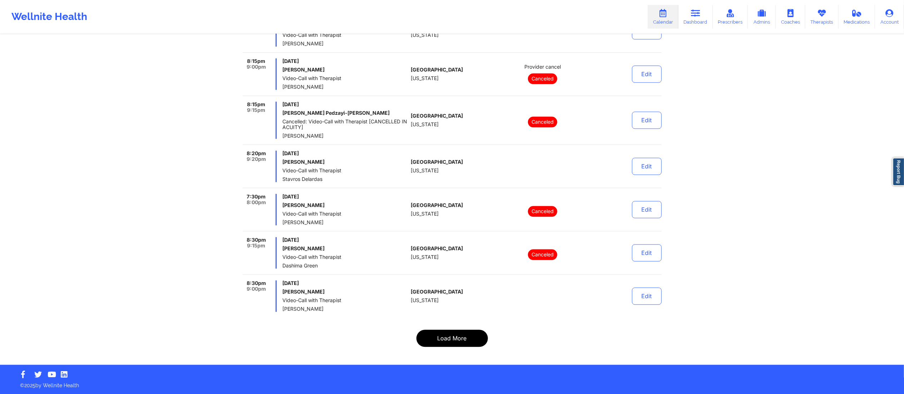
click at [452, 336] on button "Load More" at bounding box center [451, 337] width 71 height 17
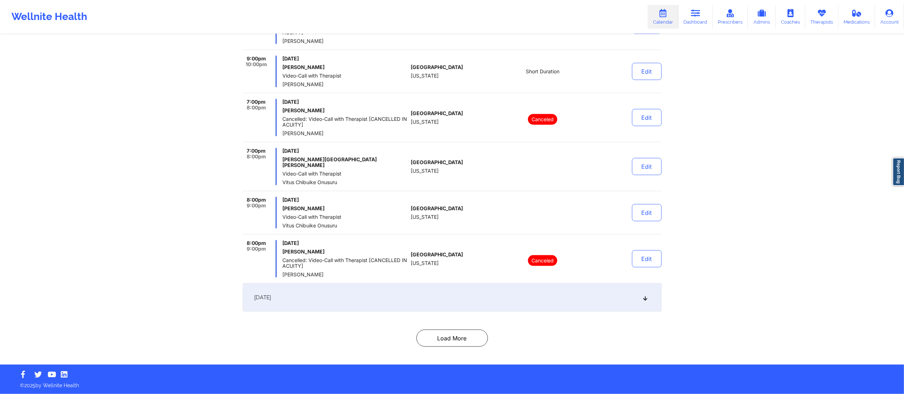
scroll to position [834, 0]
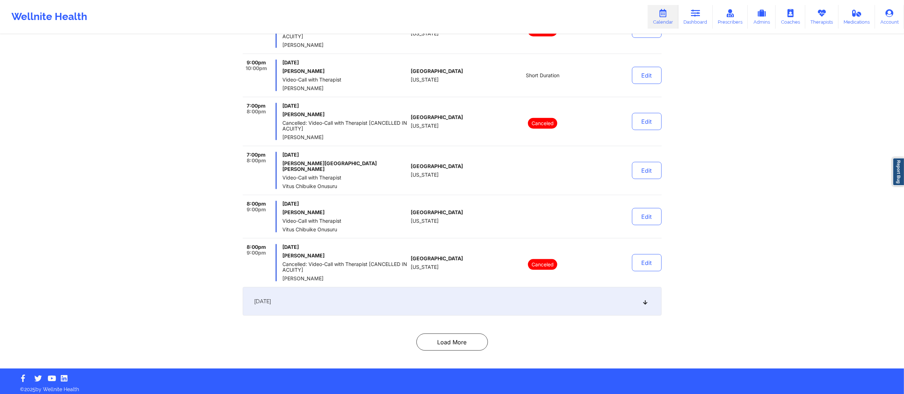
click at [439, 297] on div "[DATE]" at bounding box center [452, 301] width 419 height 29
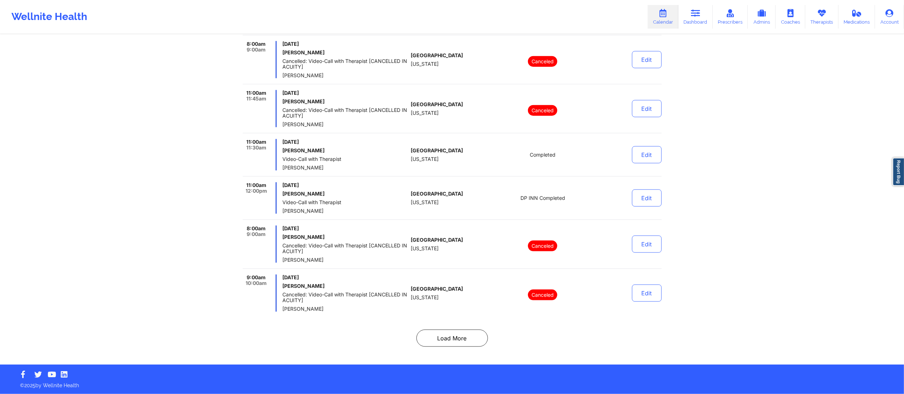
scroll to position [3555, 0]
click at [462, 335] on button "Load More" at bounding box center [451, 337] width 71 height 17
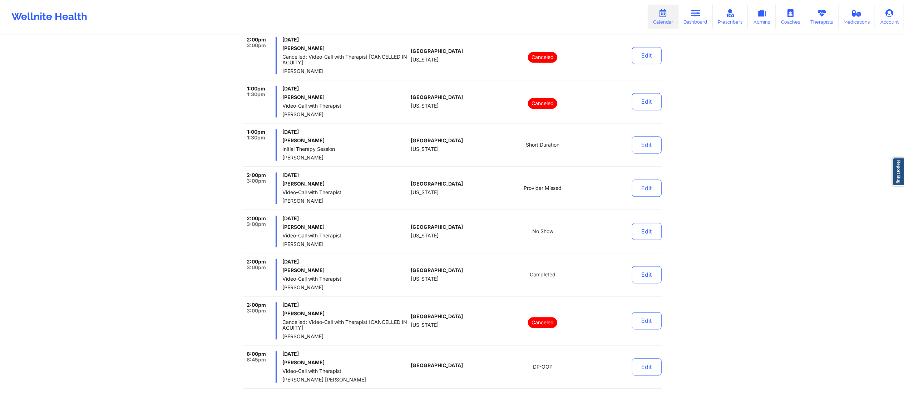
scroll to position [4462, 0]
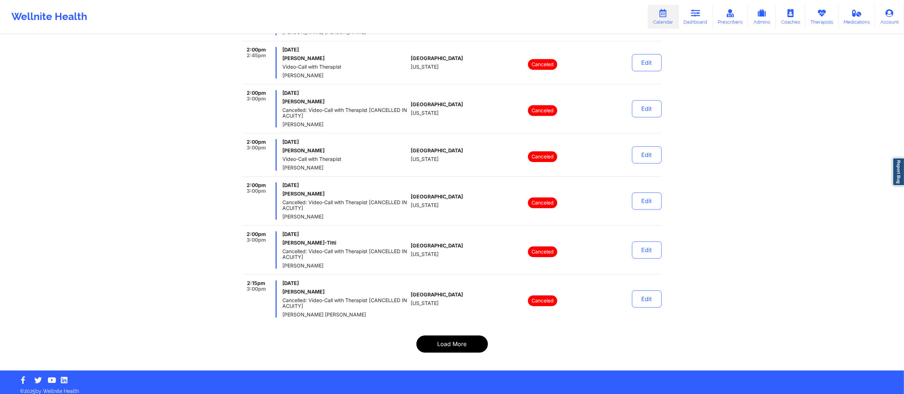
click at [437, 341] on button "Load More" at bounding box center [451, 343] width 71 height 17
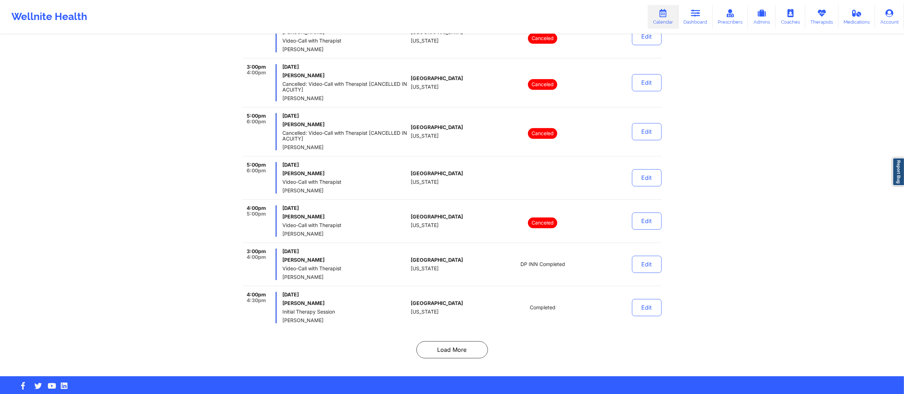
scroll to position [4468, 0]
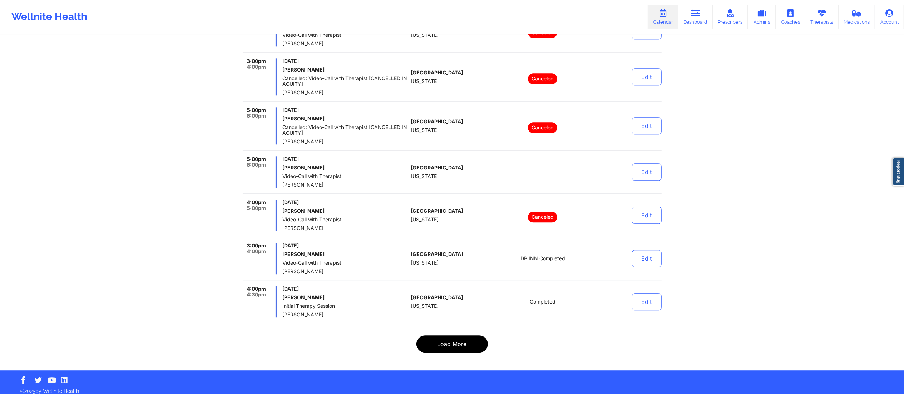
click at [444, 340] on button "Load More" at bounding box center [451, 343] width 71 height 17
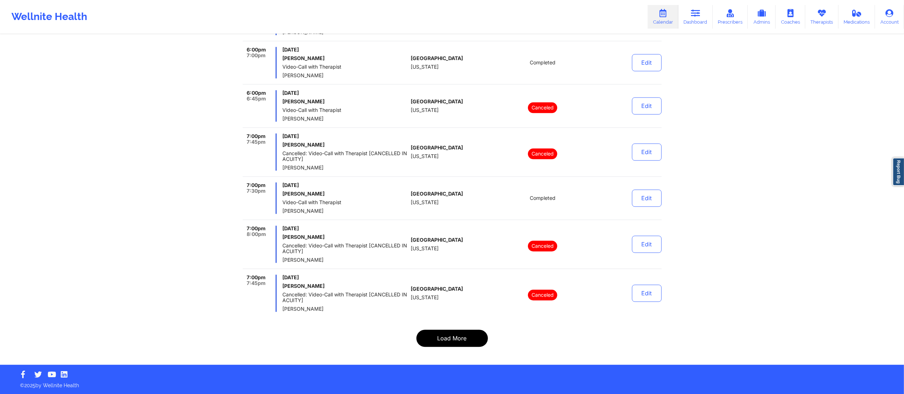
click at [455, 335] on button "Load More" at bounding box center [451, 337] width 71 height 17
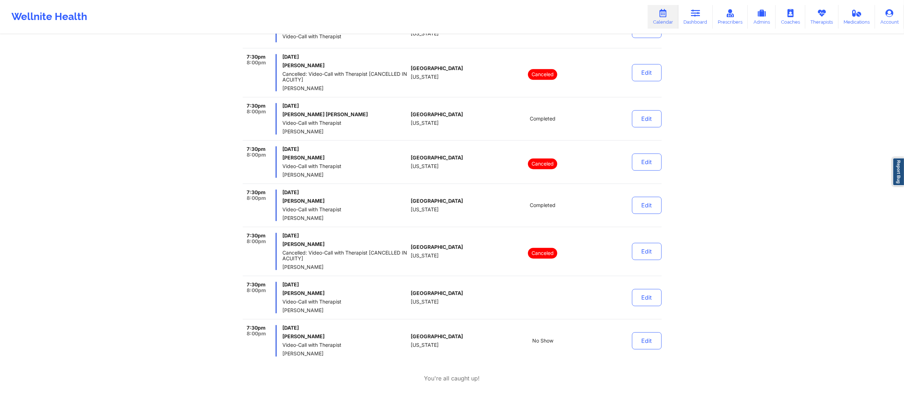
scroll to position [1874, 0]
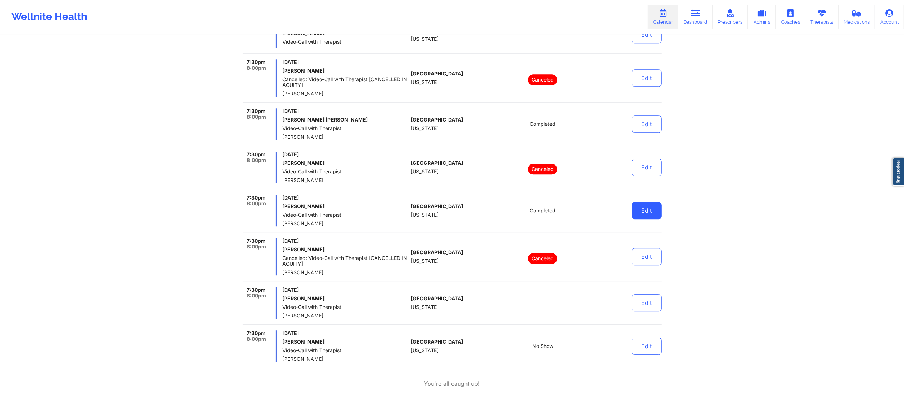
click at [642, 213] on button "Edit" at bounding box center [647, 210] width 30 height 17
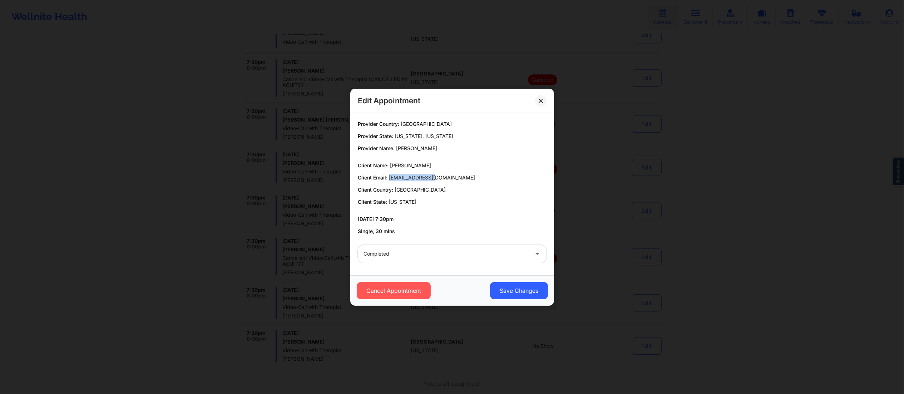
drag, startPoint x: 389, startPoint y: 177, endPoint x: 439, endPoint y: 177, distance: 49.7
click at [439, 177] on p "Client Email: fwel@hotmail.com" at bounding box center [452, 177] width 189 height 7
copy span "fwel@hotmail.com"
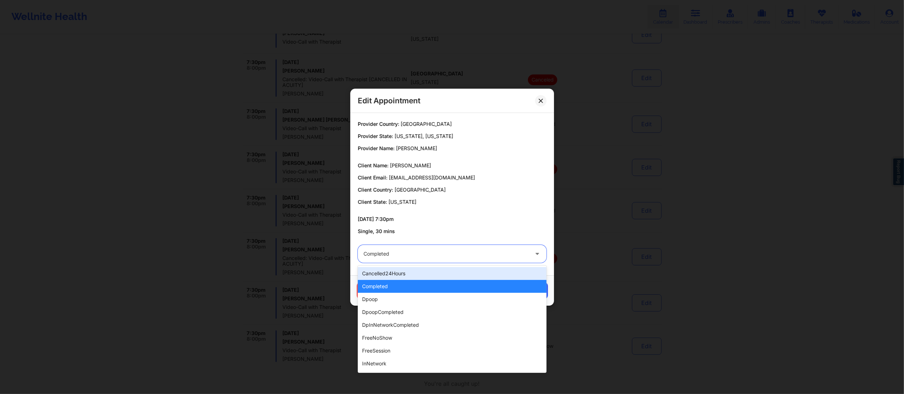
click at [430, 256] on div at bounding box center [445, 253] width 165 height 9
click at [412, 286] on div "completed" at bounding box center [452, 286] width 189 height 13
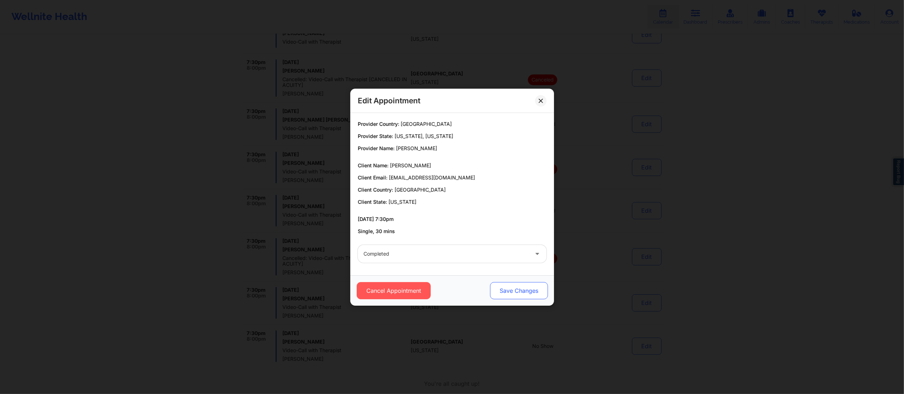
click at [519, 291] on button "Save Changes" at bounding box center [519, 290] width 58 height 17
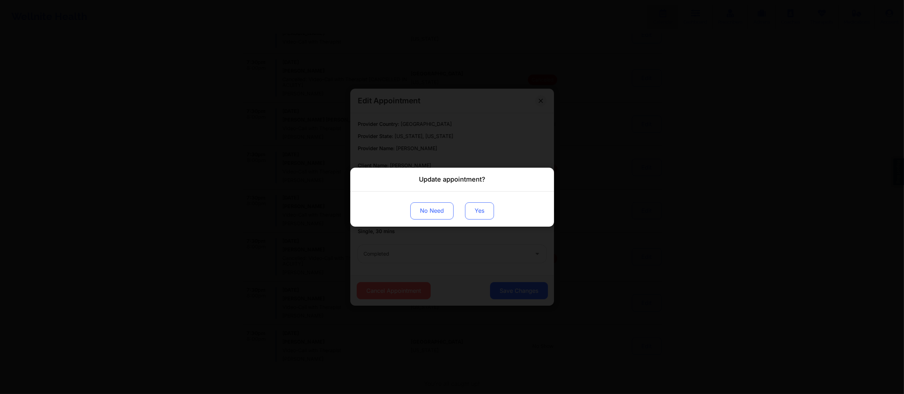
click at [477, 208] on button "Yes" at bounding box center [479, 210] width 29 height 17
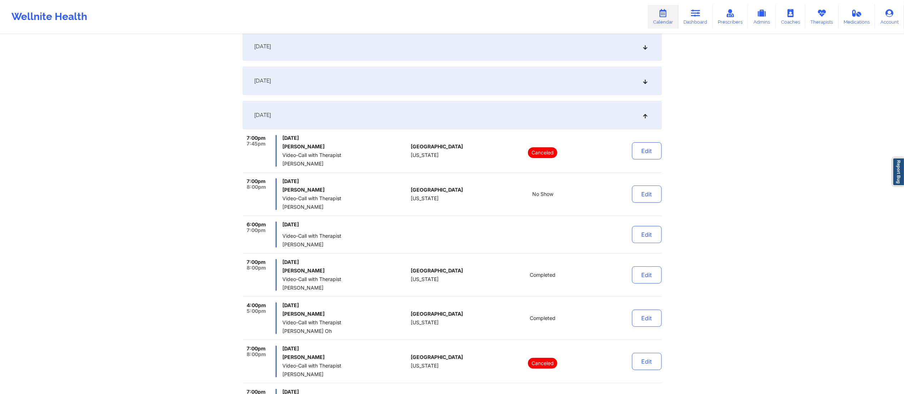
scroll to position [0, 0]
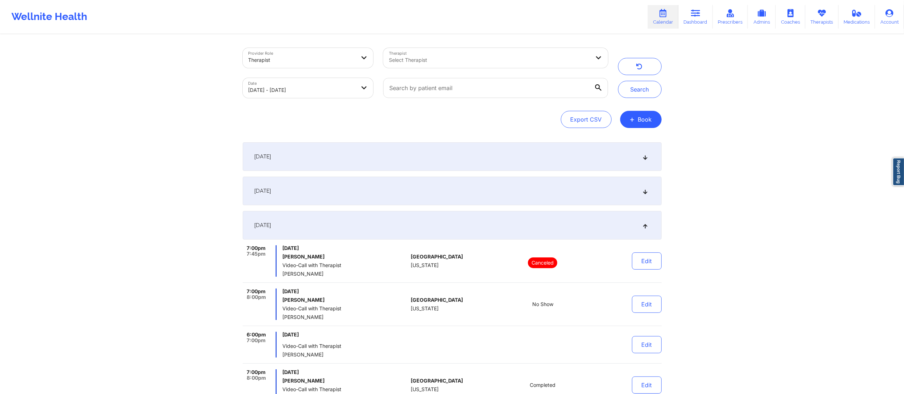
click at [288, 85] on body "Wellnite Health Calendar Dashboard Prescribers Admins Coaches Therapists Medica…" at bounding box center [452, 197] width 904 height 394
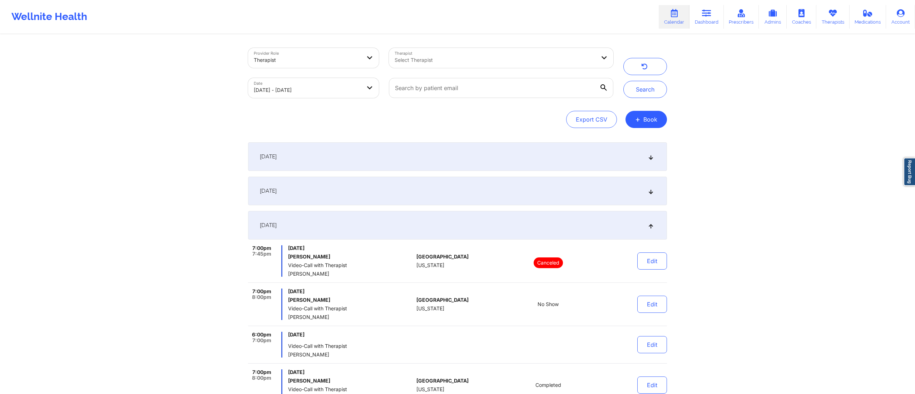
select select "2025-8"
select select "2025-9"
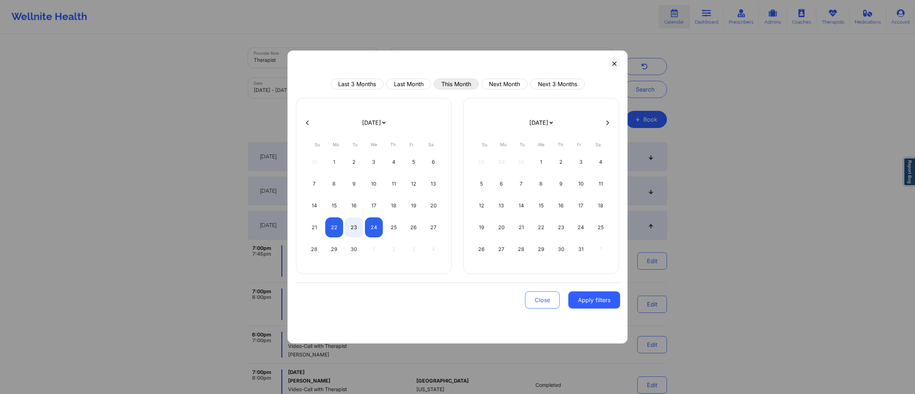
click at [459, 81] on button "This Month" at bounding box center [456, 84] width 45 height 11
select select "2025-8"
select select "2025-9"
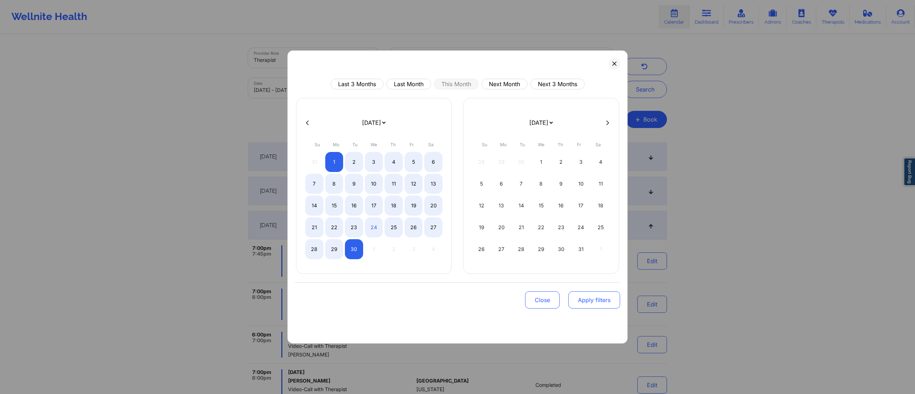
click at [586, 304] on button "Apply filters" at bounding box center [594, 299] width 52 height 17
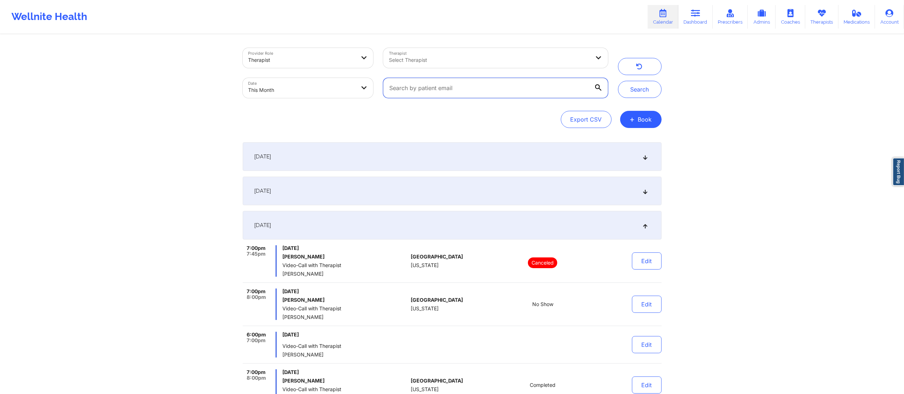
drag, startPoint x: 548, startPoint y: 88, endPoint x: 369, endPoint y: 90, distance: 178.7
click at [369, 90] on div "Provider Role Therapist Therapist Select Therapist Date This Month" at bounding box center [425, 73] width 375 height 60
paste input "[EMAIL_ADDRESS][DOMAIN_NAME]"
click at [627, 90] on button "Search" at bounding box center [640, 89] width 44 height 17
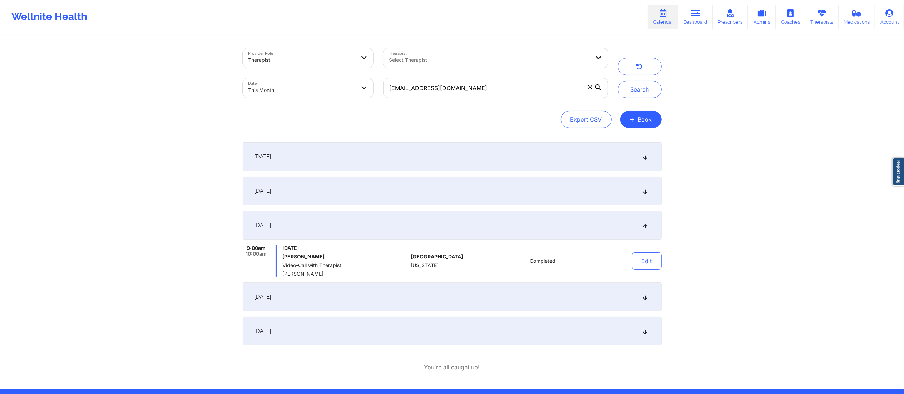
click at [493, 217] on div "[DATE]" at bounding box center [452, 225] width 419 height 29
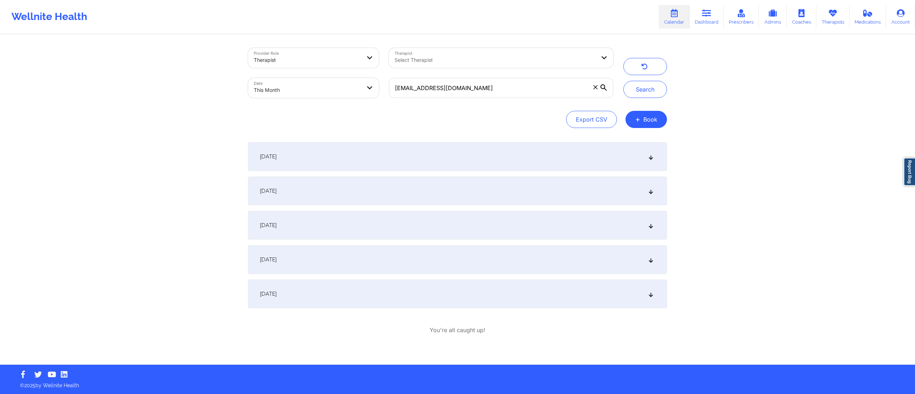
click at [508, 193] on div "[DATE]" at bounding box center [457, 191] width 419 height 29
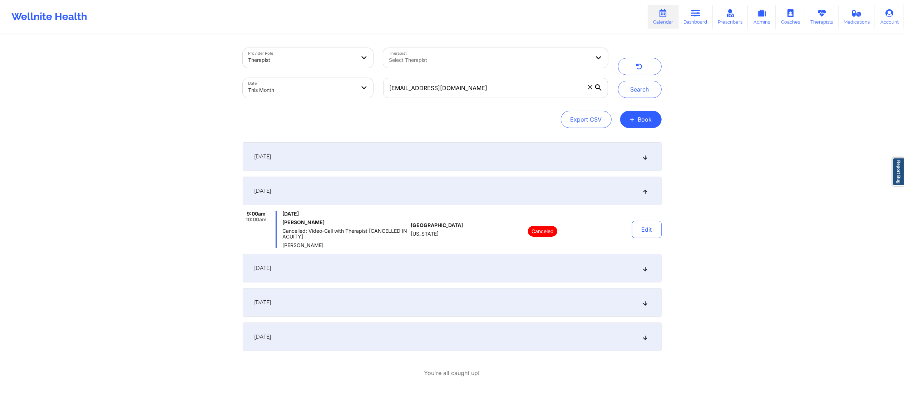
click at [500, 157] on div "[DATE]" at bounding box center [452, 156] width 419 height 29
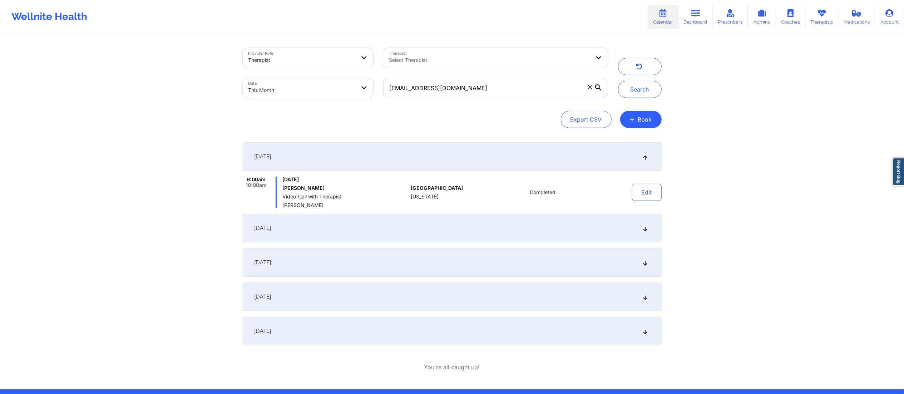
click at [512, 230] on div "[DATE]" at bounding box center [452, 228] width 419 height 29
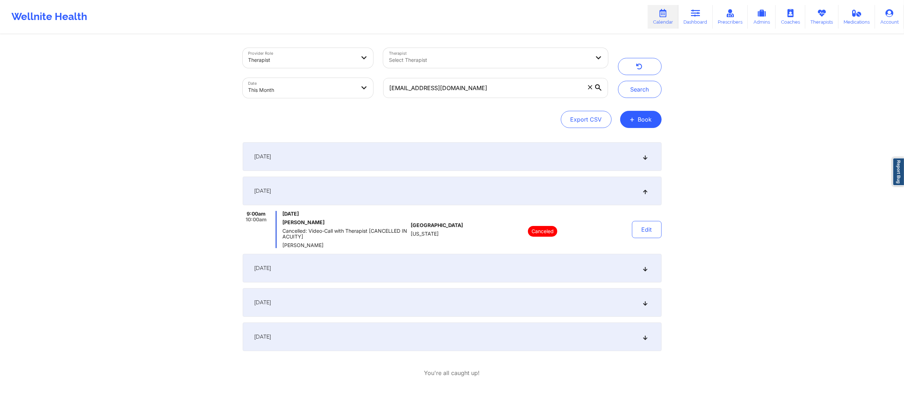
drag, startPoint x: 503, startPoint y: 268, endPoint x: 499, endPoint y: 289, distance: 21.8
click at [503, 268] on div "[DATE]" at bounding box center [452, 268] width 419 height 29
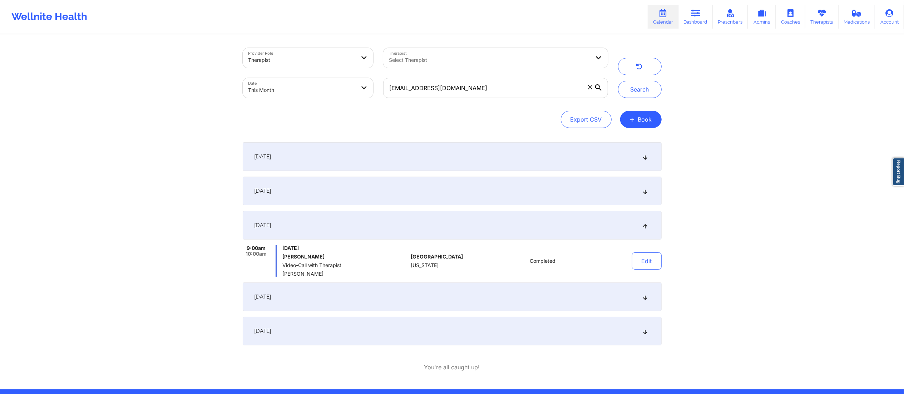
click at [497, 294] on div "[DATE]" at bounding box center [452, 296] width 419 height 29
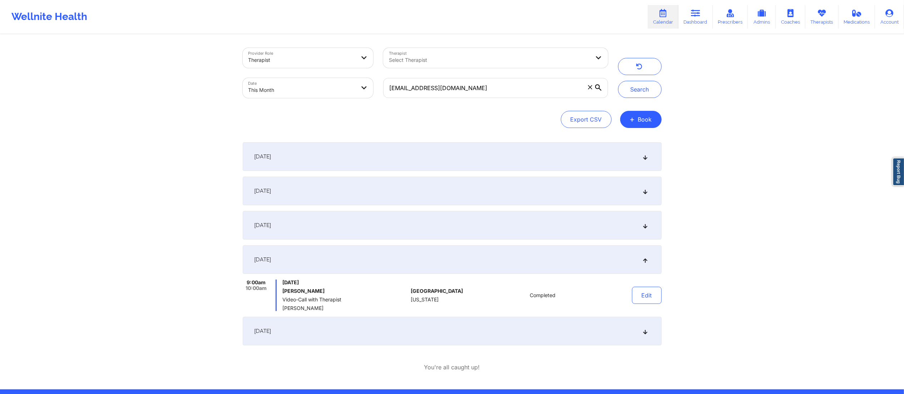
click at [480, 326] on div "[DATE]" at bounding box center [452, 331] width 419 height 29
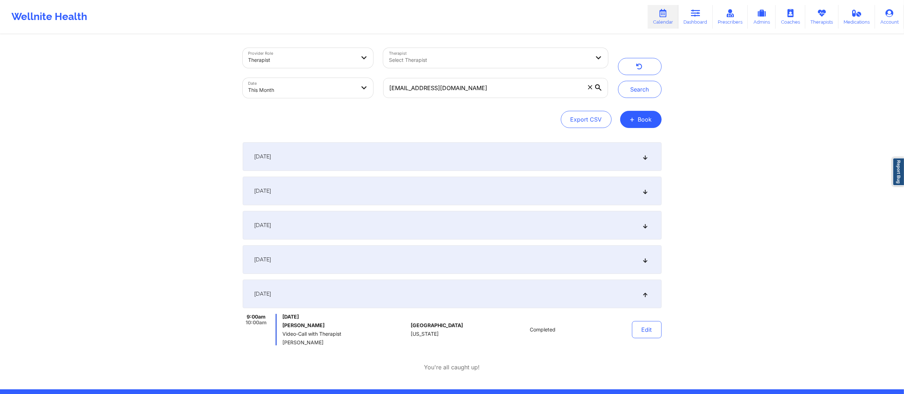
click at [649, 339] on div "Edit" at bounding box center [628, 329] width 66 height 31
click at [647, 334] on button "Edit" at bounding box center [647, 329] width 30 height 17
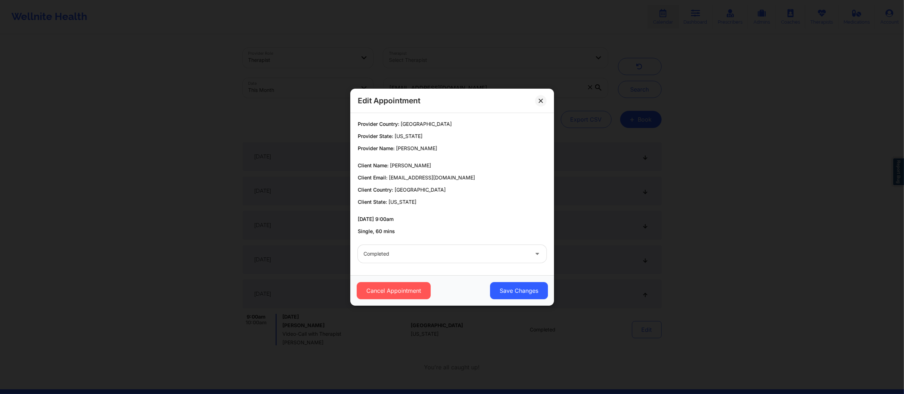
click at [456, 260] on div "Completed" at bounding box center [445, 254] width 165 height 18
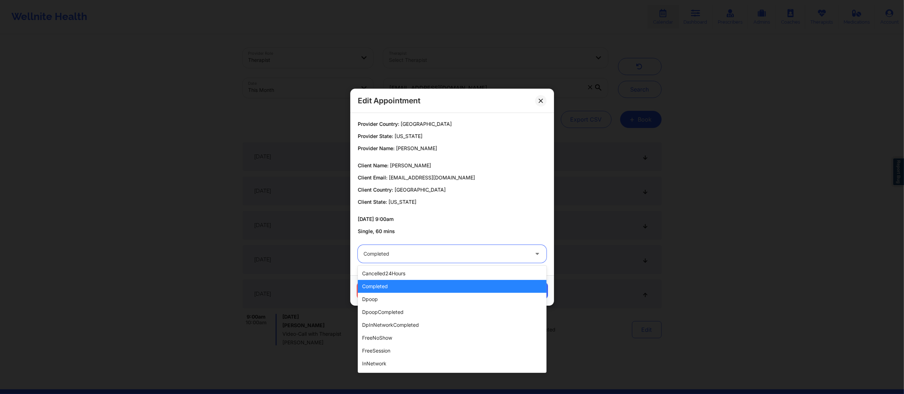
click at [415, 286] on div "completed" at bounding box center [452, 286] width 189 height 13
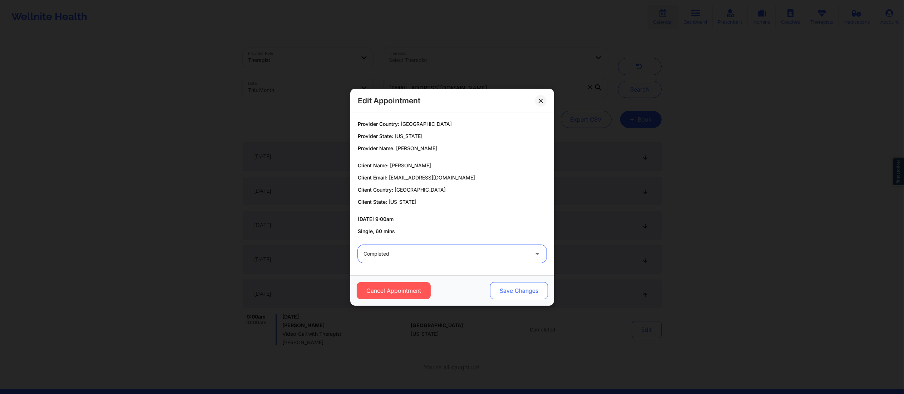
click at [506, 292] on button "Save Changes" at bounding box center [519, 290] width 58 height 17
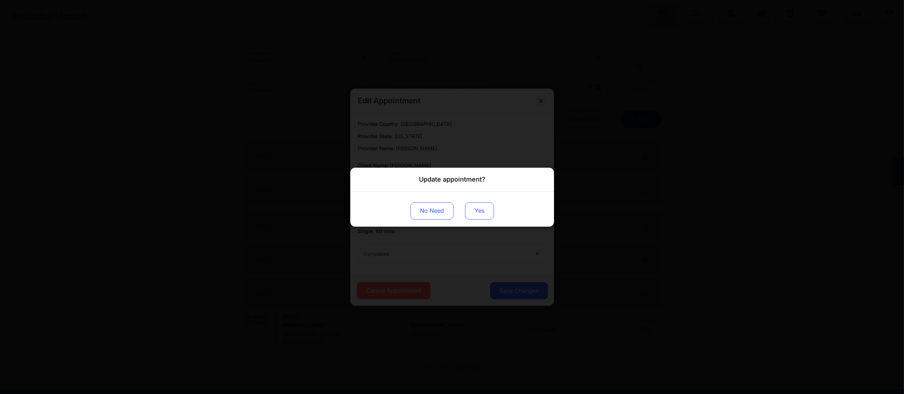
click at [471, 211] on button "Yes" at bounding box center [479, 210] width 29 height 17
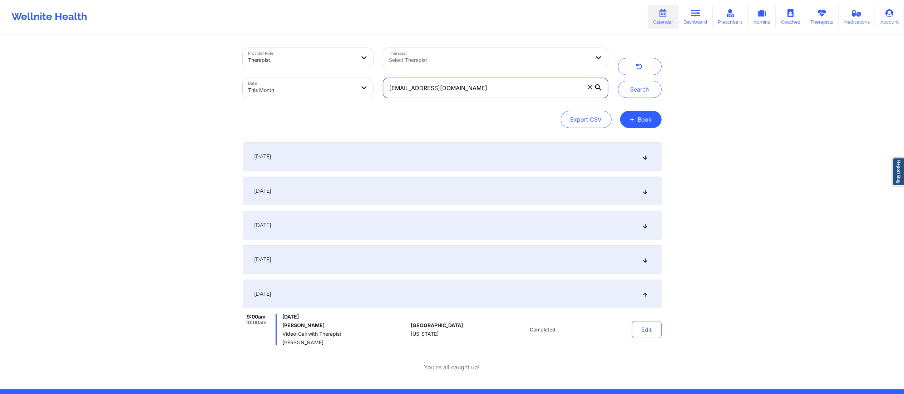
drag, startPoint x: 541, startPoint y: 93, endPoint x: 394, endPoint y: 81, distance: 146.6
click at [394, 81] on input "[EMAIL_ADDRESS][DOMAIN_NAME]" at bounding box center [495, 88] width 224 height 20
type input "j"
paste input "joshleeb91@gmail.com"
click at [632, 90] on button "Search" at bounding box center [640, 89] width 44 height 17
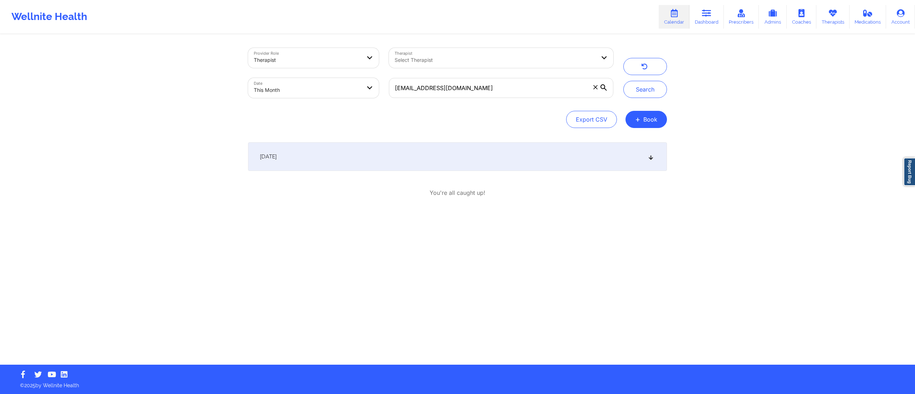
click at [452, 157] on div "[DATE]" at bounding box center [457, 156] width 419 height 29
drag, startPoint x: 488, startPoint y: 89, endPoint x: 436, endPoint y: 87, distance: 51.8
click at [436, 87] on div "joshleeb91@gmail.com" at bounding box center [501, 88] width 234 height 30
drag, startPoint x: 407, startPoint y: 88, endPoint x: 324, endPoint y: 93, distance: 83.7
click at [324, 93] on div "Provider Role Therapist Therapist Select Therapist Date This Month joshleeb91@g…" at bounding box center [430, 73] width 375 height 60
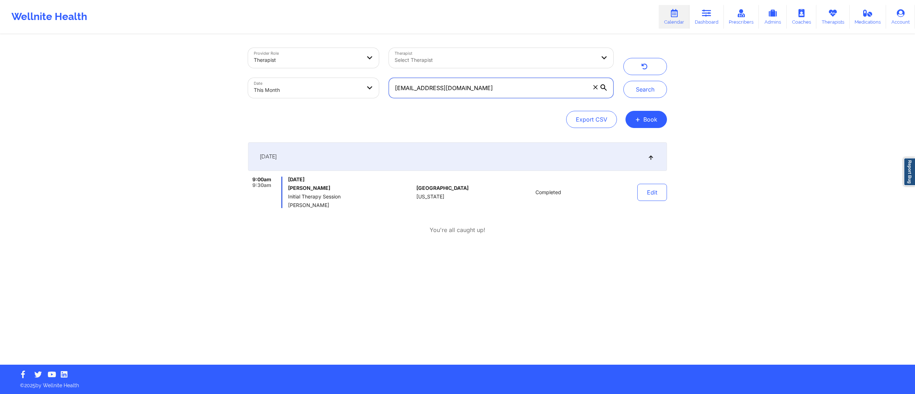
paste input "klene10"
click at [636, 85] on button "Search" at bounding box center [645, 89] width 44 height 17
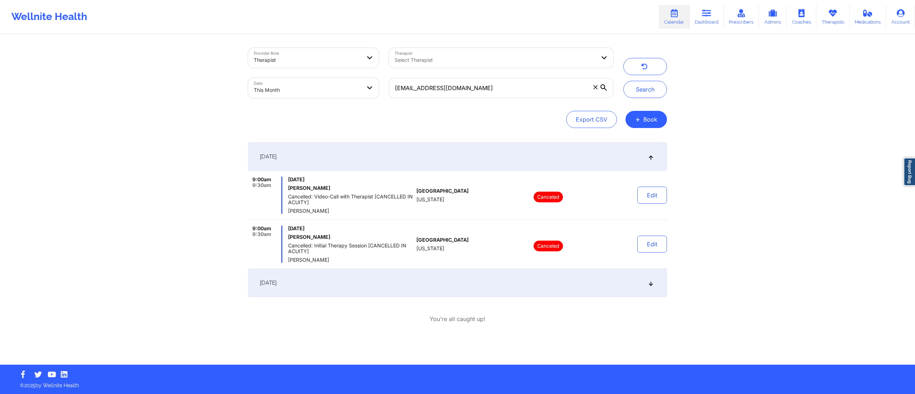
click at [464, 284] on div "[DATE]" at bounding box center [457, 282] width 419 height 29
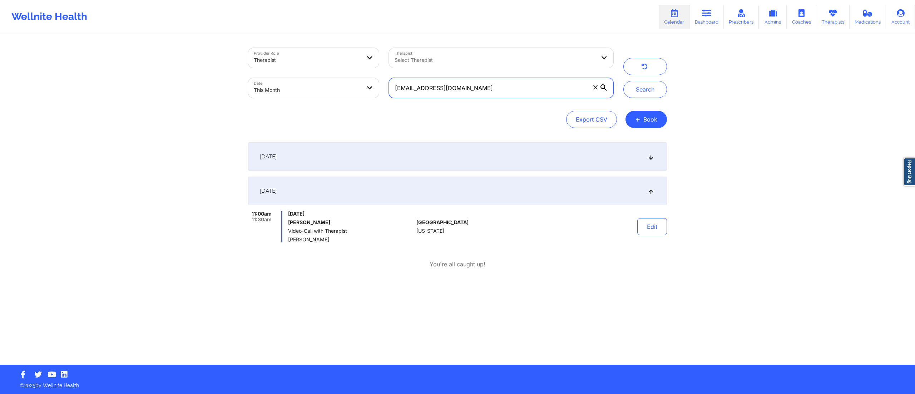
drag, startPoint x: 508, startPoint y: 94, endPoint x: 359, endPoint y: 87, distance: 149.2
click at [356, 85] on div "Provider Role Therapist Therapist Select Therapist Date This Month klene10@gmai…" at bounding box center [430, 73] width 375 height 60
paste input "hushbu@wellnite"
click at [638, 94] on button "Search" at bounding box center [645, 89] width 44 height 17
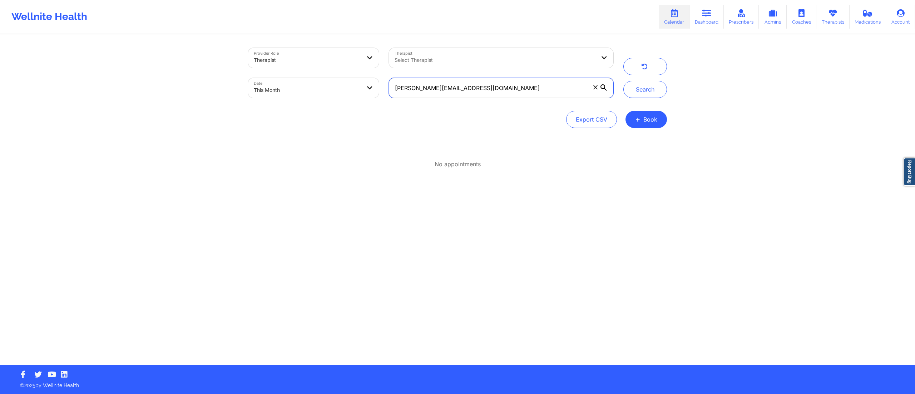
drag, startPoint x: 513, startPoint y: 86, endPoint x: 373, endPoint y: 86, distance: 139.7
click at [373, 86] on div "Provider Role Therapist Therapist Select Therapist Date This Month khushbu@well…" at bounding box center [430, 73] width 375 height 60
paste input "senia.sokolova@capitalon"
click at [636, 91] on button "Search" at bounding box center [645, 89] width 44 height 17
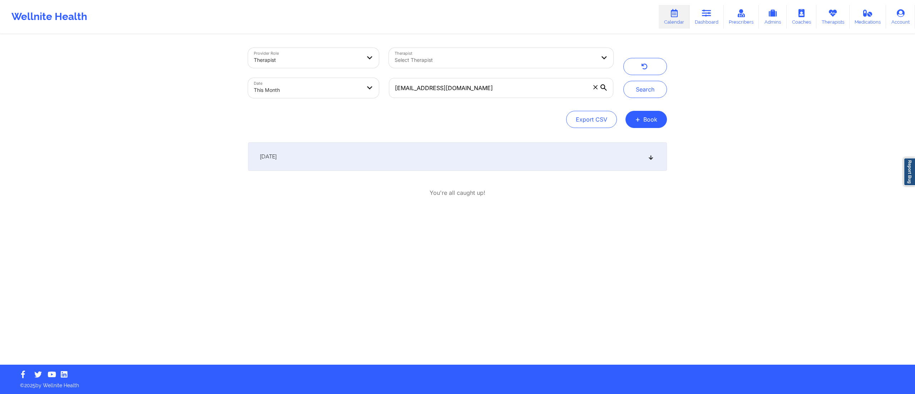
click at [480, 153] on div "[DATE]" at bounding box center [457, 156] width 419 height 29
drag, startPoint x: 515, startPoint y: 85, endPoint x: 379, endPoint y: 91, distance: 135.9
click at [368, 86] on div "Provider Role Therapist Therapist Select Therapist Date This Month ksenia.sokol…" at bounding box center [430, 73] width 375 height 60
paste input "mal.williams19@outlook"
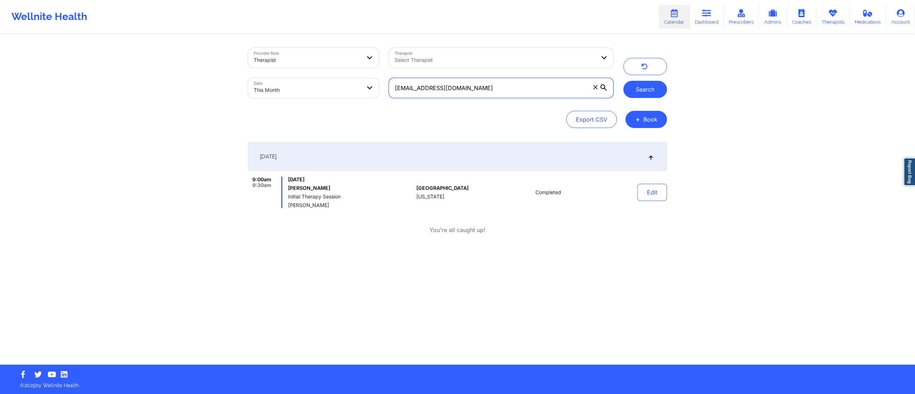
type input "mal.williams19@outlook.com"
click at [630, 84] on button "Search" at bounding box center [645, 89] width 44 height 17
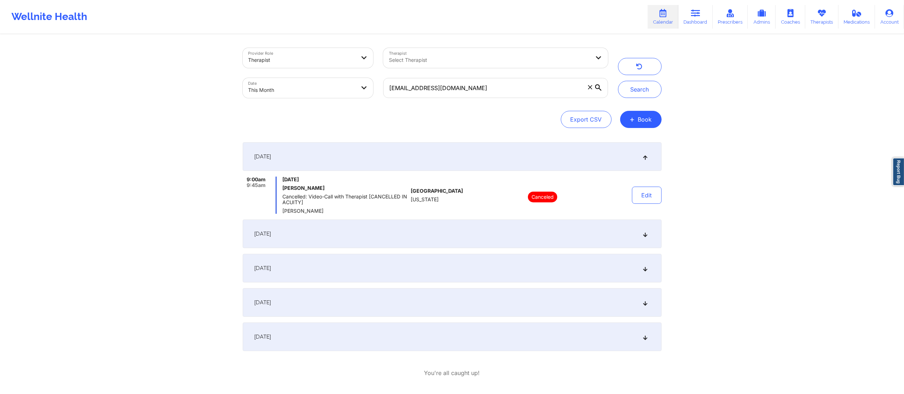
click at [511, 229] on div "[DATE]" at bounding box center [452, 233] width 419 height 29
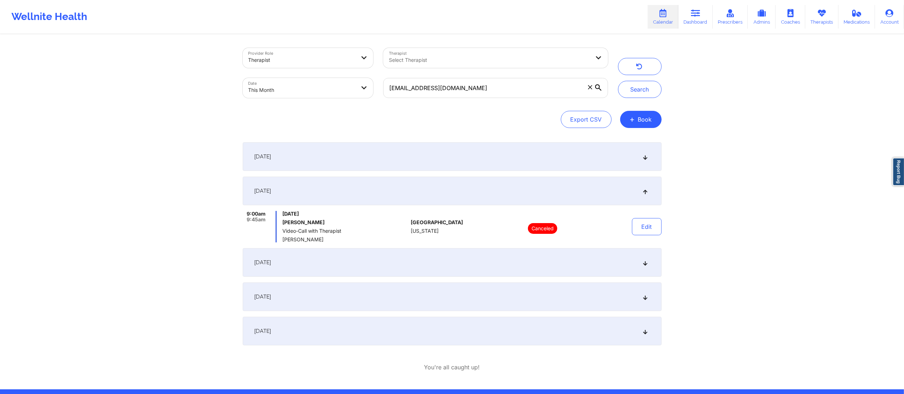
click at [505, 253] on div "[DATE]" at bounding box center [452, 262] width 419 height 29
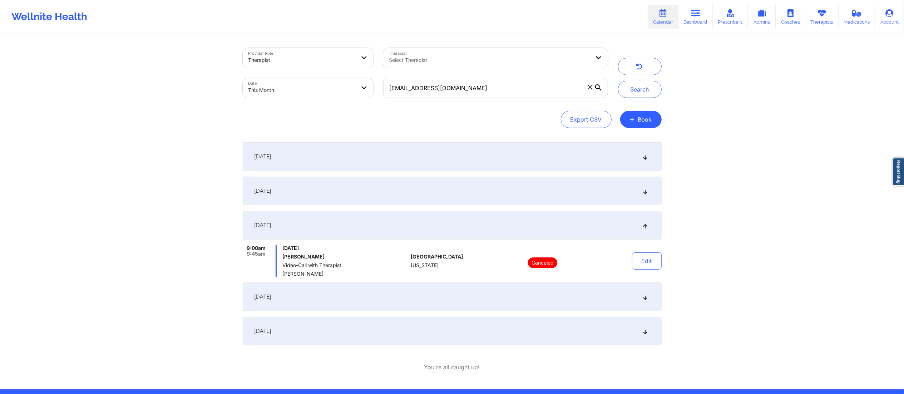
click at [516, 311] on div "September 1, 2025 9:00am 9:45am Monday, September 1, 2025 Malaika Williams Canc…" at bounding box center [452, 243] width 419 height 203
click at [520, 300] on div "[DATE]" at bounding box center [452, 296] width 419 height 29
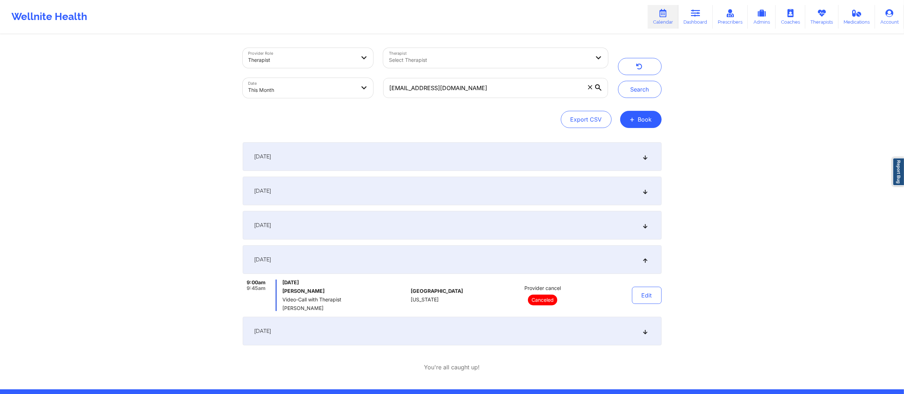
click at [526, 330] on div "[DATE]" at bounding box center [452, 331] width 419 height 29
